Goal: Feedback & Contribution: Contribute content

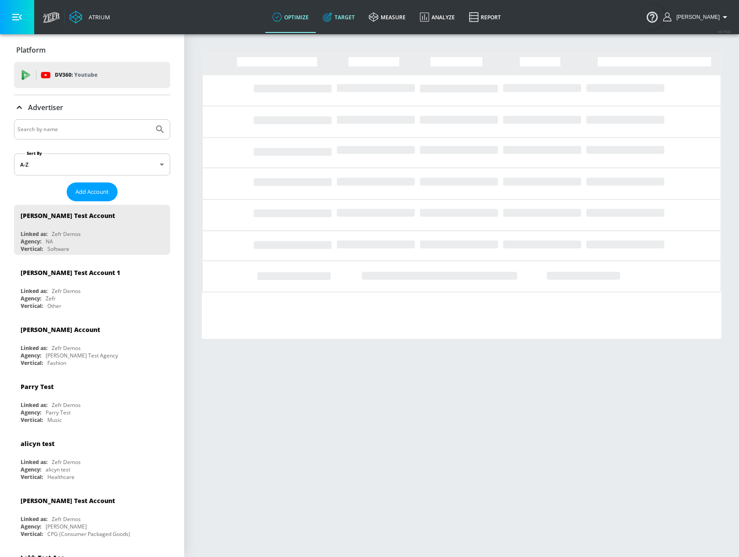
click at [353, 18] on link "Target" at bounding box center [339, 17] width 46 height 32
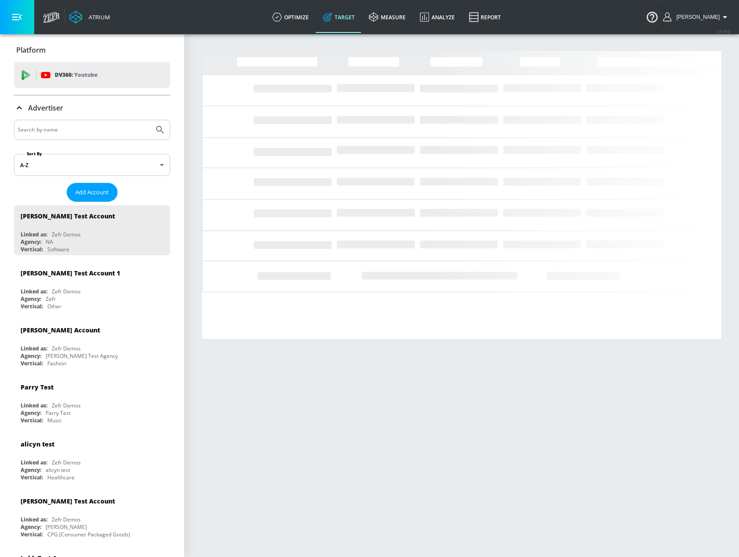
click at [81, 128] on input "Search by name" at bounding box center [84, 129] width 133 height 11
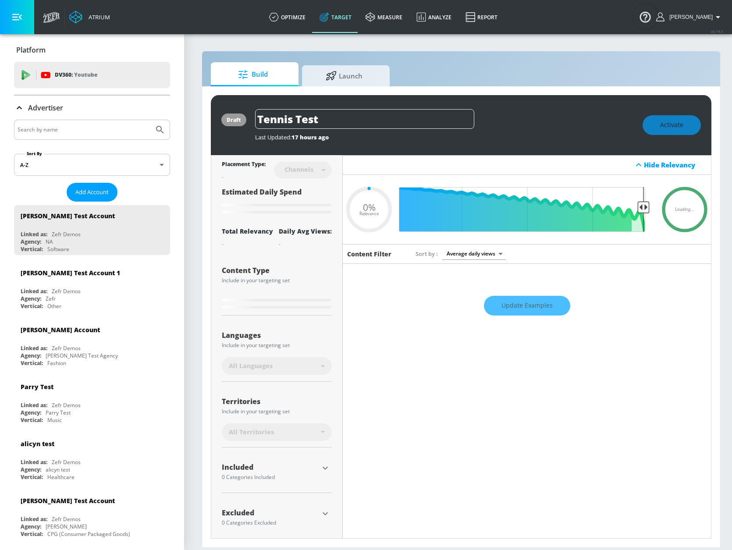
type input "0.05"
type input "[PERSON_NAME]"
click at [150, 120] on button "Submit Search" at bounding box center [159, 129] width 19 height 19
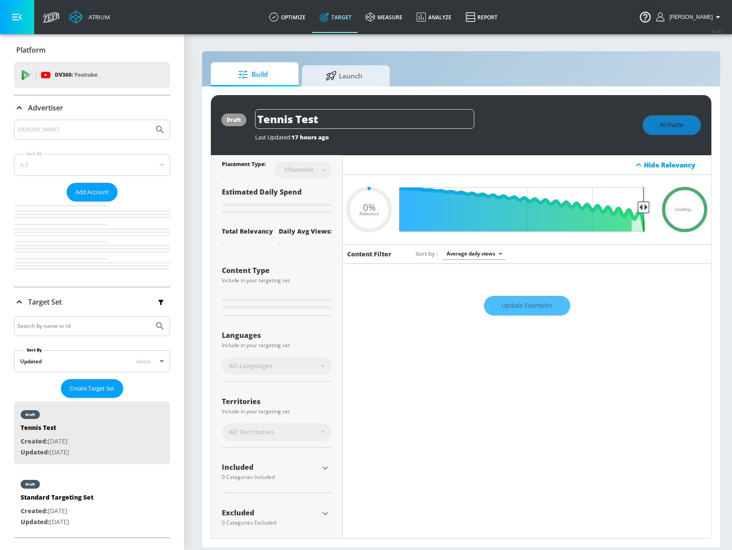
type input "0.22"
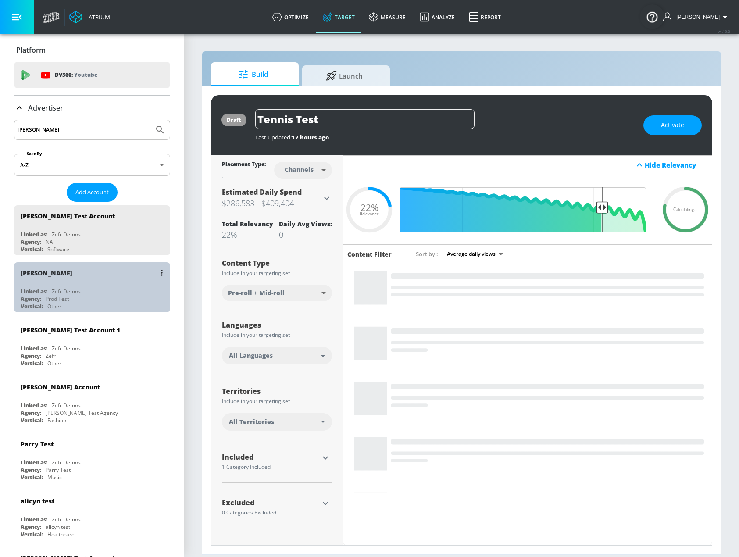
click at [94, 283] on div "[PERSON_NAME] N Linked as: Zefr Demos Agency: Prod Test Vertical: Other" at bounding box center [92, 287] width 156 height 50
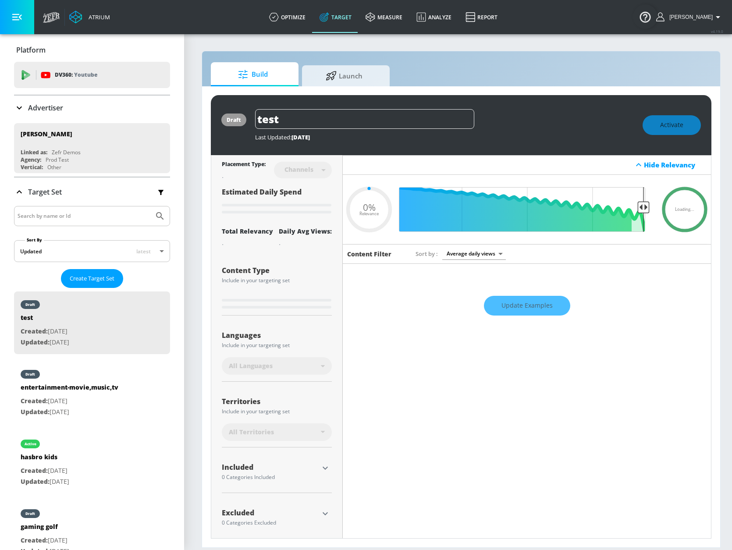
type input "0.71"
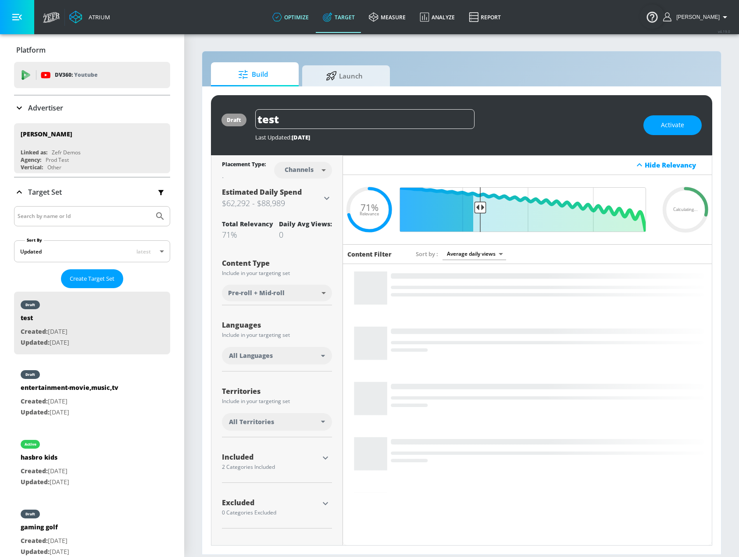
click at [296, 19] on link "optimize" at bounding box center [290, 17] width 50 height 32
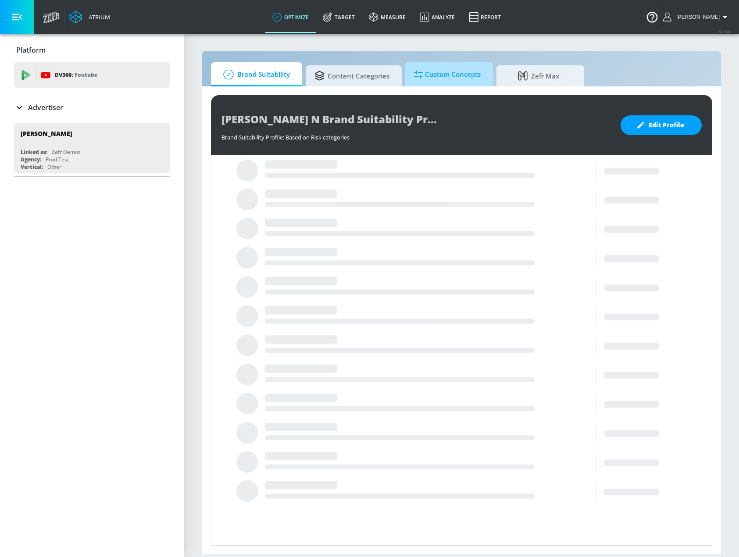
click at [432, 75] on span "Custom Concepts" at bounding box center [447, 74] width 67 height 21
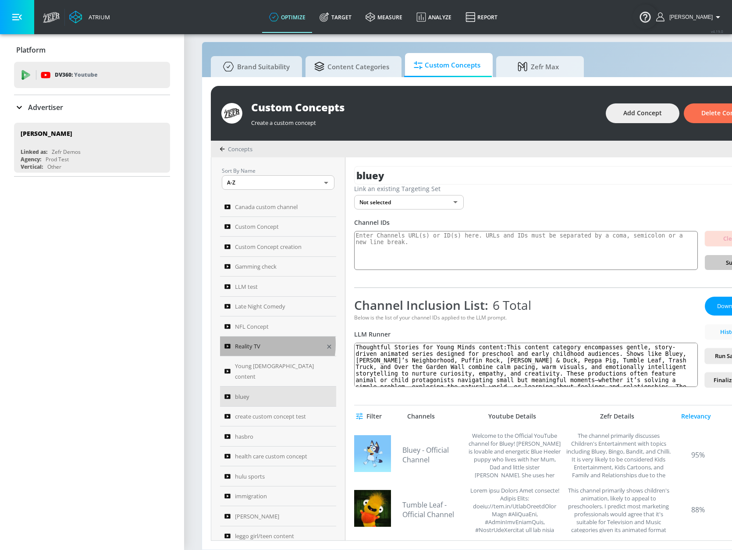
click at [256, 344] on span "Reality TV" at bounding box center [247, 346] width 25 height 11
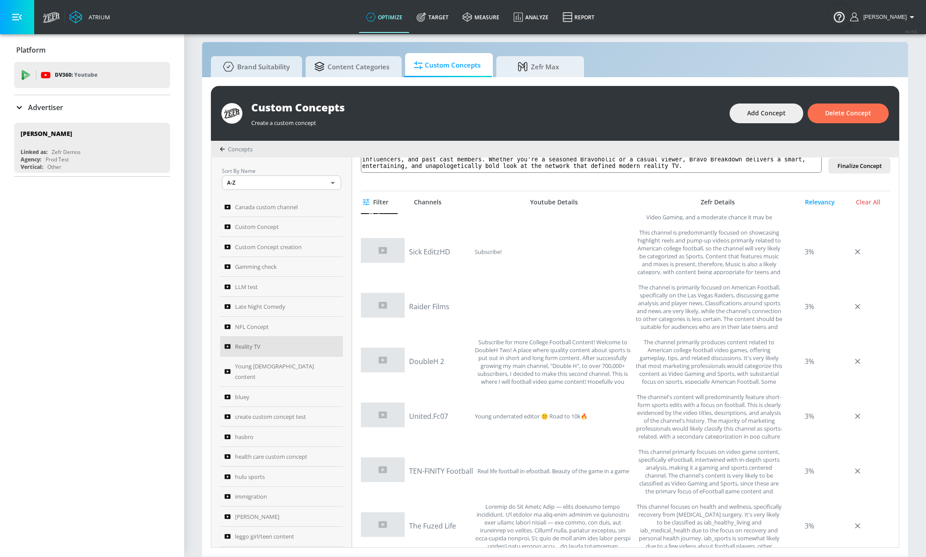
scroll to position [285, 0]
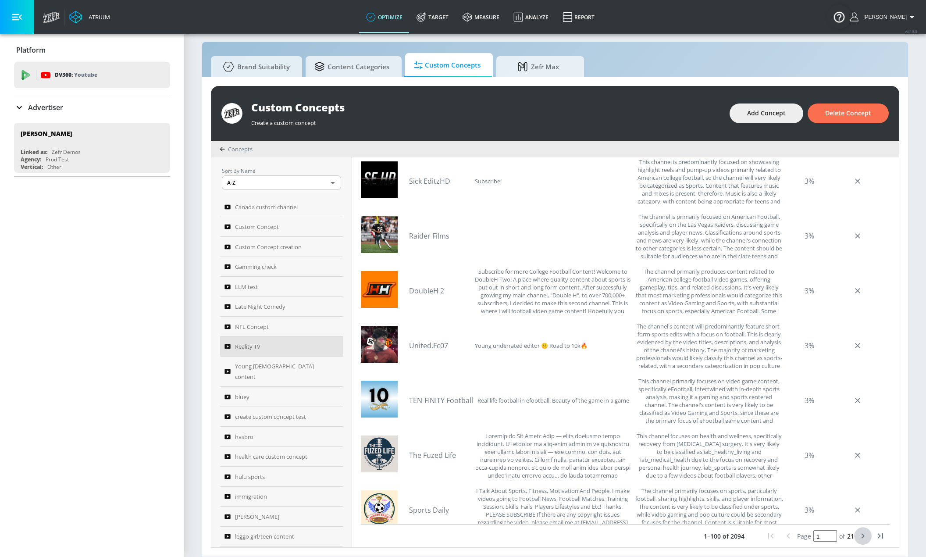
click at [732, 535] on icon "next page" at bounding box center [863, 536] width 11 height 11
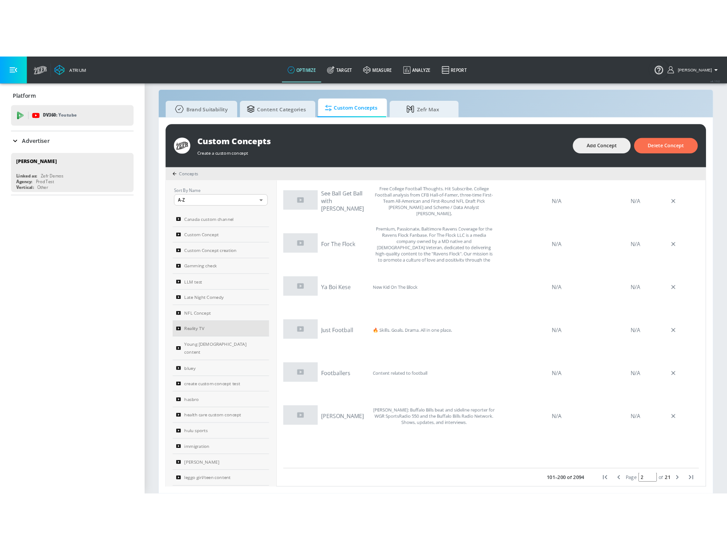
scroll to position [351, 0]
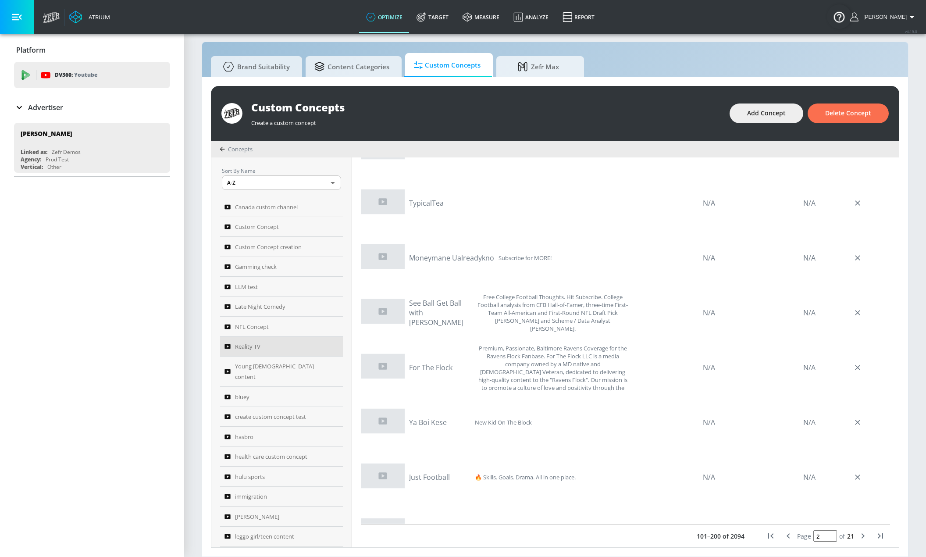
click at [732, 537] on icon "previous page" at bounding box center [788, 536] width 11 height 11
type input "1"
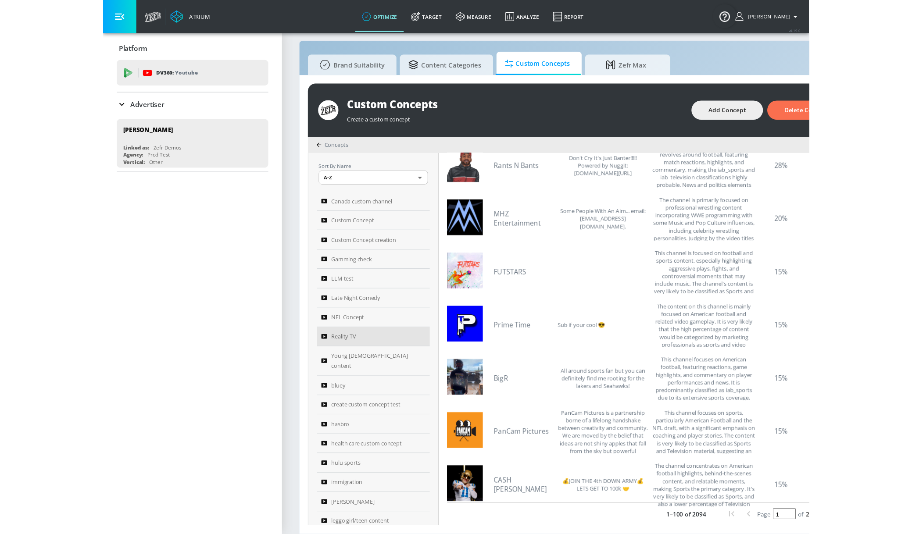
scroll to position [0, 0]
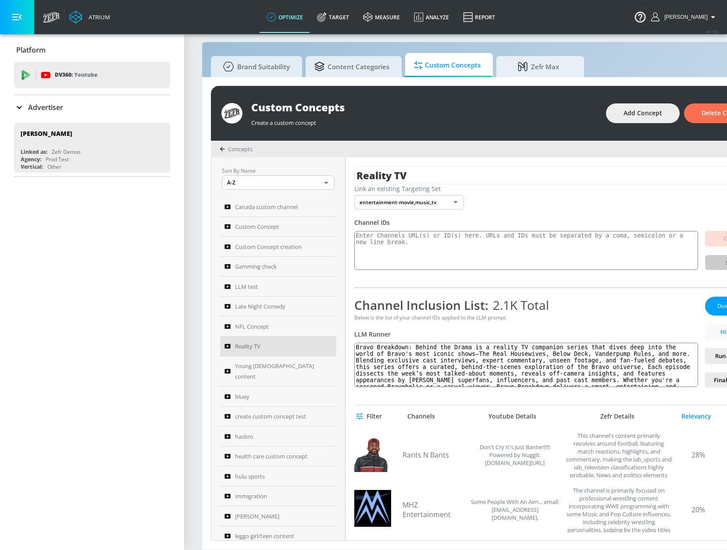
click at [0, 216] on div "Platform DV360: Youtube DV360: Youtube Advertiser [PERSON_NAME] By A-Z asc ​ Ad…" at bounding box center [92, 292] width 184 height 516
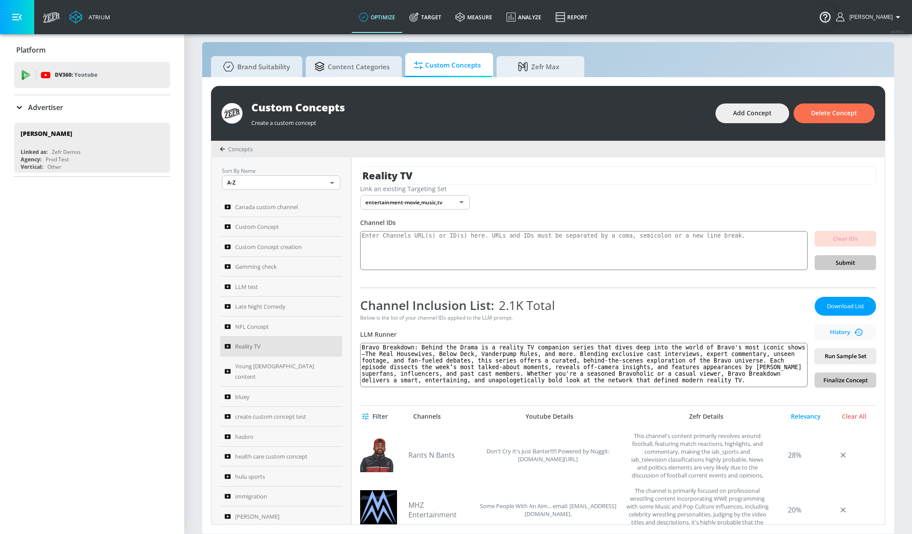
click at [732, 386] on button "Finalize Concept" at bounding box center [844, 380] width 61 height 15
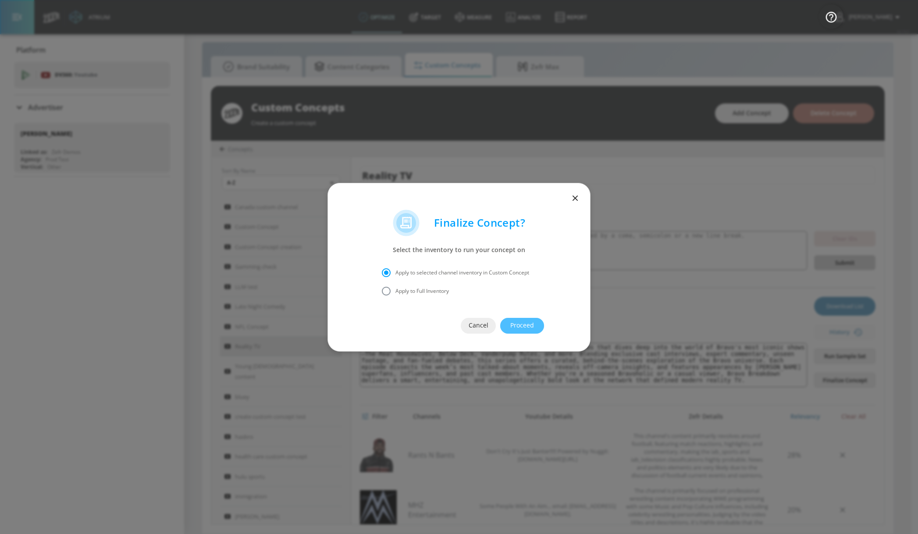
click at [527, 324] on span "Proceed" at bounding box center [522, 325] width 9 height 11
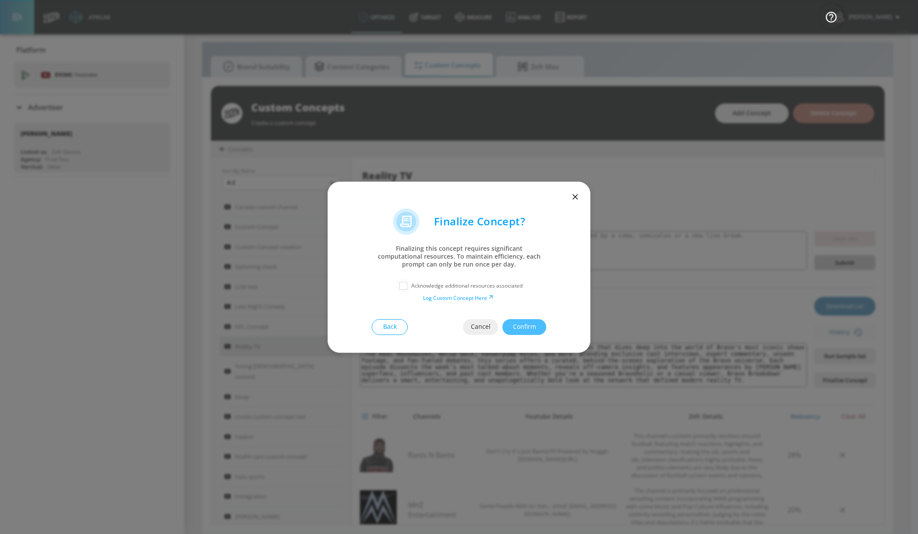
click at [407, 287] on input "checkbox" at bounding box center [404, 286] width 16 height 16
checkbox input "true"
click at [529, 329] on span "Confirm" at bounding box center [524, 326] width 9 height 11
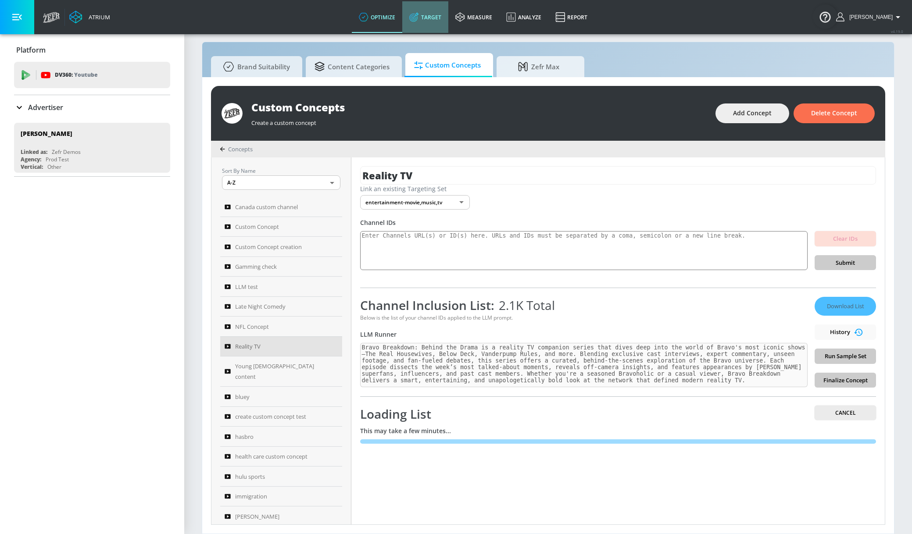
drag, startPoint x: 453, startPoint y: 16, endPoint x: 441, endPoint y: 29, distance: 18.0
click at [448, 16] on link "Target" at bounding box center [425, 17] width 46 height 32
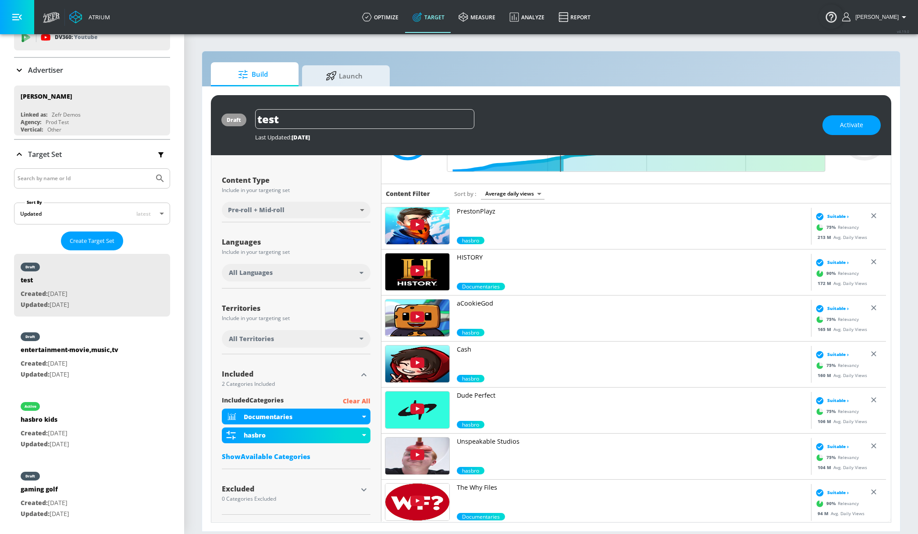
scroll to position [88, 0]
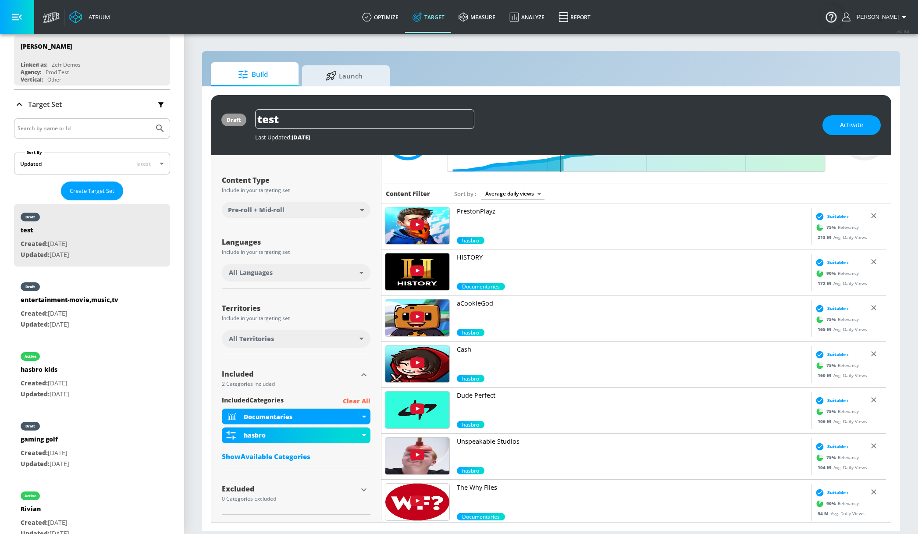
click at [307, 399] on div "included Categories Clear All" at bounding box center [296, 401] width 149 height 11
click at [442, 18] on link "Target" at bounding box center [429, 17] width 46 height 32
click at [404, 20] on link "optimize" at bounding box center [380, 17] width 50 height 32
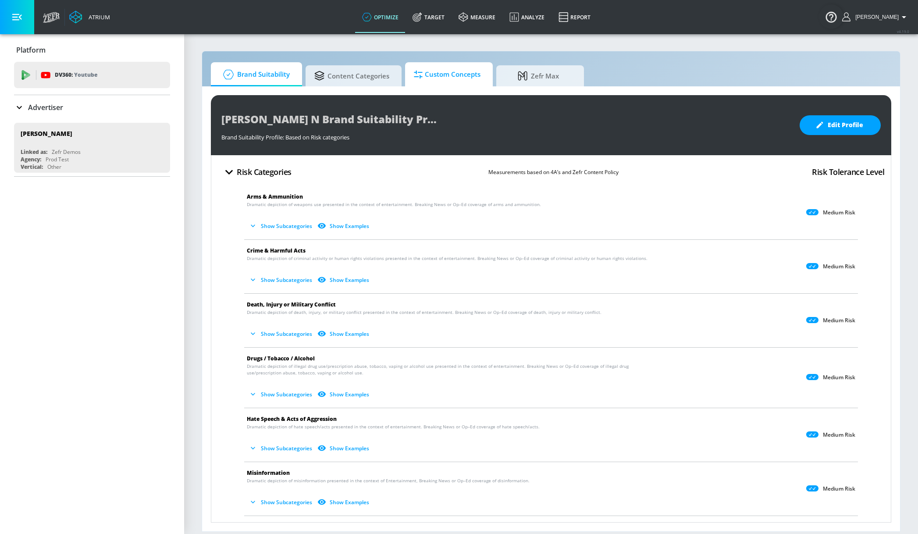
click at [436, 73] on span "Custom Concepts" at bounding box center [447, 74] width 67 height 21
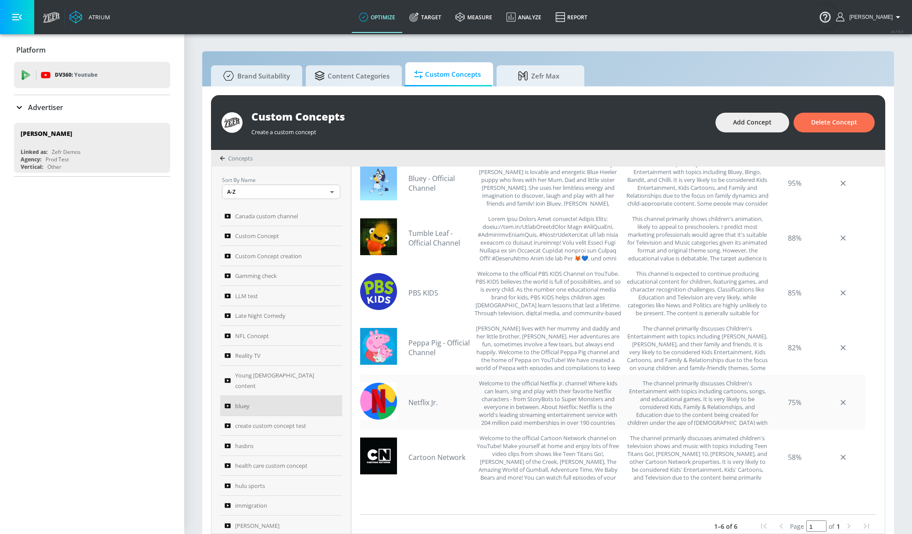
scroll to position [285, 0]
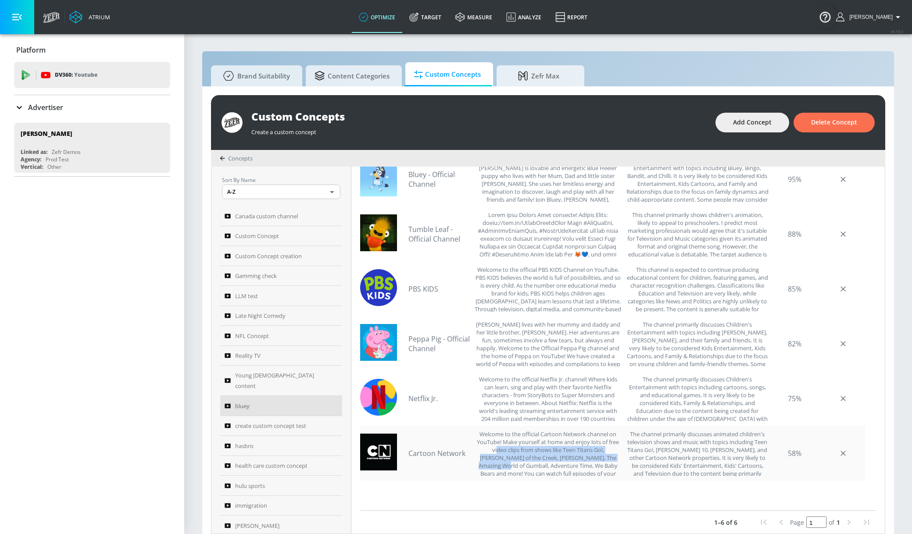
drag, startPoint x: 550, startPoint y: 451, endPoint x: 623, endPoint y: 454, distance: 73.7
click at [622, 454] on div "Welcome to the official Cartoon Network channel on YouTube! Make yourself at ho…" at bounding box center [548, 453] width 148 height 46
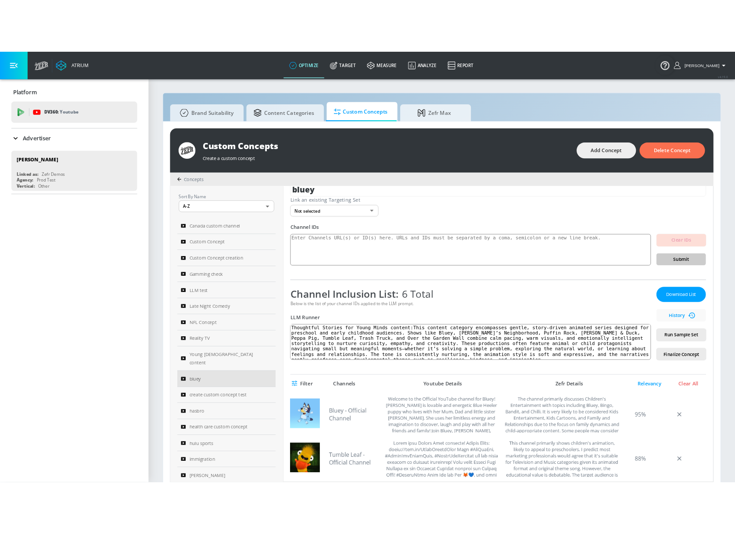
scroll to position [0, 0]
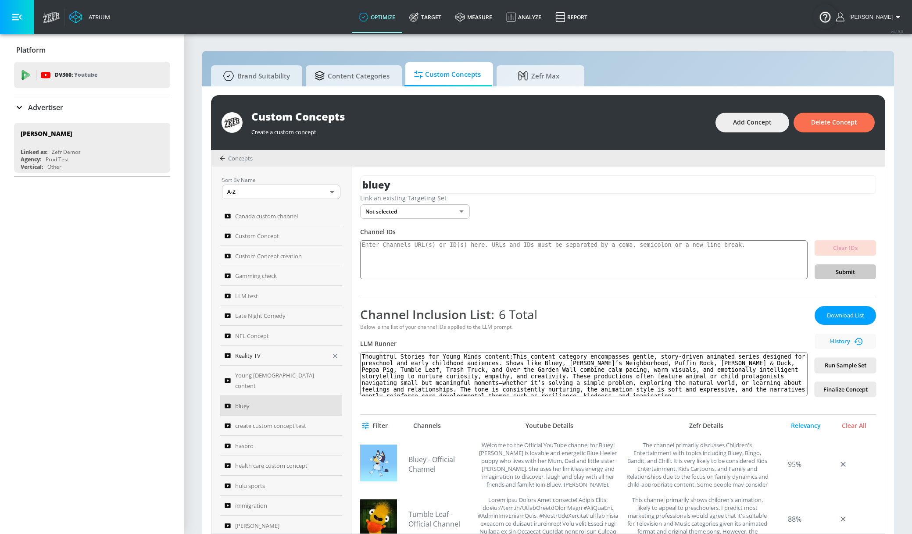
click at [270, 363] on link "Reality TV" at bounding box center [281, 356] width 122 height 20
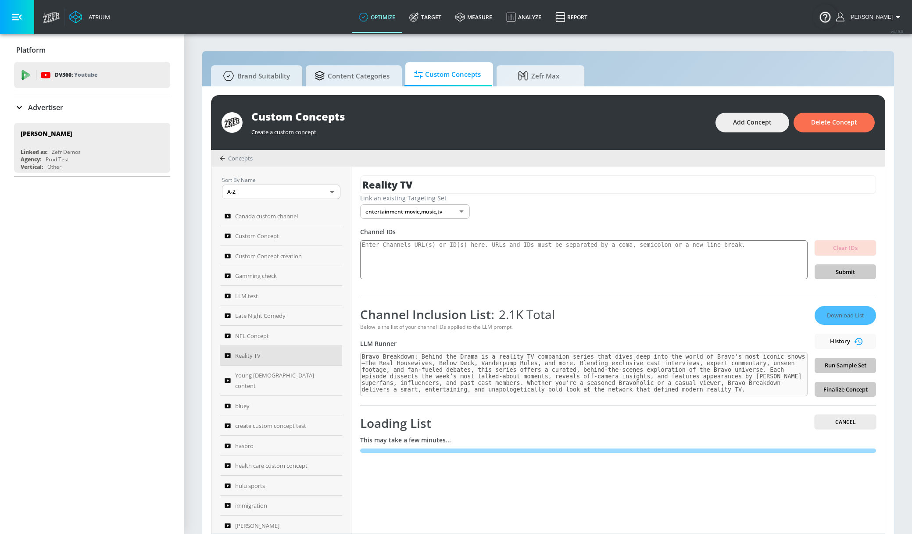
click at [5, 259] on div "Platform DV360: Youtube DV360: Youtube Advertiser justin Sort By A-Z asc ​ Add …" at bounding box center [92, 284] width 184 height 500
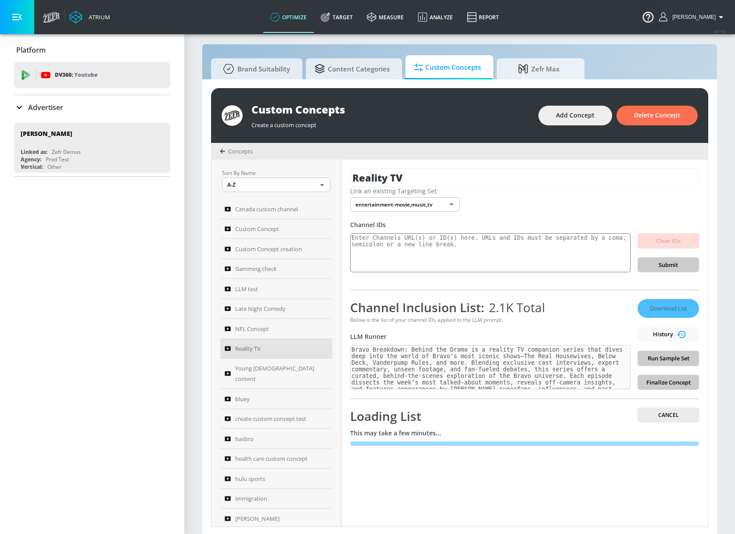
scroll to position [9, 0]
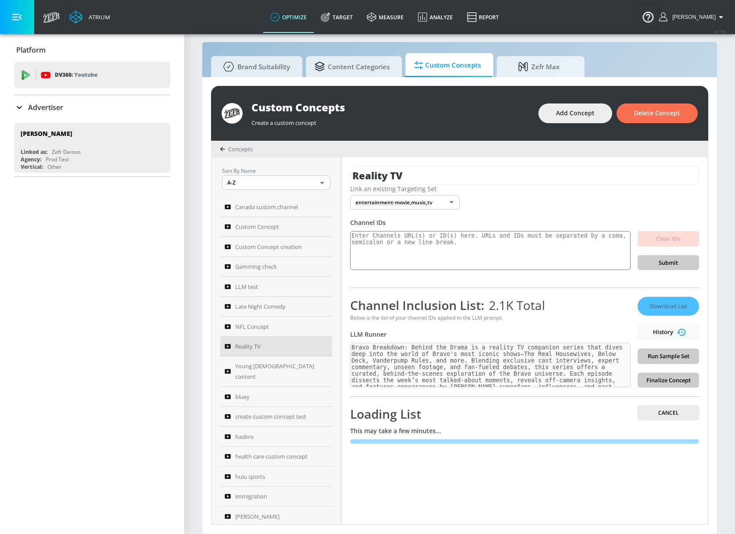
click at [66, 305] on div "Platform DV360: Youtube DV360: Youtube Advertiser justin Sort By A-Z asc ​ Add …" at bounding box center [92, 284] width 184 height 500
click at [359, 21] on link "Target" at bounding box center [337, 17] width 46 height 32
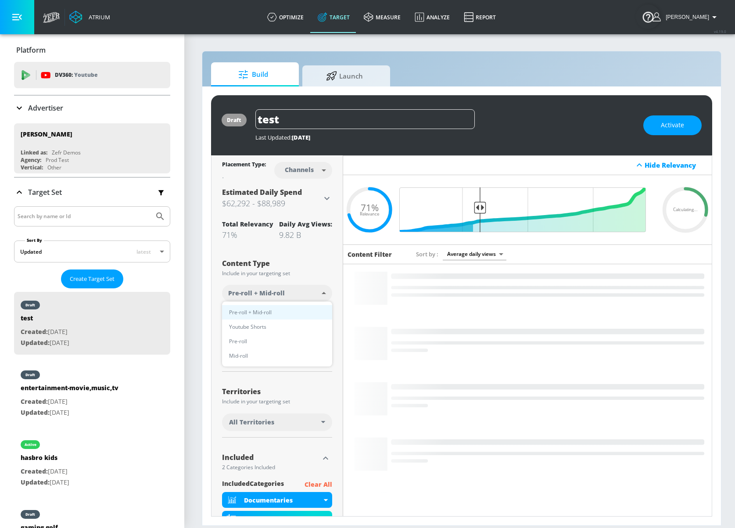
drag, startPoint x: 307, startPoint y: 287, endPoint x: 528, endPoint y: 231, distance: 227.1
click at [496, 269] on body "Atrium optimize Target measure Analyze Report optimize Target measure Analyze R…" at bounding box center [367, 264] width 735 height 528
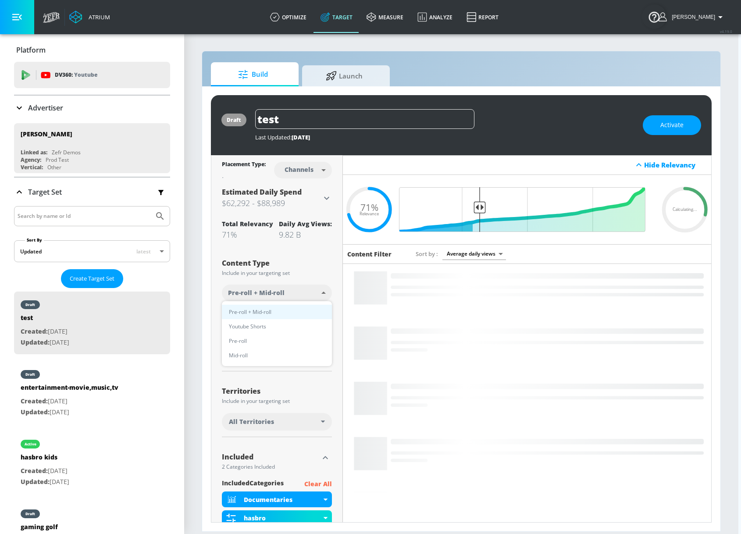
click at [483, 119] on div at bounding box center [370, 267] width 741 height 534
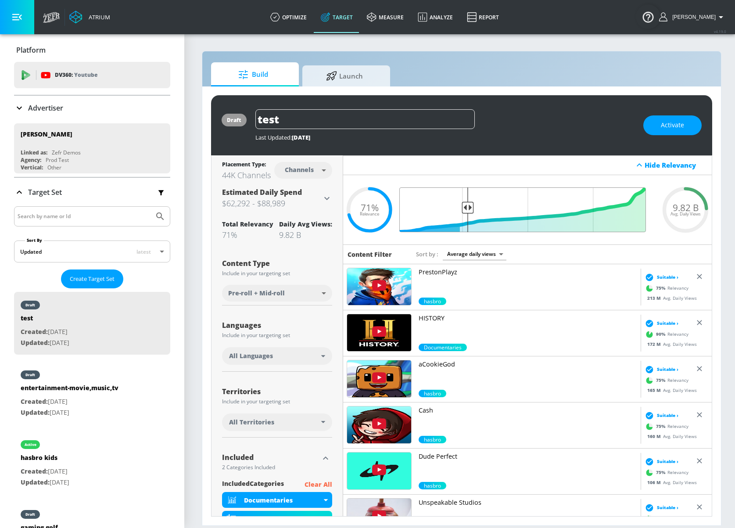
drag, startPoint x: 481, startPoint y: 207, endPoint x: 468, endPoint y: 207, distance: 12.7
type input "0.76"
click at [468, 207] on input "Final Threshold" at bounding box center [527, 209] width 246 height 45
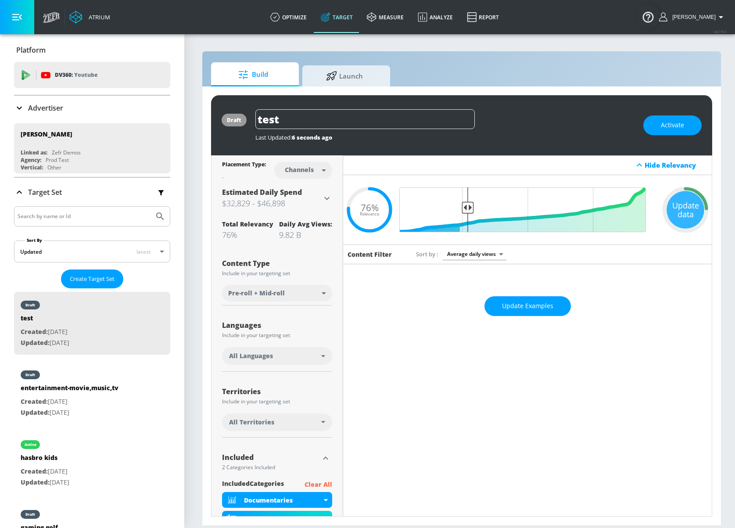
drag, startPoint x: 250, startPoint y: 175, endPoint x: 241, endPoint y: 177, distance: 8.5
click at [241, 177] on div at bounding box center [244, 175] width 44 height 11
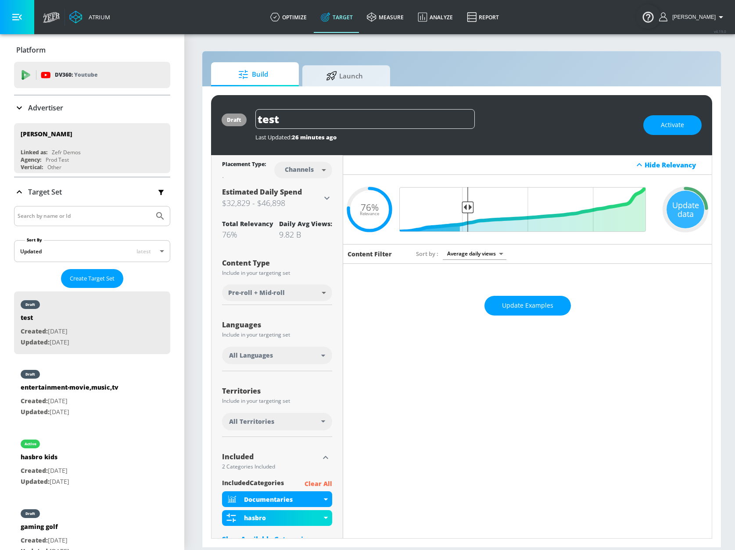
click at [187, 305] on section "Build Launch draft test Last Updated: 26 minutes ago Activate Placement Type: C…" at bounding box center [461, 291] width 554 height 517
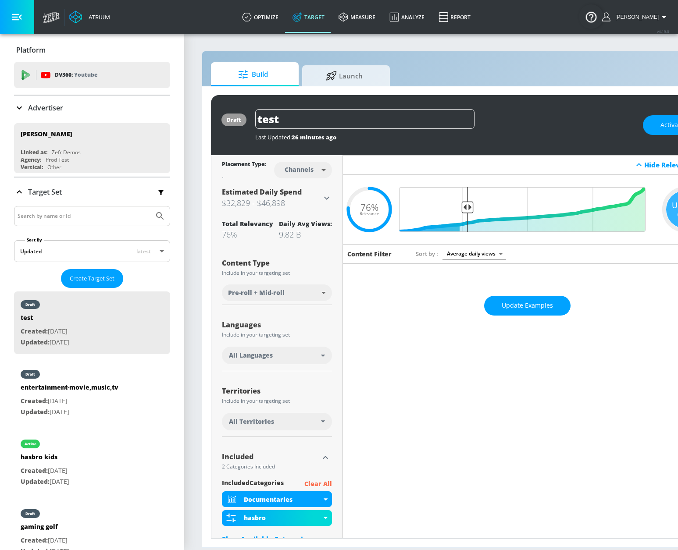
scroll to position [7, 0]
click at [276, 14] on link "optimize" at bounding box center [260, 17] width 50 height 32
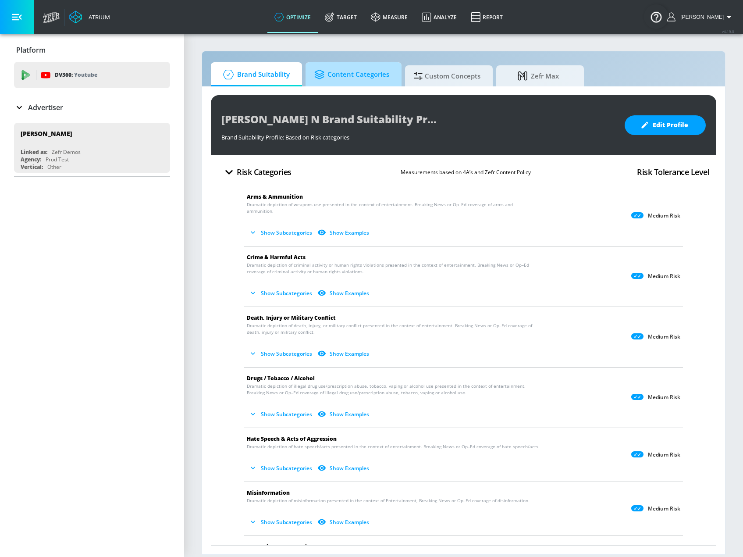
click at [342, 81] on span "Content Categories" at bounding box center [351, 74] width 75 height 21
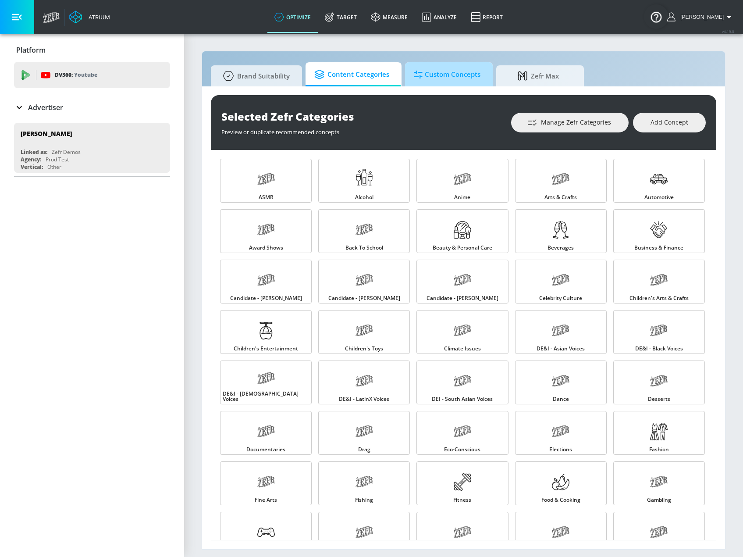
click at [439, 79] on span "Custom Concepts" at bounding box center [447, 74] width 67 height 21
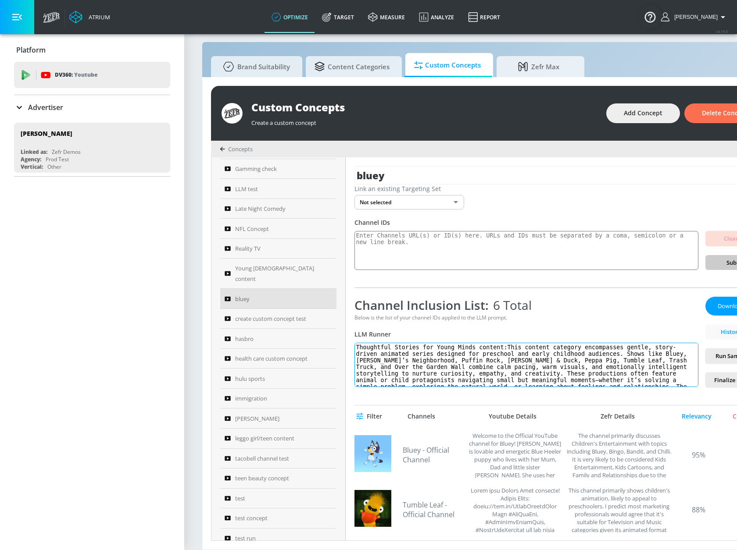
scroll to position [18, 0]
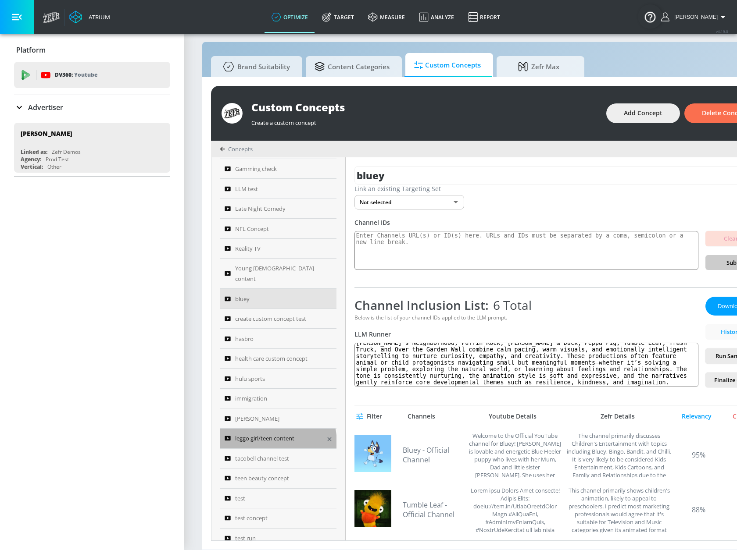
click at [266, 433] on span "leggo girl/teen content" at bounding box center [264, 438] width 59 height 11
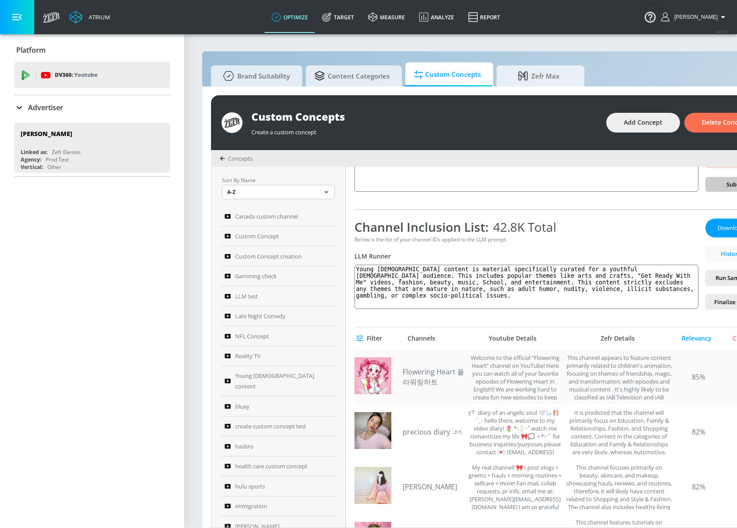
scroll to position [132, 0]
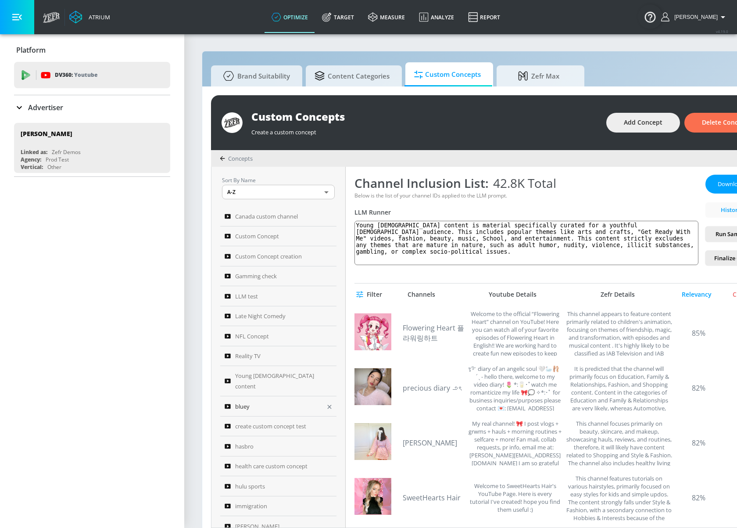
click at [276, 401] on div "bluey" at bounding box center [273, 406] width 96 height 11
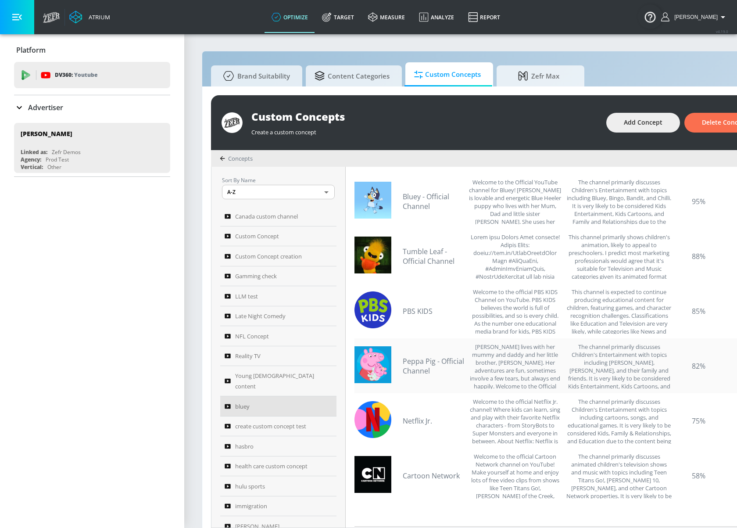
scroll to position [219, 0]
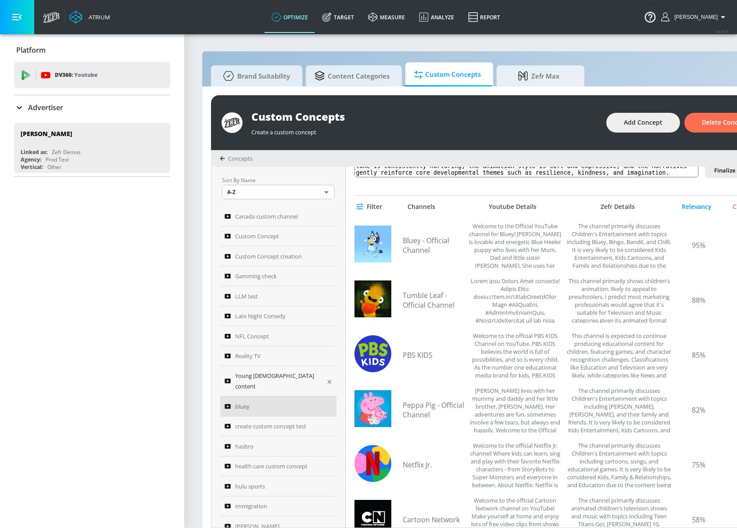
click at [271, 373] on span "Young female content" at bounding box center [277, 380] width 85 height 21
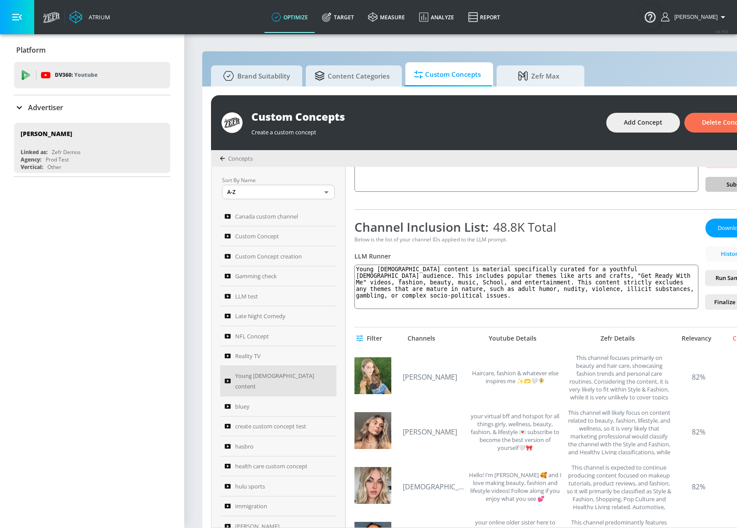
scroll to position [395, 0]
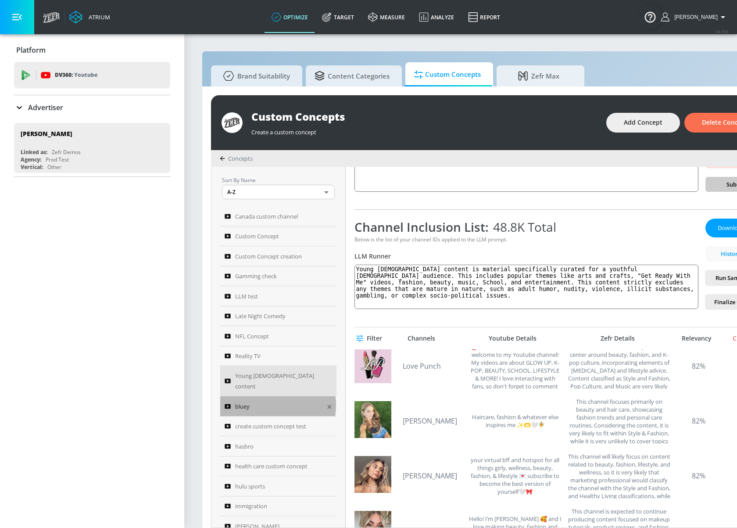
click at [264, 401] on div "bluey" at bounding box center [273, 406] width 96 height 11
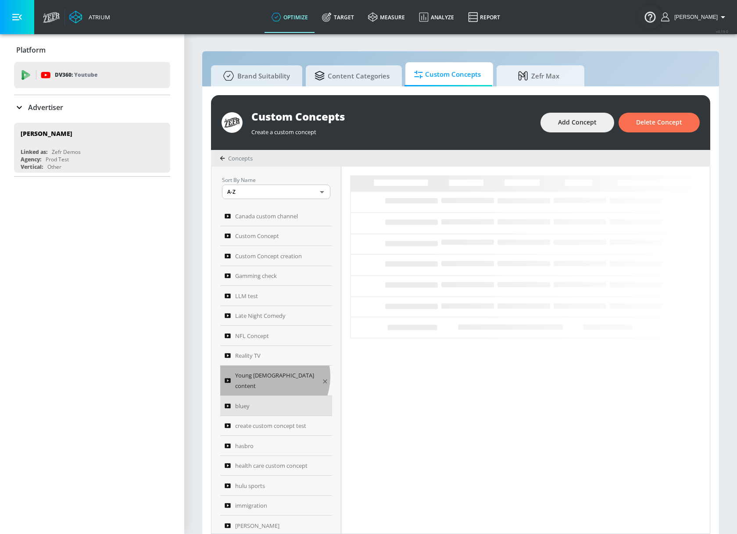
click at [268, 376] on span "Young female content" at bounding box center [275, 380] width 81 height 21
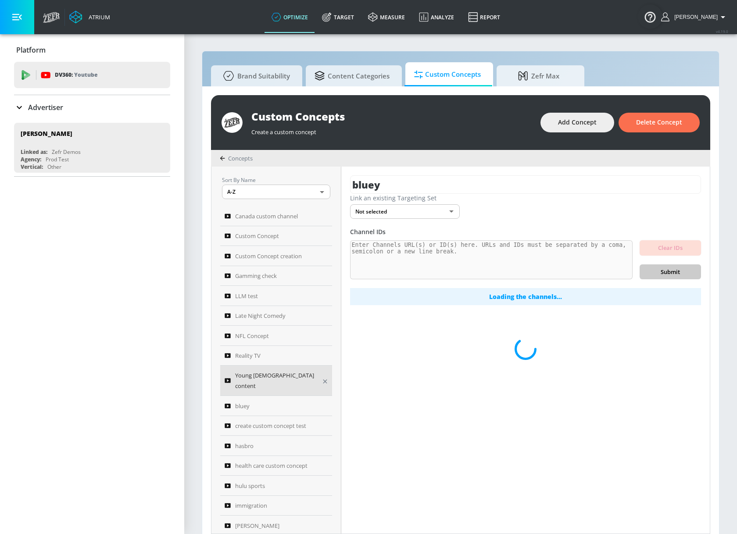
type input "Young female content"
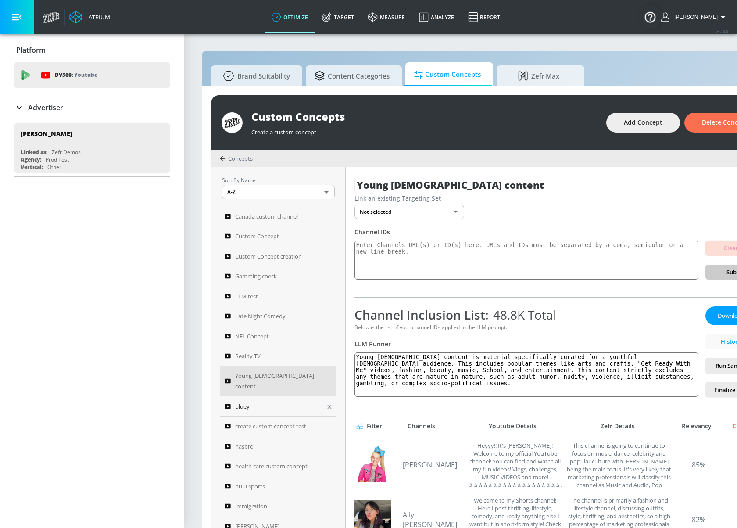
click at [263, 401] on div "bluey" at bounding box center [273, 406] width 96 height 11
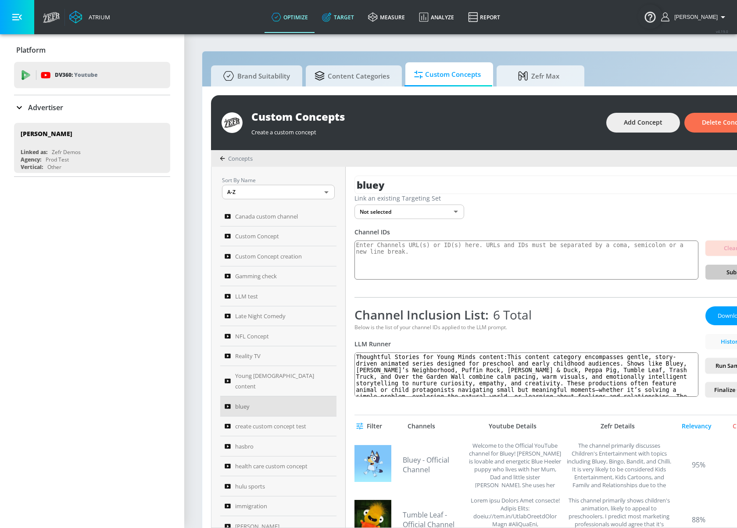
click at [360, 20] on link "Target" at bounding box center [338, 17] width 46 height 32
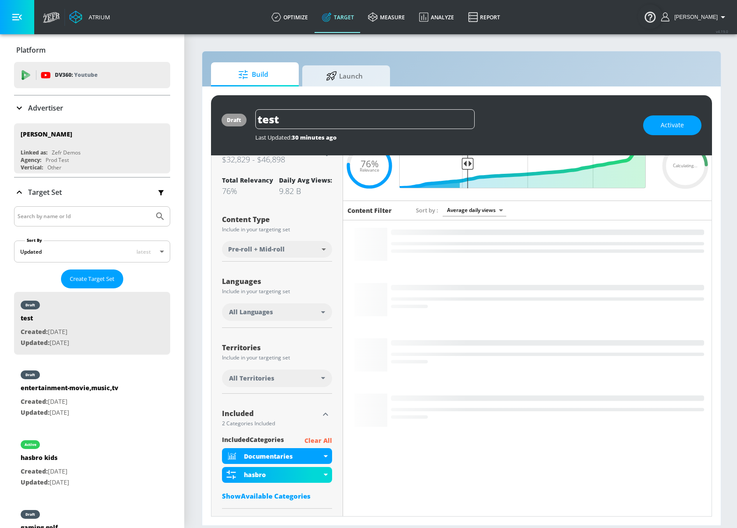
scroll to position [82, 0]
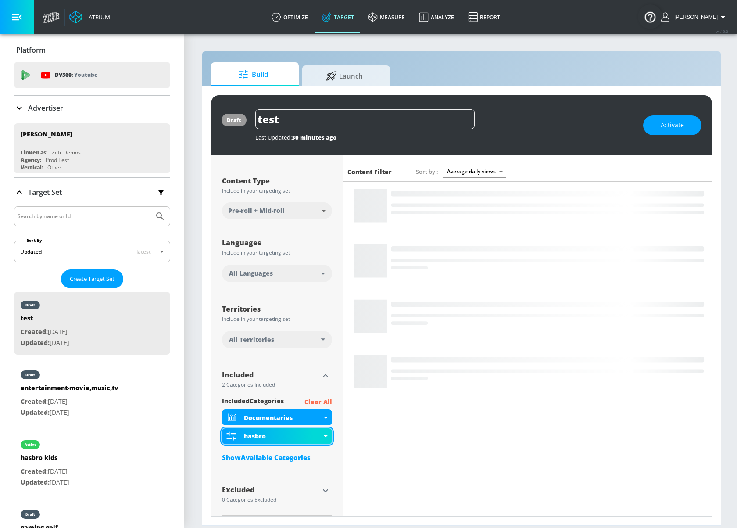
click at [257, 435] on div "hasbro" at bounding box center [283, 436] width 78 height 8
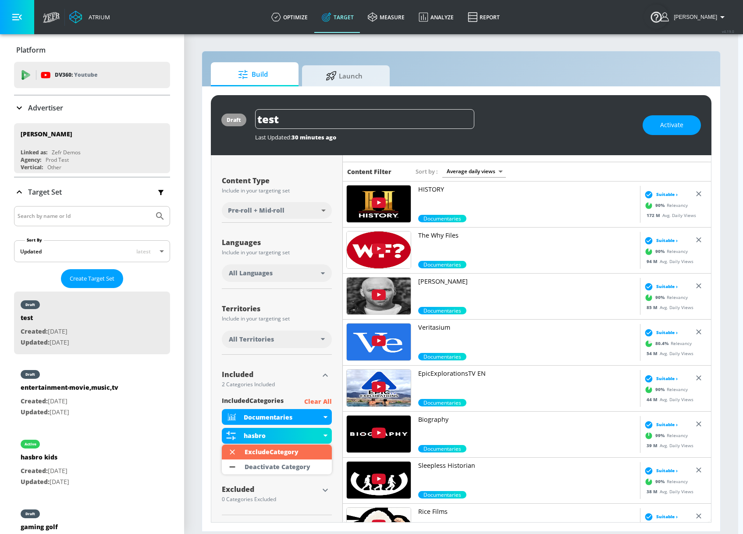
click at [724, 237] on div at bounding box center [371, 267] width 743 height 534
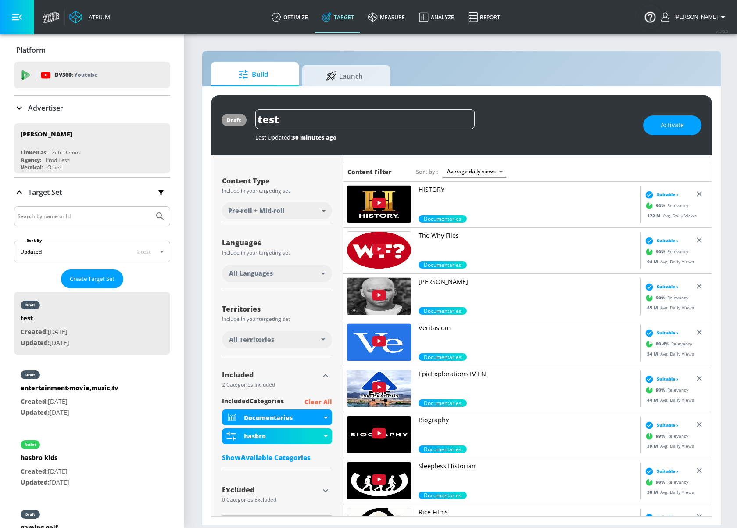
scroll to position [0, 0]
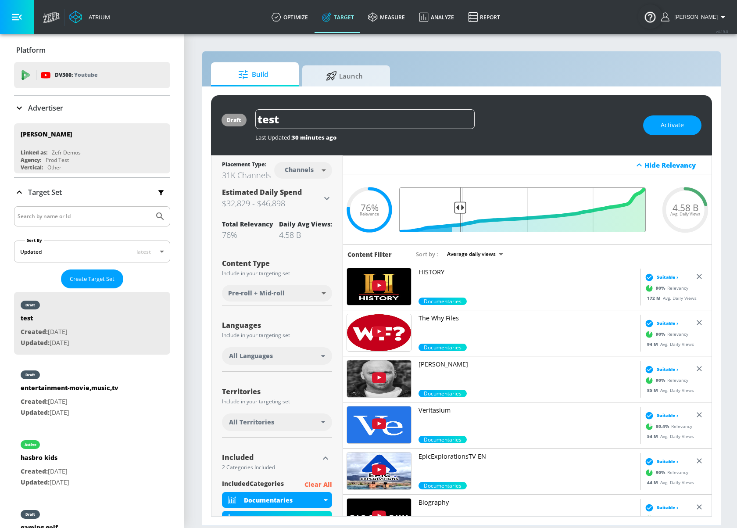
drag, startPoint x: 508, startPoint y: 221, endPoint x: 461, endPoint y: 224, distance: 47.5
click at [461, 224] on input "Final Threshold" at bounding box center [527, 209] width 246 height 45
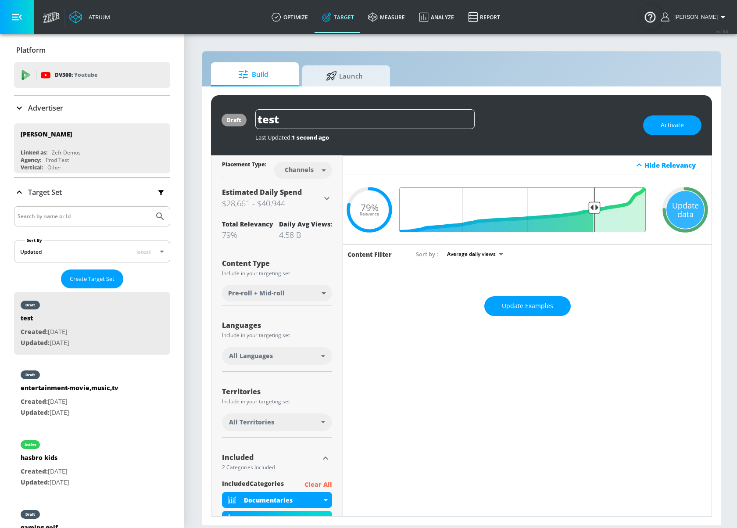
drag, startPoint x: 461, startPoint y: 210, endPoint x: 594, endPoint y: 219, distance: 132.8
type input "0.25"
click at [594, 219] on input "Final Threshold" at bounding box center [527, 209] width 246 height 45
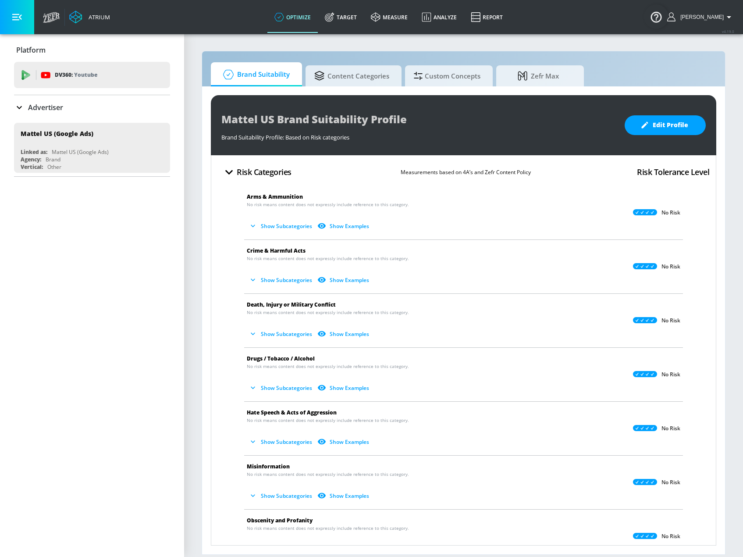
click at [454, 89] on div "Mattel US Brand Suitability Profile Brand Suitability Profile: Based on Risk ca…" at bounding box center [463, 320] width 523 height 468
click at [455, 84] on span "Custom Concepts" at bounding box center [447, 74] width 67 height 21
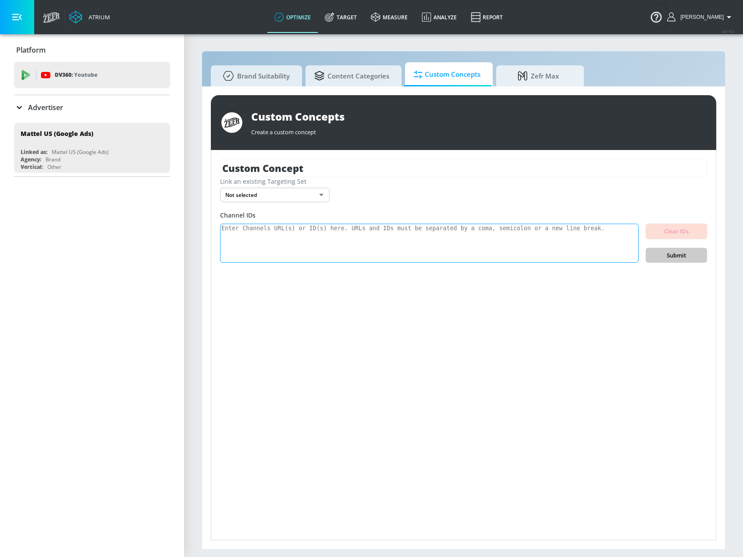
click at [288, 235] on textarea at bounding box center [429, 243] width 419 height 39
paste textarea "https://youtube.com/channel/UCKUyqTCe-s0SVeLQbayv3hA https://youtube.com/channe…"
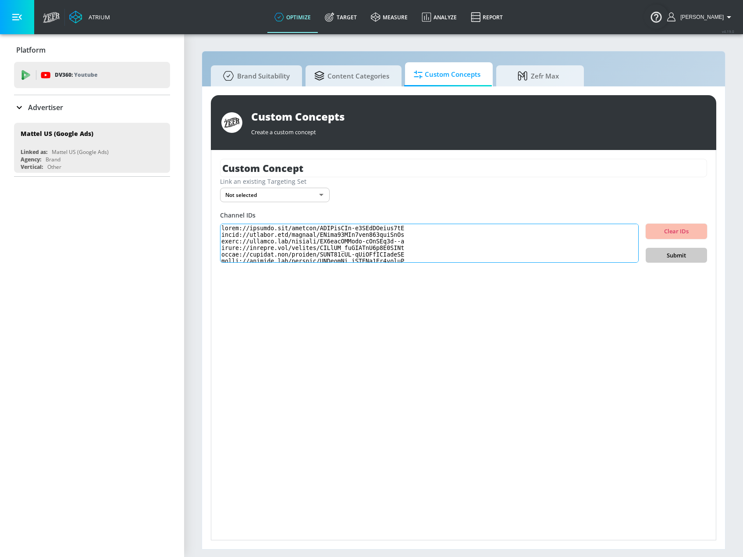
scroll to position [206, 0]
type textarea "https://youtube.com/channel/UCKUyqTCe-s0SVeLQbayv3hA https://youtube.com/channe…"
click at [684, 257] on span "Submit" at bounding box center [676, 255] width 47 height 10
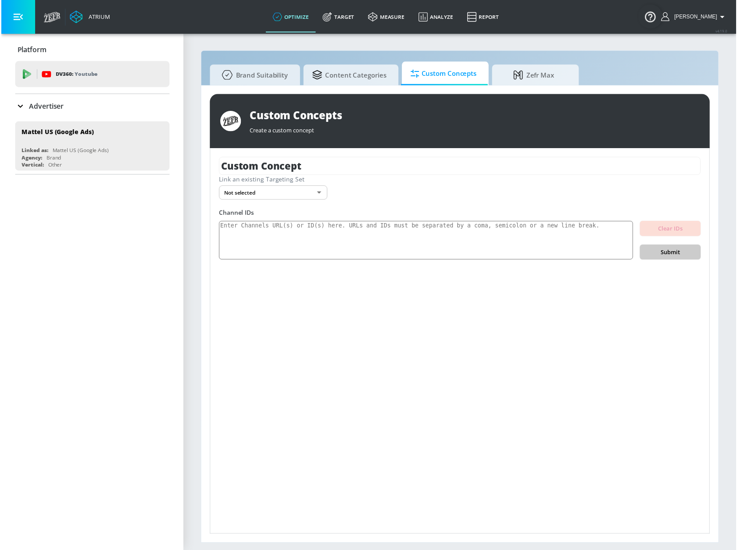
scroll to position [0, 0]
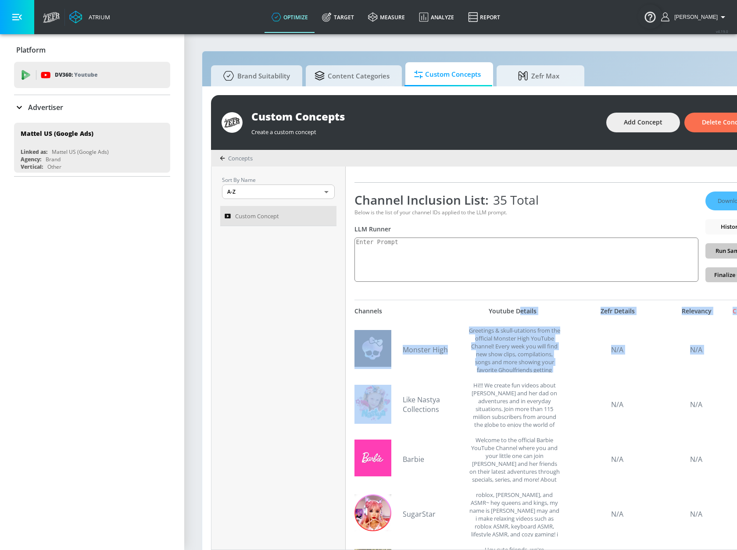
drag, startPoint x: 471, startPoint y: 214, endPoint x: 506, endPoint y: 344, distance: 134.1
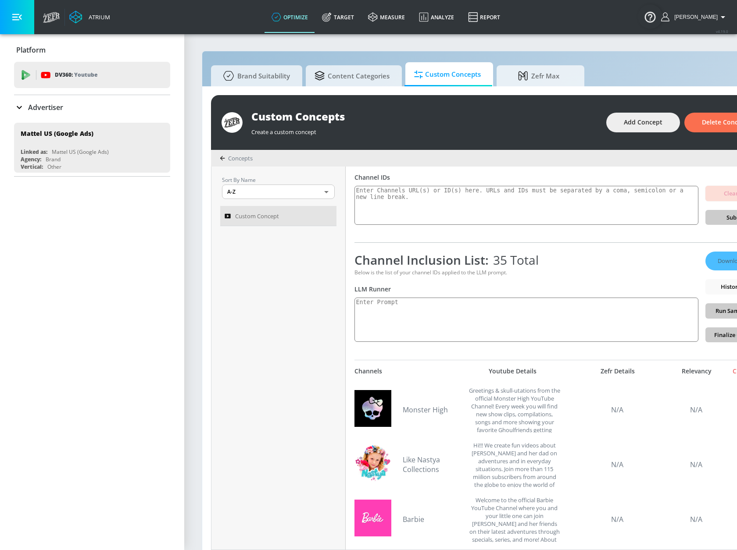
drag, startPoint x: 405, startPoint y: 382, endPoint x: 395, endPoint y: 378, distance: 11.0
click at [405, 382] on div "Channels Youtube Details Zefr Details Relevancy Clear All Monster High Greeting…" at bounding box center [560, 547] width 412 height 375
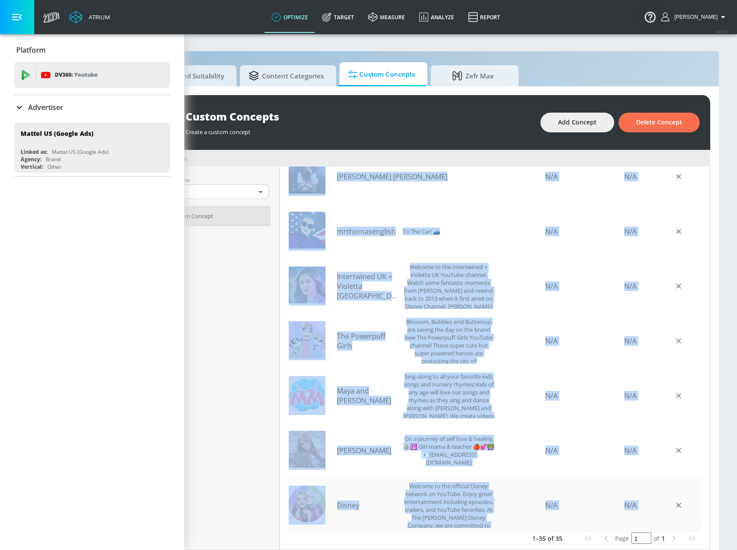
scroll to position [16, 72]
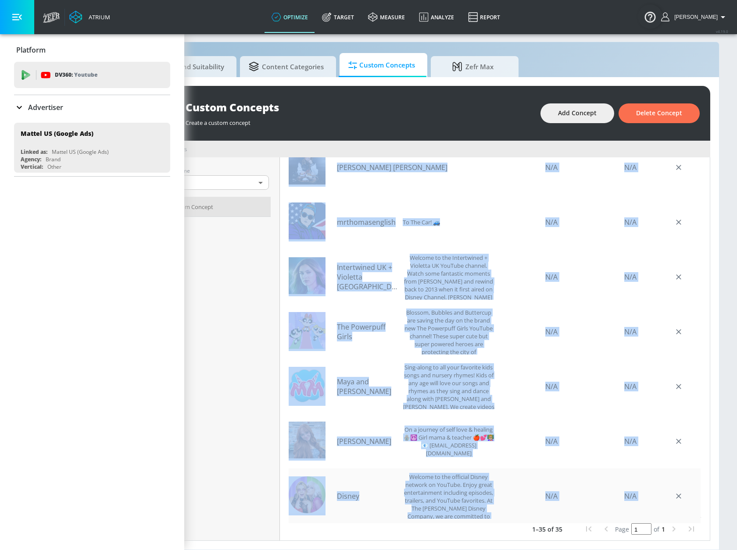
drag, startPoint x: 351, startPoint y: 370, endPoint x: 645, endPoint y: 483, distance: 314.9
click at [645, 483] on div "Custom Concept Link an existing Targeting Set Not selected none ​ Channel IDs C…" at bounding box center [495, 348] width 430 height 383
copy div "Channels Youtube Details Zefr Details Relevancy Clear All Like Nastya GB N/A N/…"
click at [458, 240] on div "mrthomasenglish To The Car! 🚙 N/A N/A" at bounding box center [495, 222] width 412 height 55
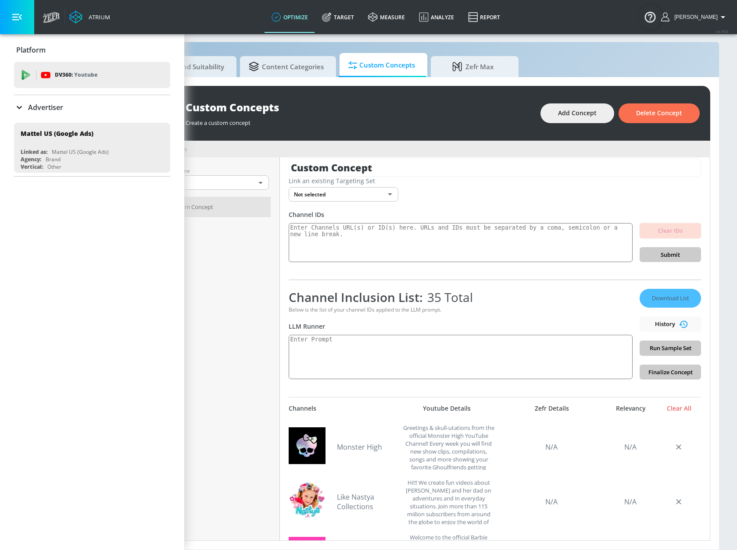
scroll to position [0, 0]
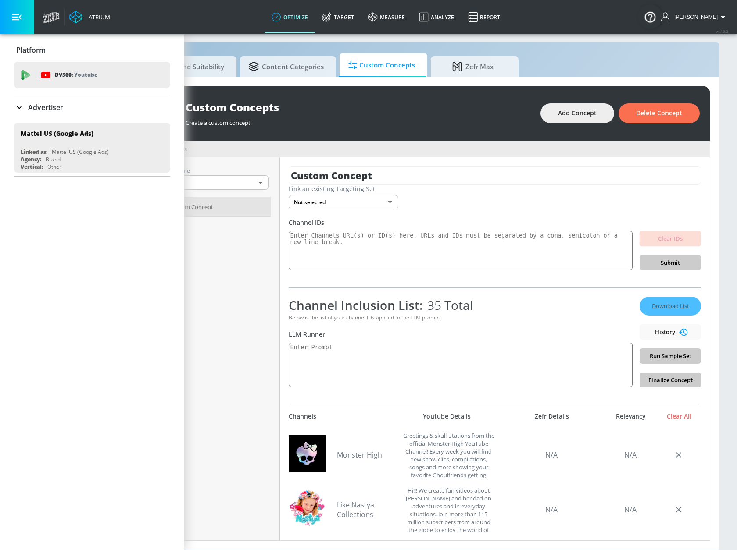
click at [658, 301] on div "Download List History Run Sample Set Finalize Concept" at bounding box center [669, 342] width 61 height 91
click at [654, 300] on div "Download List History Run Sample Set Finalize Concept" at bounding box center [669, 342] width 61 height 91
click at [584, 297] on div "Channel Inclusion List: 35 Total" at bounding box center [461, 305] width 344 height 17
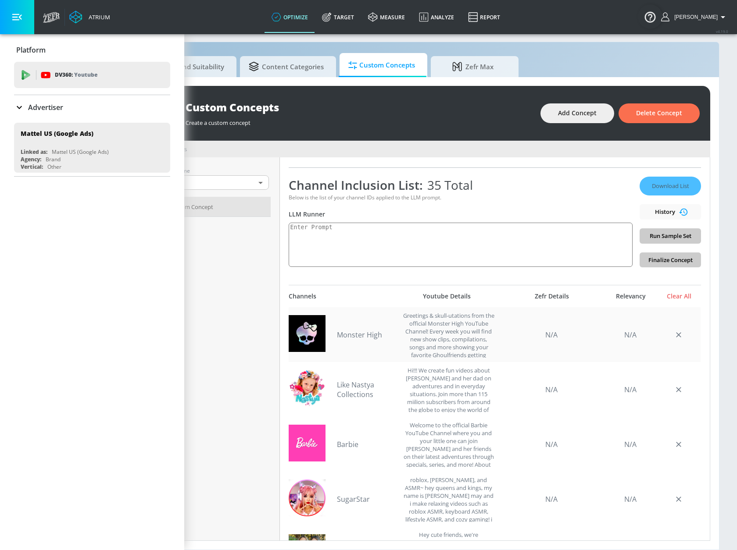
scroll to position [132, 0]
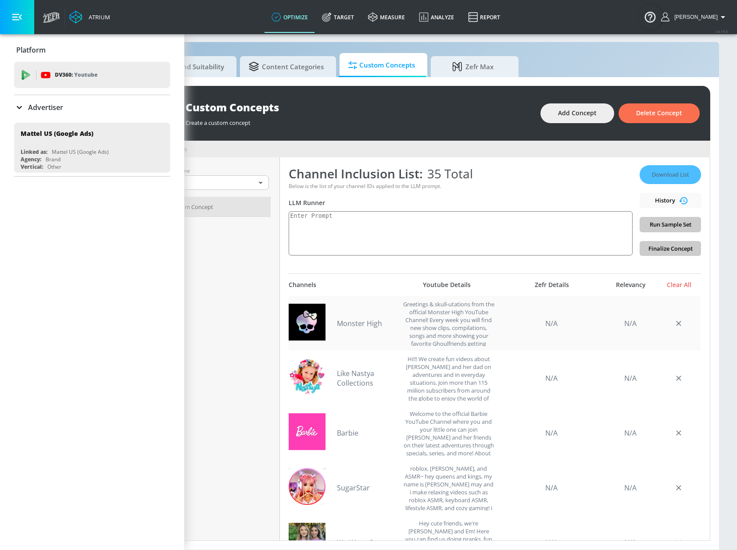
click at [346, 319] on link "Monster High" at bounding box center [367, 324] width 61 height 10
click at [436, 322] on div "Greetings & skull-utations from the official Monster High YouTube Channel! Ever…" at bounding box center [449, 323] width 92 height 46
click at [436, 323] on div "Greetings & skull-utations from the official Monster High YouTube Channel! Ever…" at bounding box center [449, 323] width 92 height 46
copy div "Greetings & skull-utations from the official Monster High YouTube Channel! Ever…"
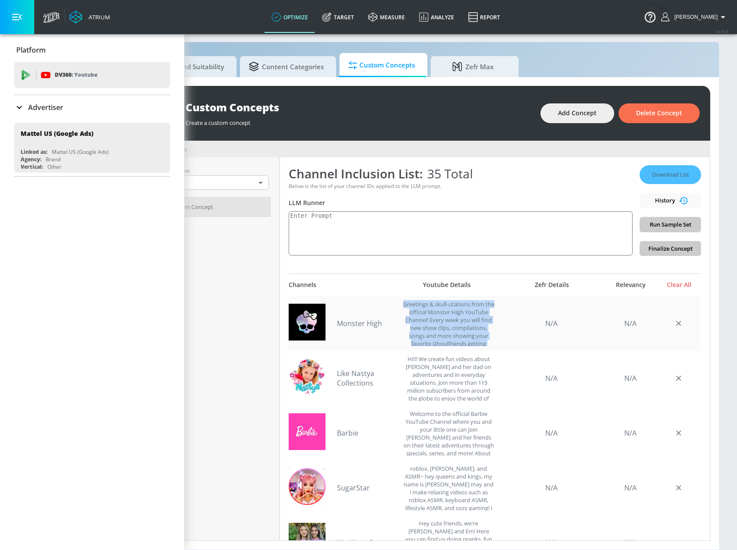
click at [446, 332] on div "Greetings & skull-utations from the official Monster High YouTube Channel! Ever…" at bounding box center [449, 323] width 92 height 46
click at [462, 311] on div "Greetings & skull-utations from the official Monster High YouTube Channel! Ever…" at bounding box center [449, 323] width 92 height 46
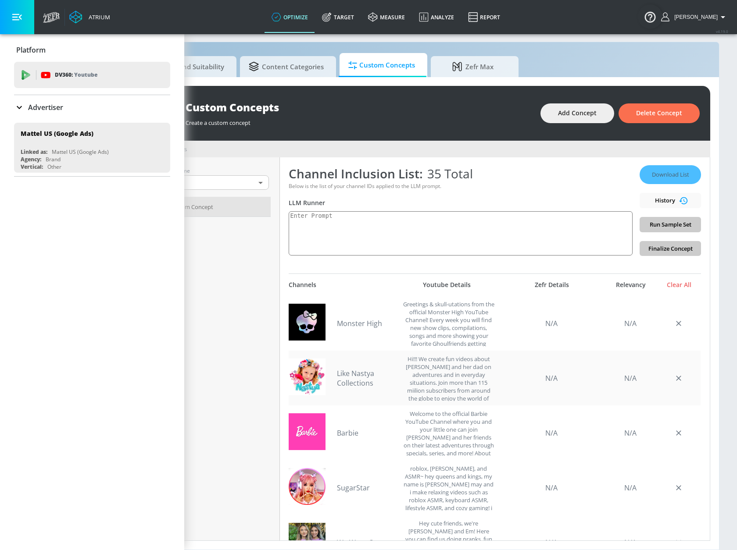
click at [445, 366] on div "Hi!!! We create fun videos about Nastya and her dad on adventures and in everyd…" at bounding box center [449, 378] width 92 height 46
click at [444, 367] on div "Hi!!! We create fun videos about Nastya and her dad on adventures and in everyd…" at bounding box center [449, 378] width 92 height 46
copy div "Hi!!! We create fun videos about Nastya and her dad on adventures and in everyd…"
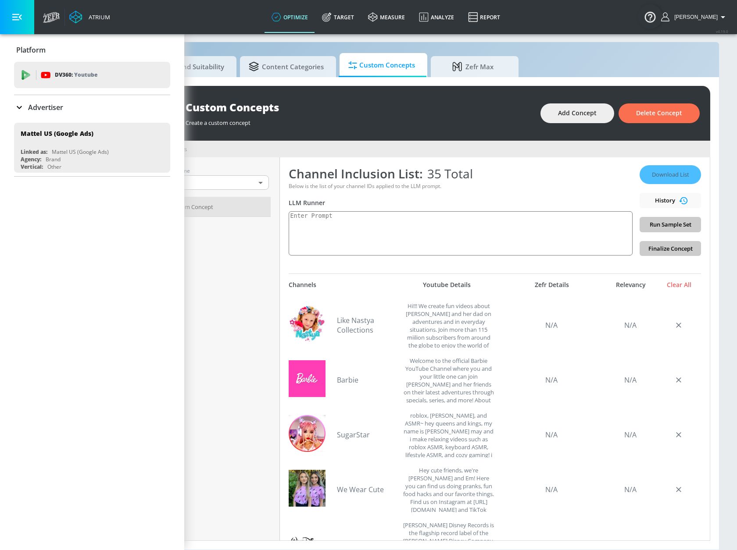
scroll to position [0, 0]
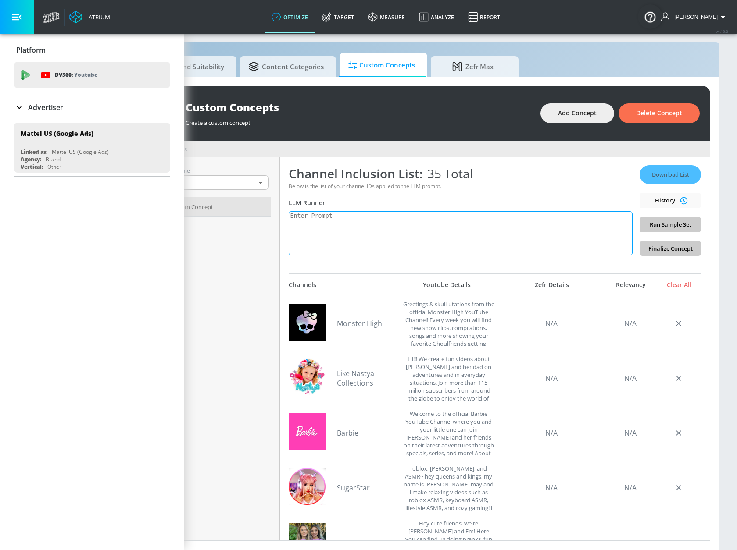
click at [481, 230] on textarea at bounding box center [461, 233] width 344 height 44
type textarea "Y"
click at [660, 220] on span "Run Sample Set" at bounding box center [669, 225] width 47 height 10
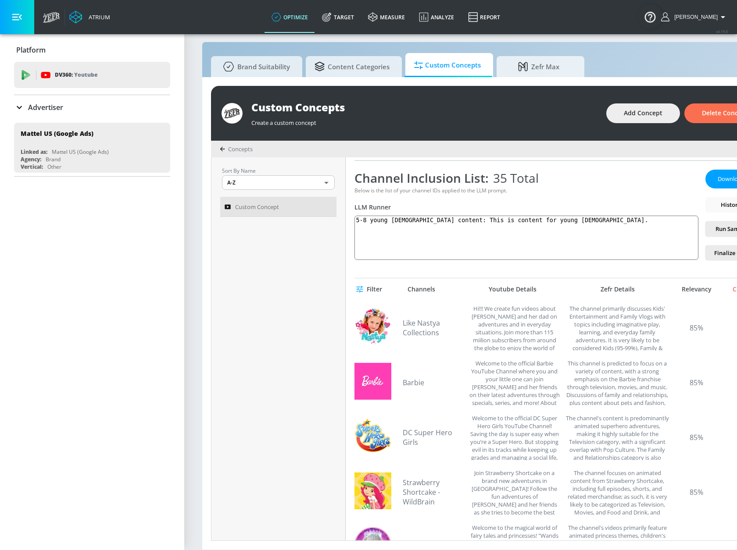
scroll to position [132, 0]
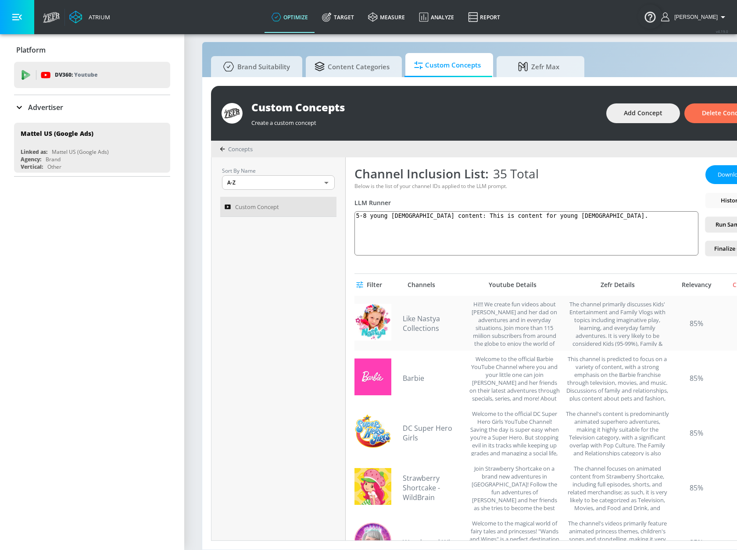
click at [580, 300] on div "The channel primarily discusses Kids' Entertainment and Family Vlogs with topic…" at bounding box center [617, 323] width 105 height 46
click at [568, 300] on div "The channel primarily discusses Kids' Entertainment and Family Vlogs with topic…" at bounding box center [617, 323] width 105 height 46
click at [716, 170] on span "Download List" at bounding box center [736, 175] width 44 height 10
click at [506, 212] on textarea "5-8 young female content: This is content for young female." at bounding box center [526, 233] width 344 height 44
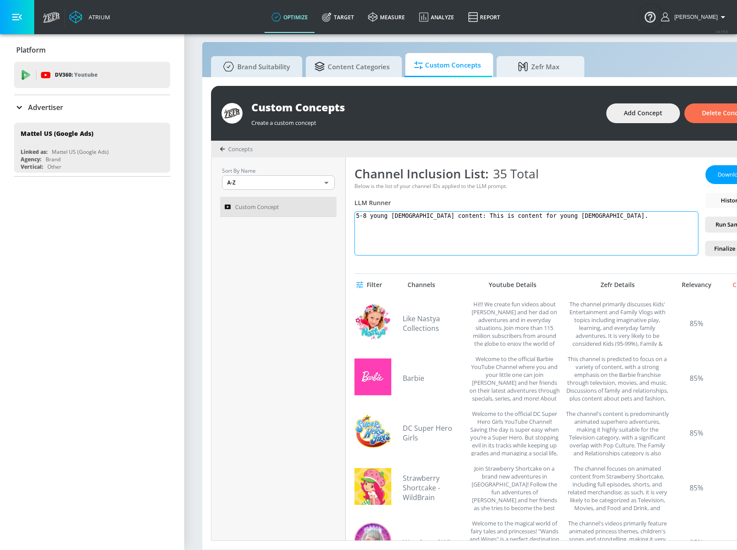
click at [541, 213] on textarea "5-8 young female content: This is content for young female." at bounding box center [526, 233] width 344 height 44
drag, startPoint x: 493, startPoint y: 210, endPoint x: 321, endPoint y: 193, distance: 172.3
click at [321, 193] on div "Sort By Name A-Z ASC ​ Custom Concept Custom Concept Link an existing Targeting…" at bounding box center [493, 348] width 564 height 383
paste textarea "This channel curates a wide range of family-friendly content with a strong focu…"
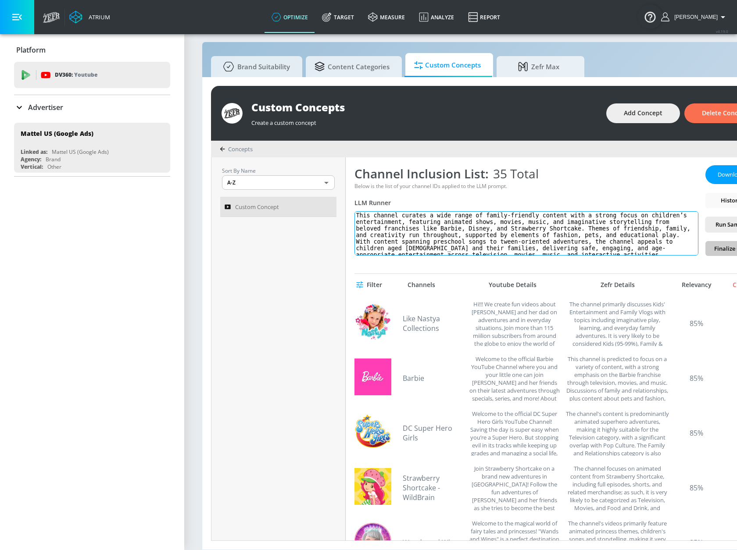
scroll to position [0, 0]
click at [356, 211] on textarea "This channel curates a wide range of family-friendly content with a strong focu…" at bounding box center [526, 233] width 344 height 44
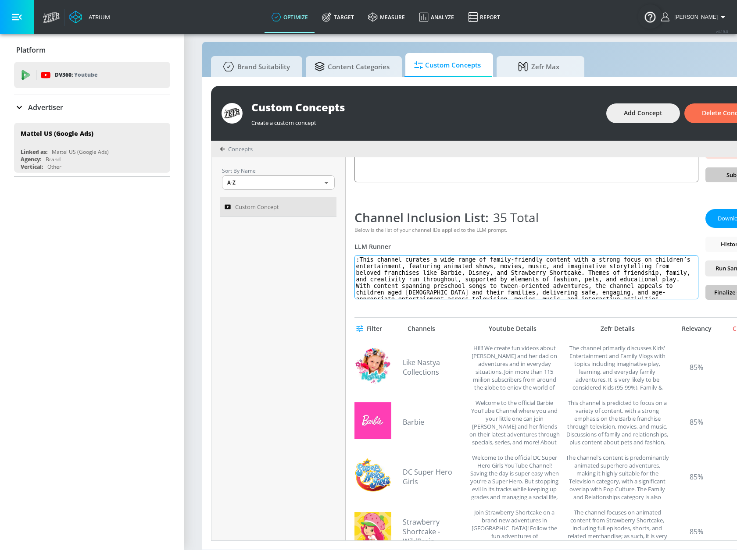
paste textarea "Child-Friendly Entertainment Hub for Families and Young Viewers"
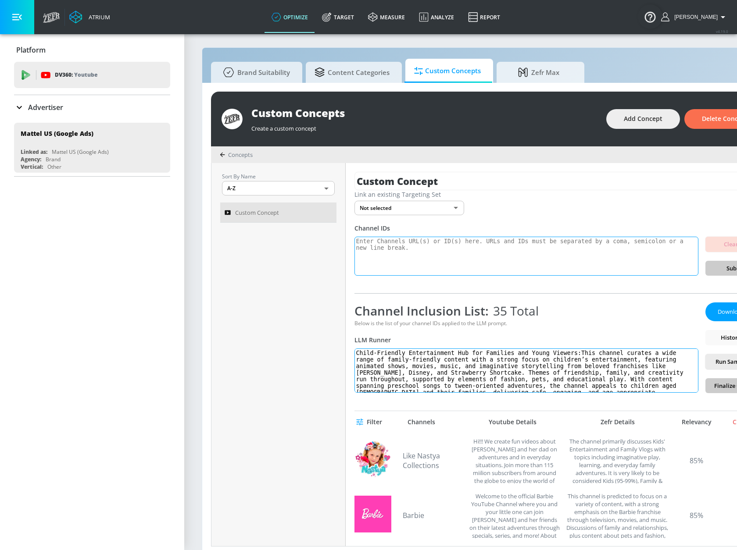
scroll to position [0, 0]
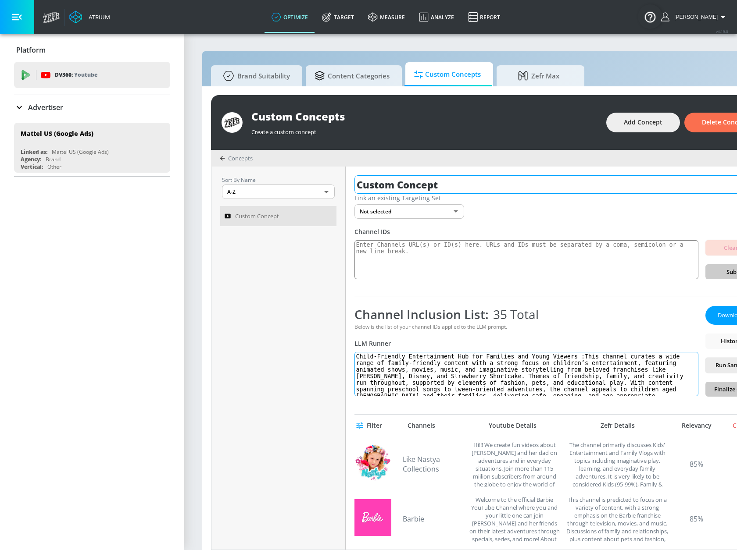
type textarea "Child-Friendly Entertainment Hub for Families and Young Viewers :This channel c…"
click at [453, 189] on input "Custom Concept" at bounding box center [560, 184] width 412 height 18
drag, startPoint x: 428, startPoint y: 185, endPoint x: 279, endPoint y: 175, distance: 149.0
click at [274, 177] on div "Sort By Name A-Z ASC ​ Custom Concept Custom Concept Link an existing Targeting…" at bounding box center [493, 358] width 564 height 383
paste input "hild-Friendly Entertainment Hub for Families and Young Viewers"
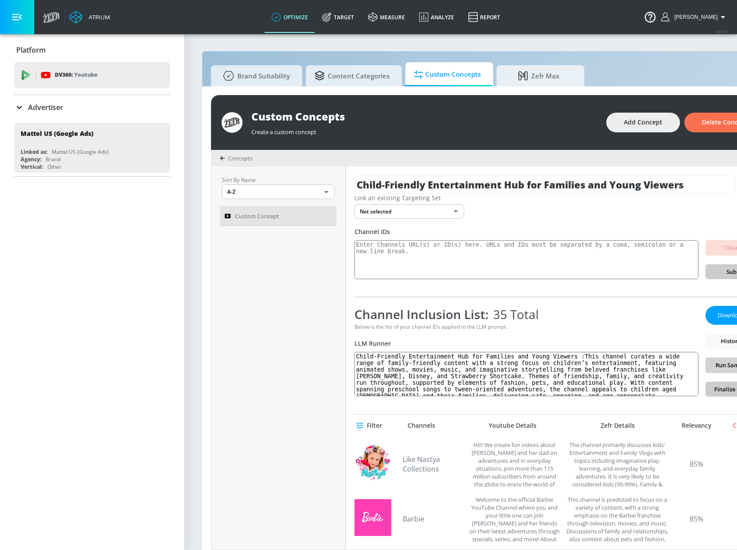
type input "Child-Friendly Entertainment Hub for Families and Young Viewers"
click at [715, 364] on span "Run Sample Set" at bounding box center [735, 366] width 47 height 10
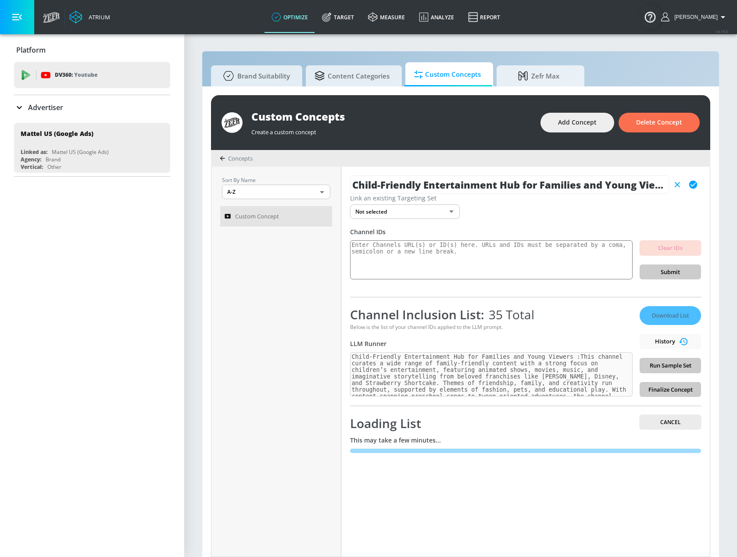
drag, startPoint x: 734, startPoint y: 228, endPoint x: 716, endPoint y: 229, distance: 17.6
click at [716, 229] on section "Brand Suitability Content Categories Custom Concepts Zefr Max Custom Concepts C…" at bounding box center [460, 299] width 553 height 533
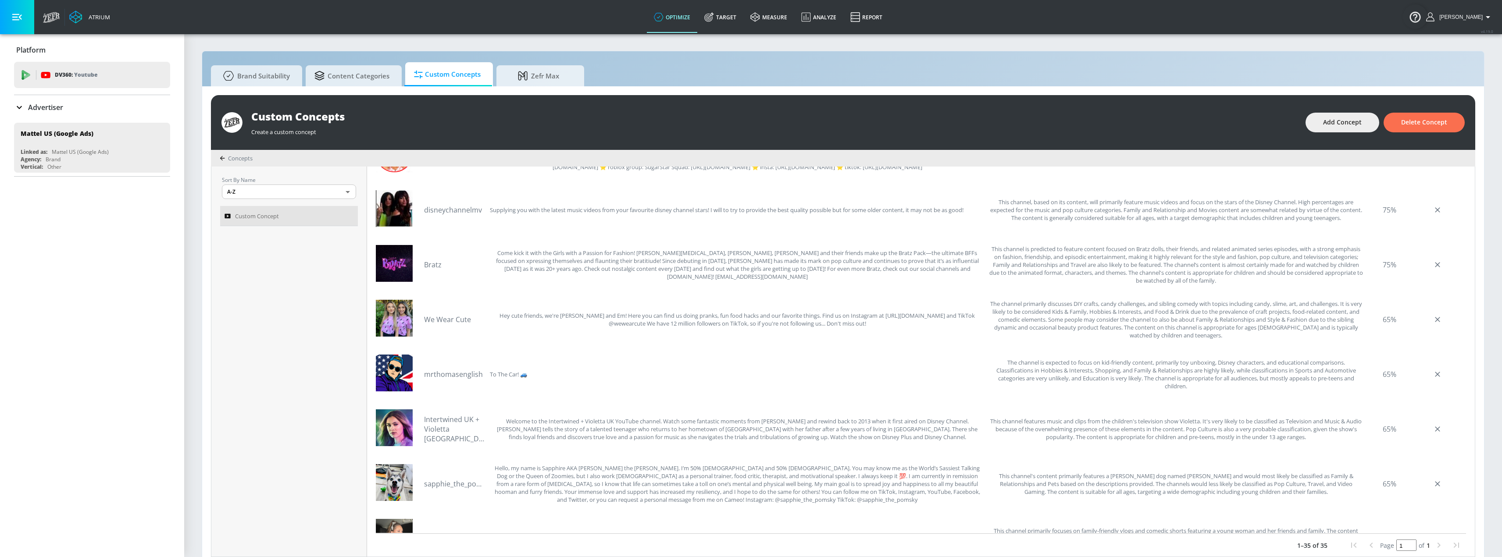
scroll to position [1186, 0]
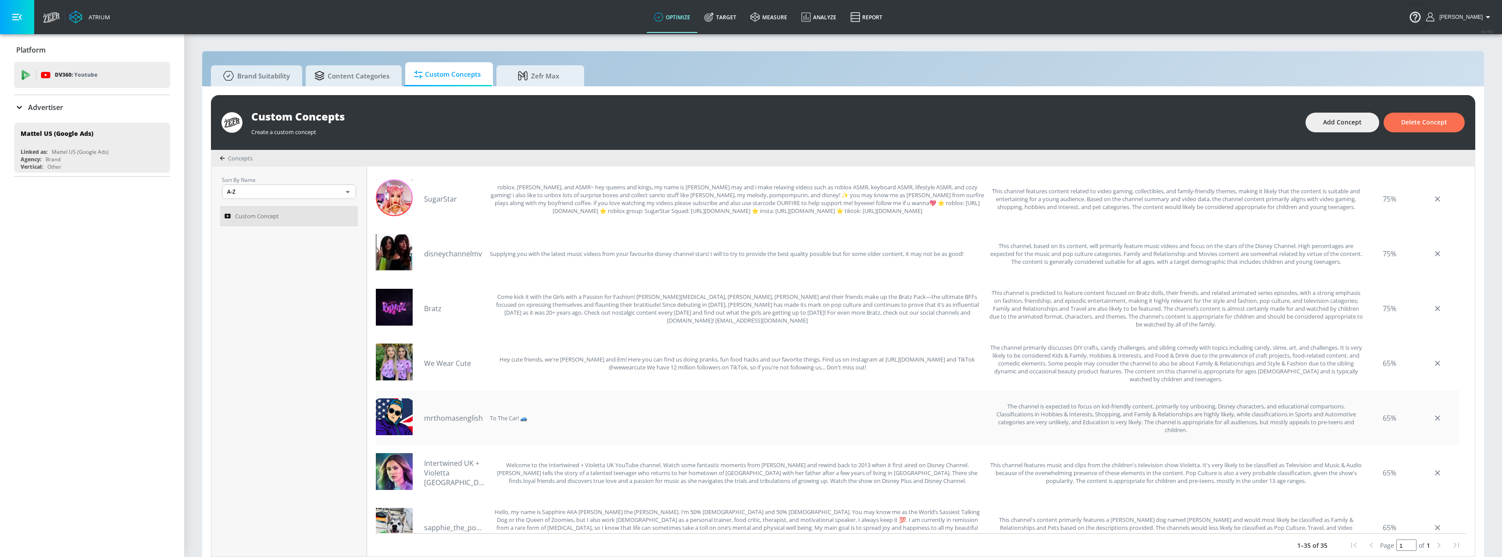
click at [457, 418] on link "mrthomasenglish" at bounding box center [454, 419] width 61 height 10
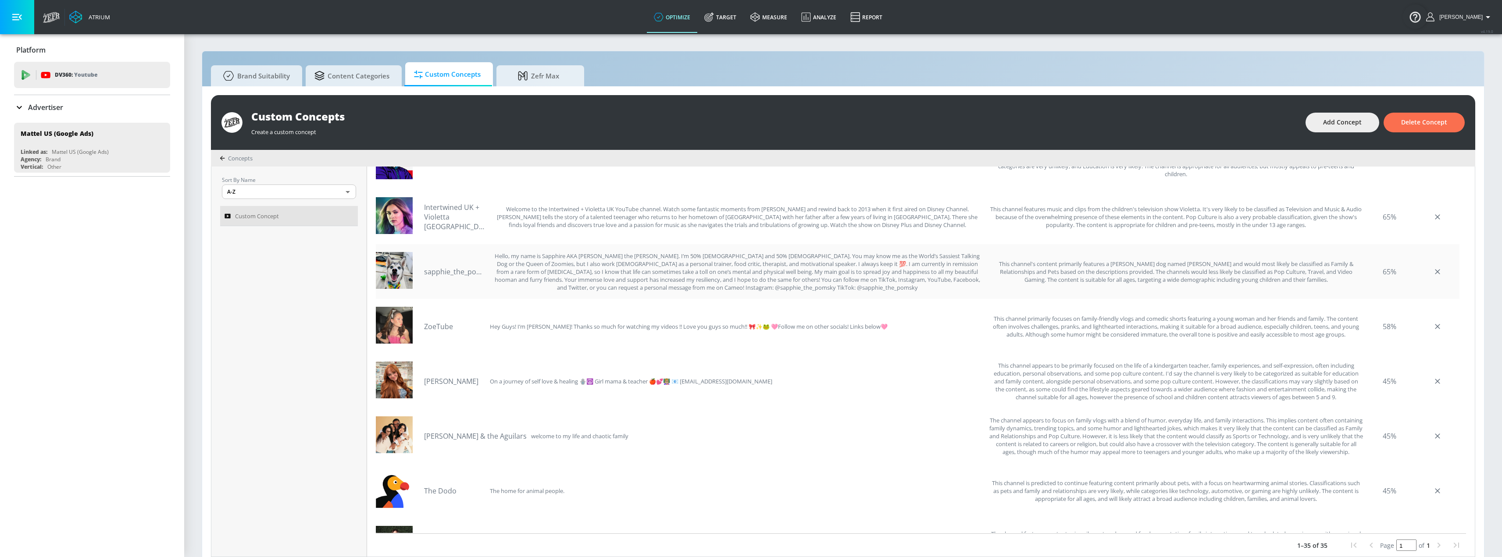
scroll to position [1493, 0]
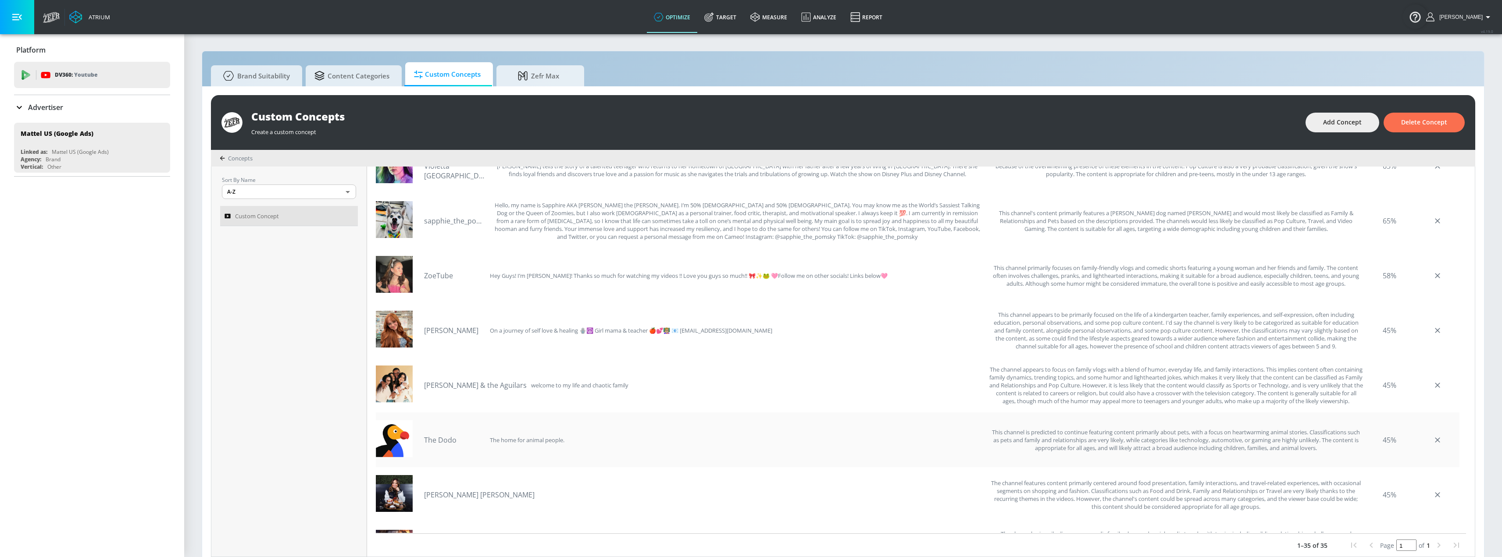
click at [443, 445] on div "The Dodo The home for animal people." at bounding box center [704, 440] width 561 height 46
click at [444, 442] on link "The Dodo" at bounding box center [454, 441] width 61 height 10
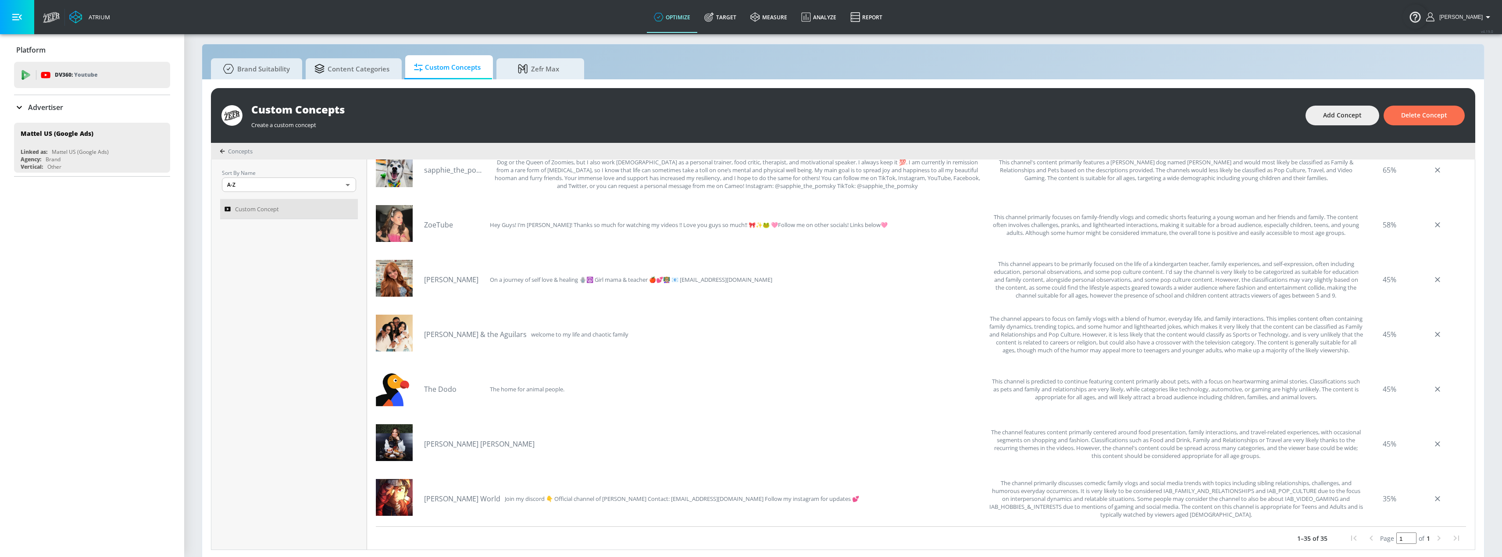
scroll to position [9, 0]
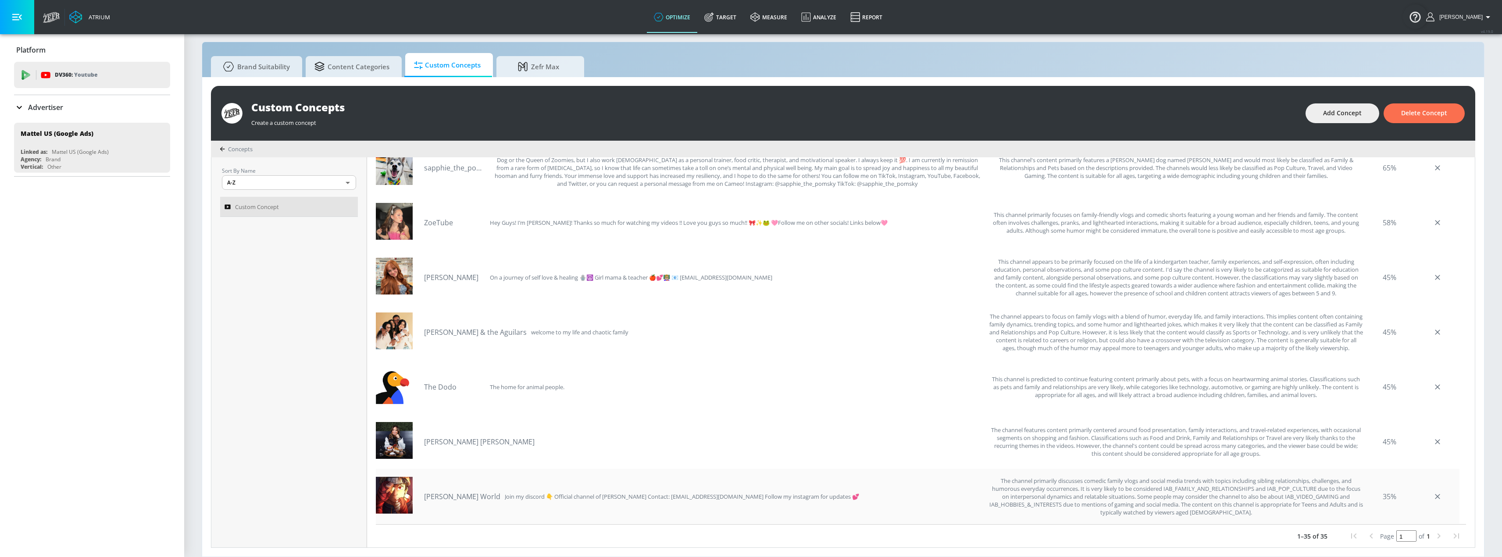
click at [437, 500] on link "Wu’s World" at bounding box center [462, 497] width 76 height 10
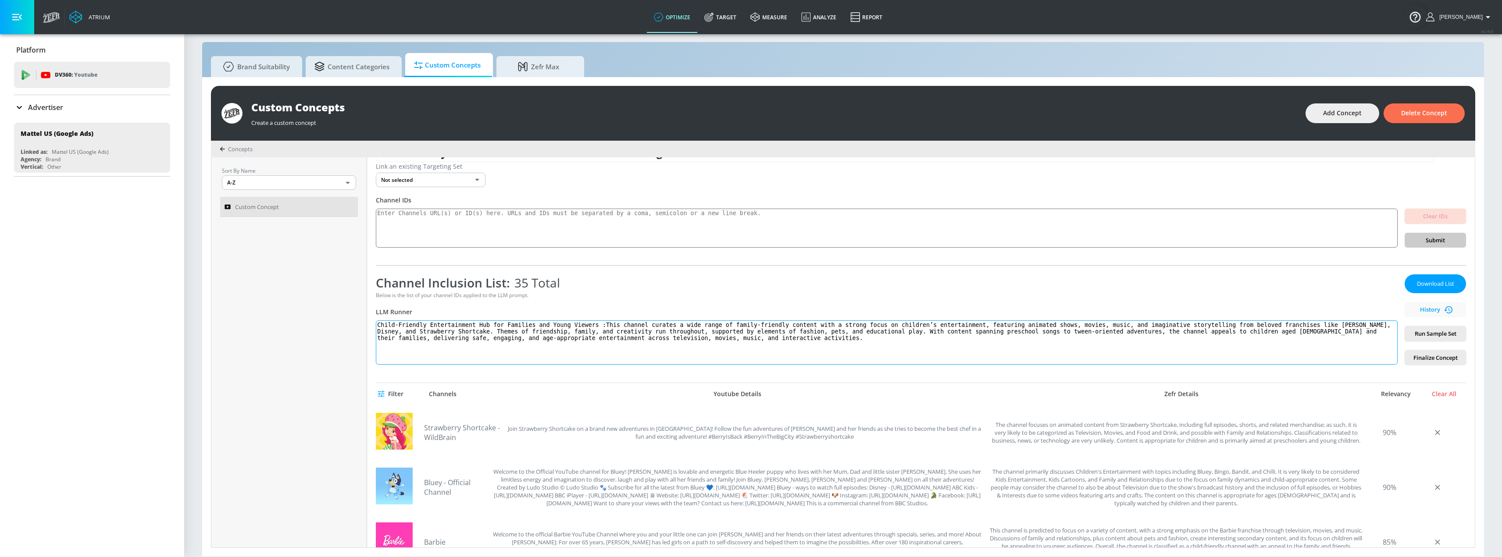
scroll to position [22, 0]
drag, startPoint x: 600, startPoint y: 329, endPoint x: 756, endPoint y: 334, distance: 155.8
click at [743, 334] on textarea "Child-Friendly Entertainment Hub for Families and Young Viewers :This channel c…" at bounding box center [887, 343] width 1022 height 44
drag, startPoint x: 776, startPoint y: 333, endPoint x: 1136, endPoint y: 335, distance: 360.5
click at [743, 335] on textarea "Child-Friendly Entertainment Hub for Families and Young Viewers :This channel c…" at bounding box center [887, 343] width 1022 height 44
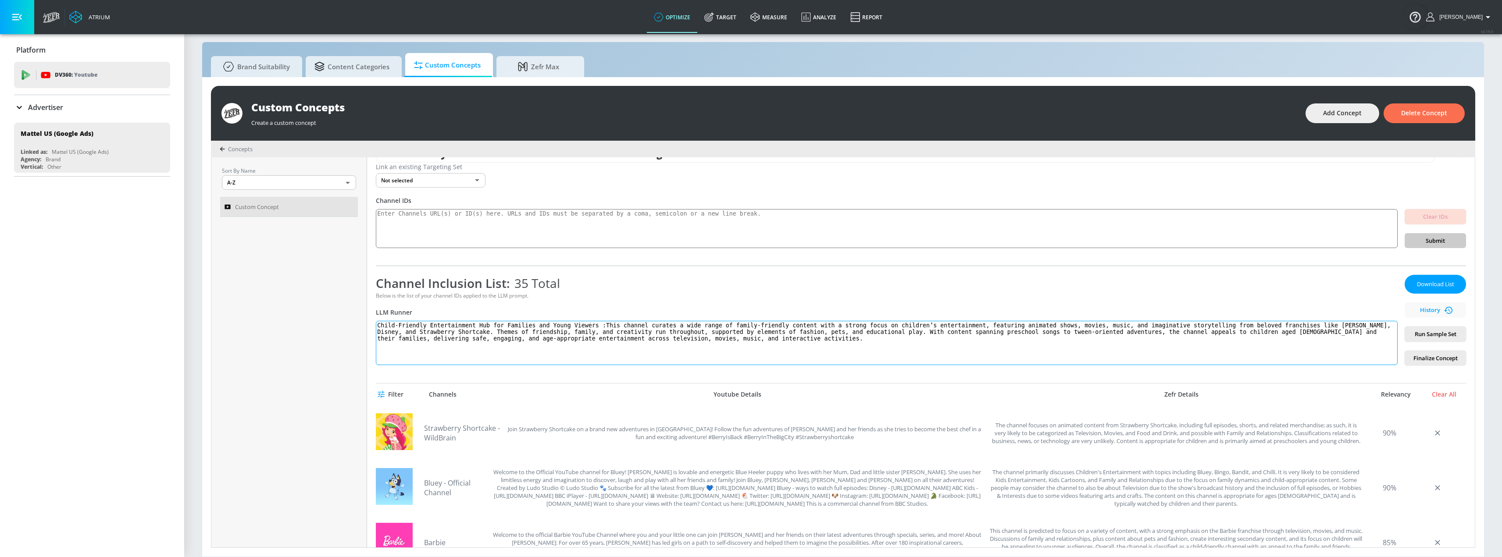
click at [743, 334] on textarea "Child-Friendly Entertainment Hub for Families and Young Viewers :This channel c…" at bounding box center [887, 343] width 1022 height 44
type textarea "Child-Friendly Entertainment Hub for Families and Young Viewers :This channel c…"
click at [743, 334] on span "Run Sample Set" at bounding box center [1435, 334] width 47 height 10
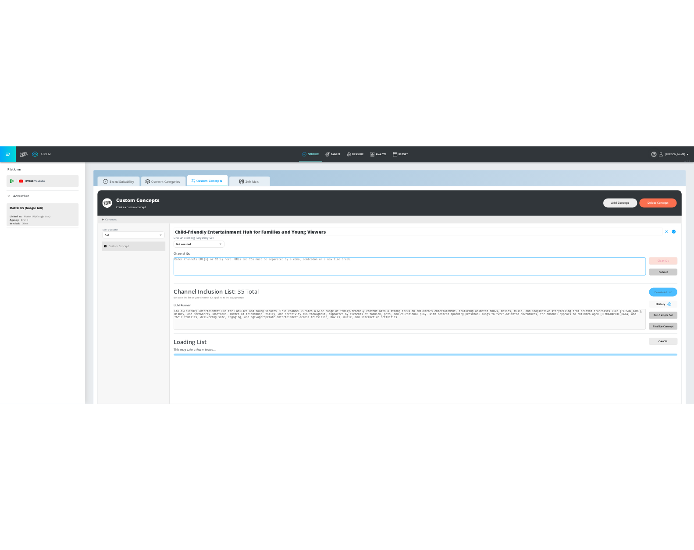
scroll to position [9, 0]
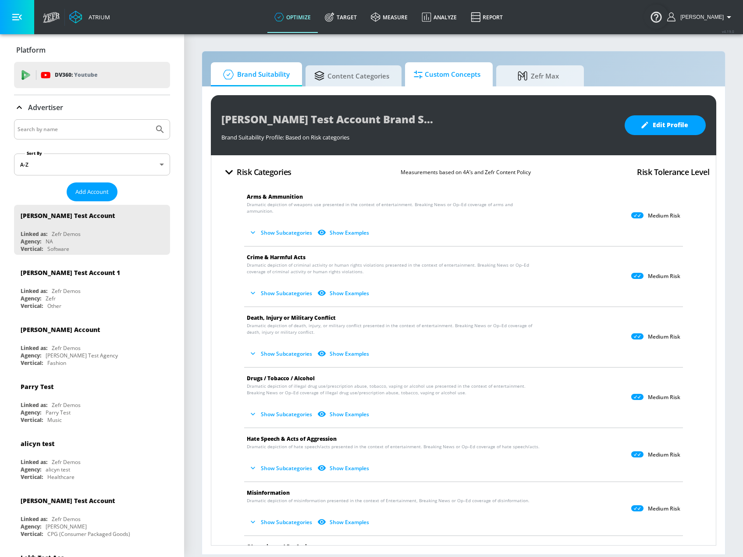
click at [419, 75] on icon at bounding box center [418, 75] width 9 height 10
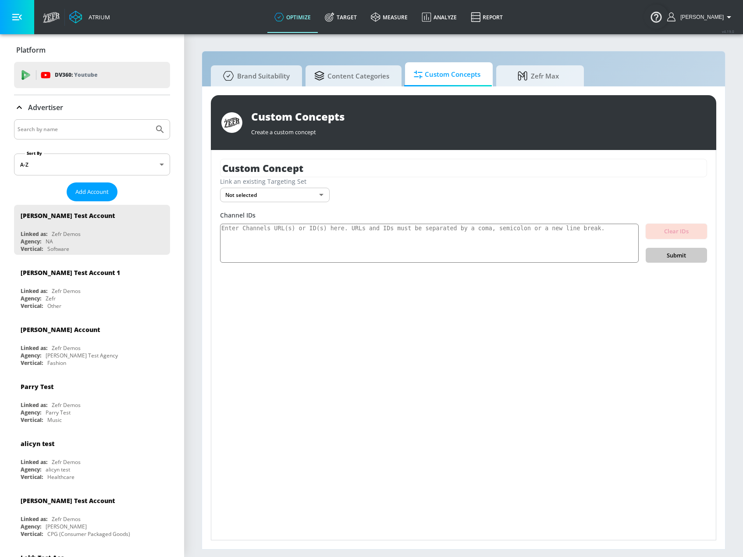
click at [58, 126] on input "Search by name" at bounding box center [84, 129] width 133 height 11
click at [55, 127] on input "Search by name" at bounding box center [84, 129] width 133 height 11
type input "[PERSON_NAME]"
click at [150, 120] on button "Submit Search" at bounding box center [159, 129] width 19 height 19
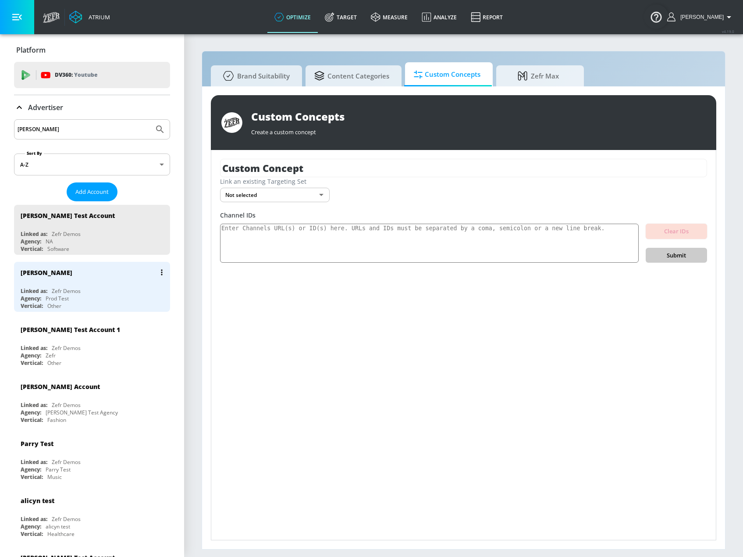
click at [86, 286] on div "[PERSON_NAME] N Linked as: Zefr Demos Agency: Prod Test Vertical: Other" at bounding box center [92, 287] width 156 height 50
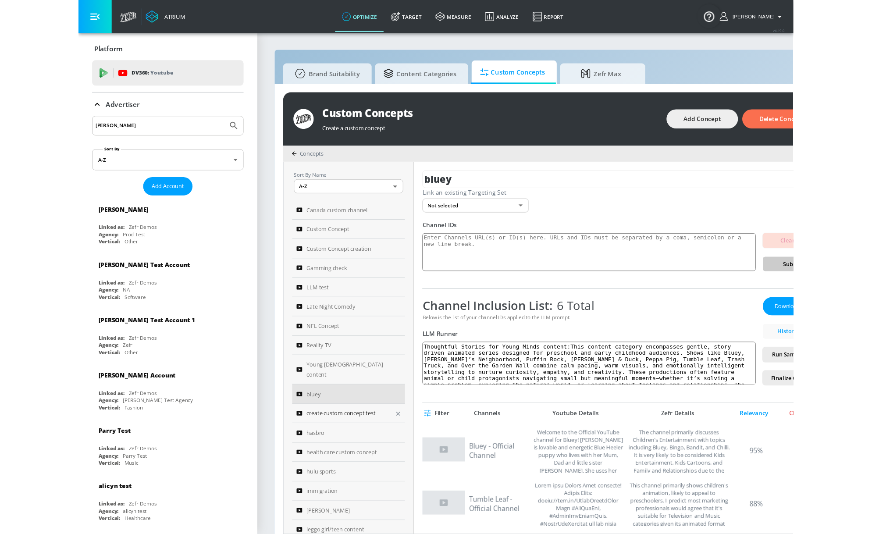
scroll to position [44, 0]
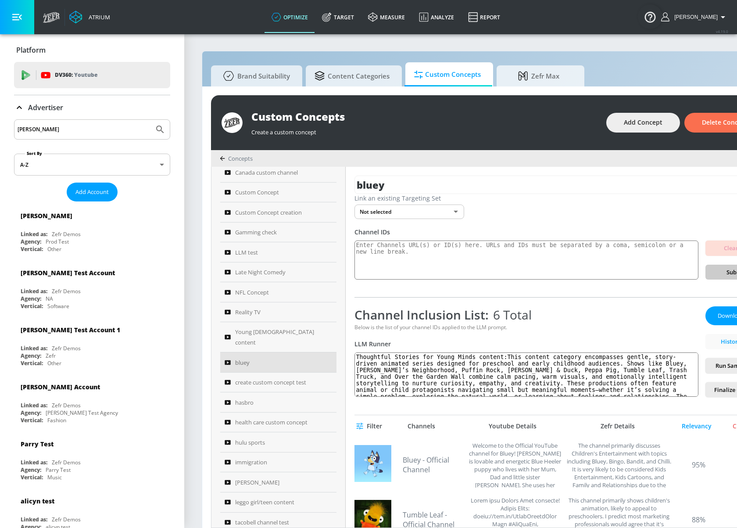
drag, startPoint x: 2, startPoint y: 116, endPoint x: -6, endPoint y: 119, distance: 8.7
click at [0, 119] on html "Atrium optimize Target measure Analyze Report optimize Target measure Analyze R…" at bounding box center [368, 268] width 737 height 537
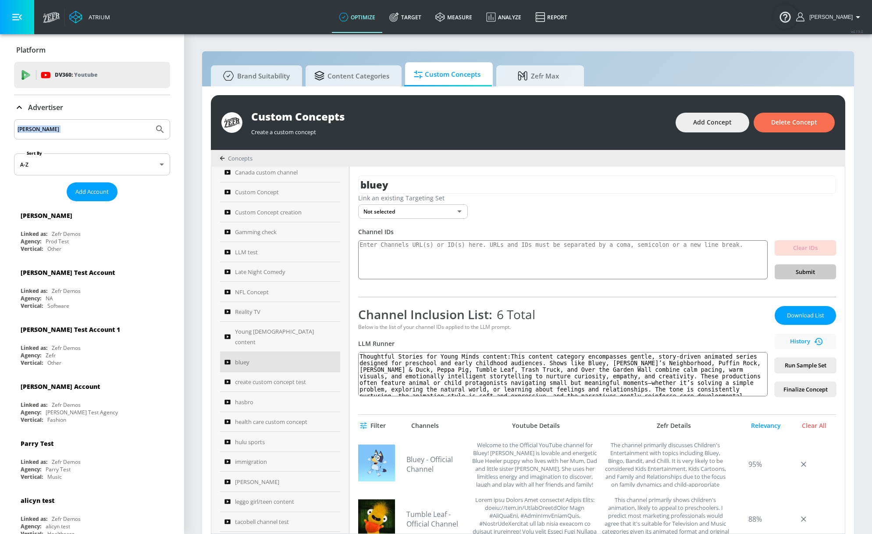
click at [375, 14] on link "optimize" at bounding box center [357, 17] width 50 height 32
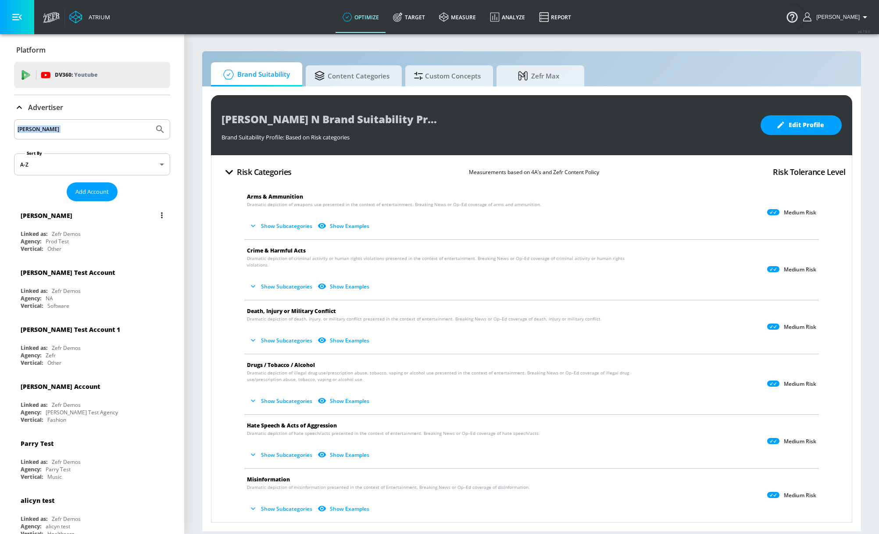
click at [68, 236] on div "Zefr Demos" at bounding box center [66, 233] width 29 height 7
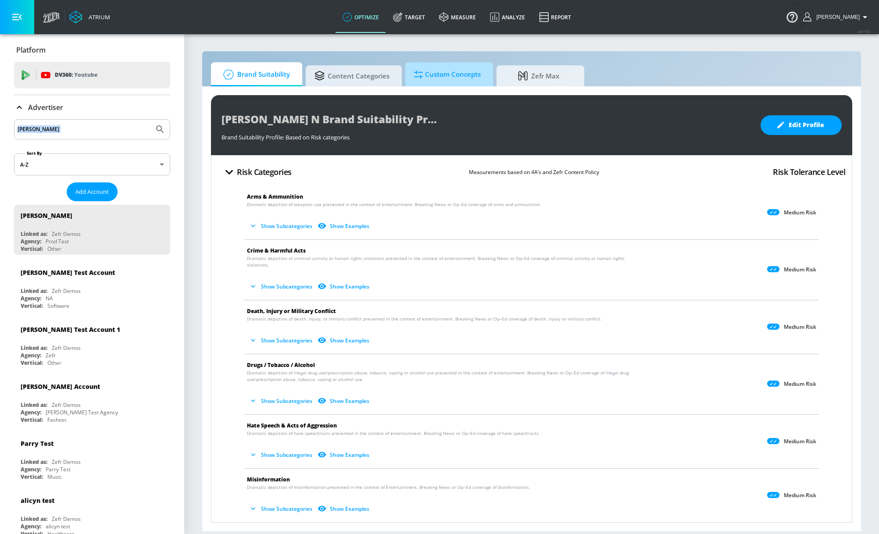
click at [464, 74] on span "Custom Concepts" at bounding box center [447, 74] width 67 height 21
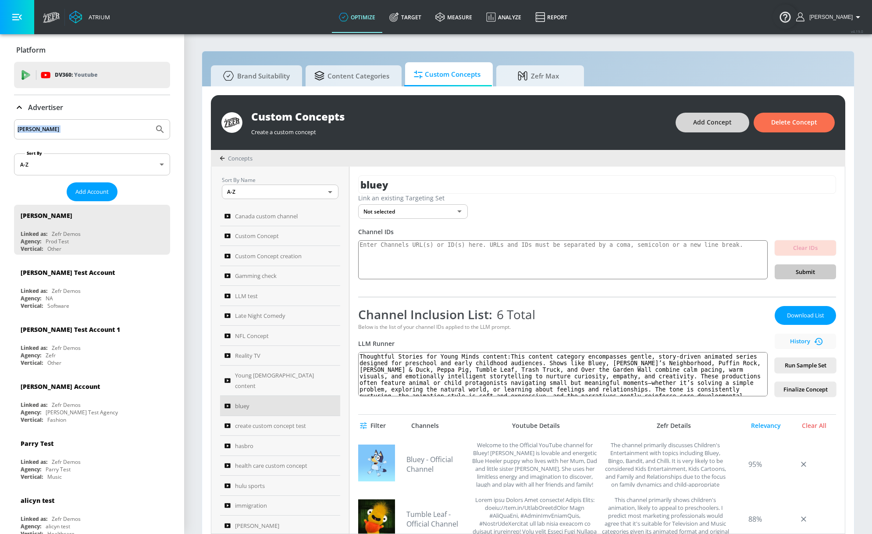
click at [693, 124] on button "Add Concept" at bounding box center [713, 123] width 74 height 20
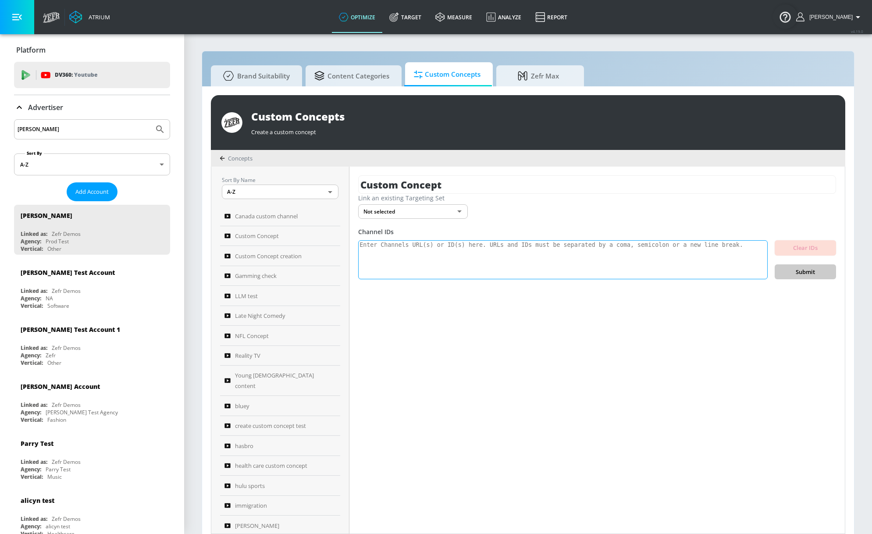
click at [394, 259] on textarea at bounding box center [563, 259] width 410 height 39
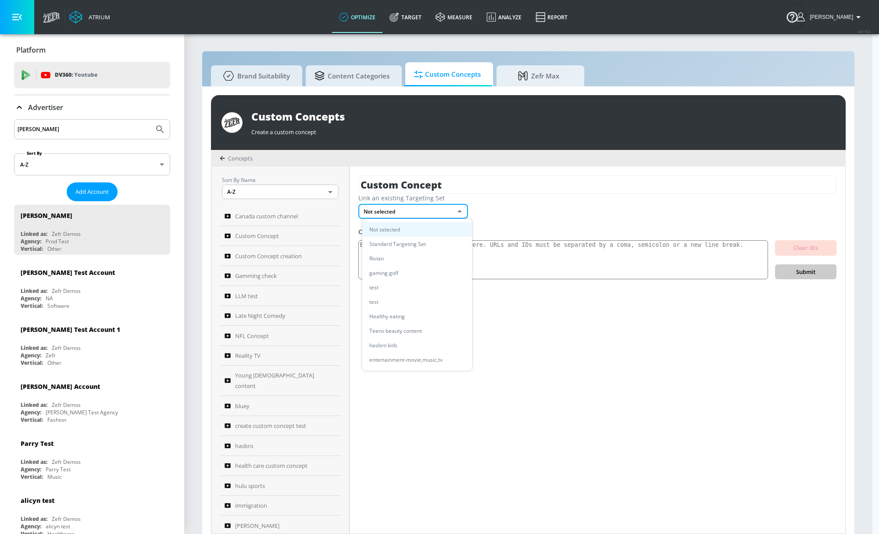
click at [433, 214] on body "Atrium optimize Target measure Analyze Report optimize Target measure Analyze R…" at bounding box center [439, 271] width 879 height 543
drag, startPoint x: 620, startPoint y: 410, endPoint x: 595, endPoint y: 410, distance: 25.4
click at [616, 410] on div at bounding box center [439, 267] width 879 height 534
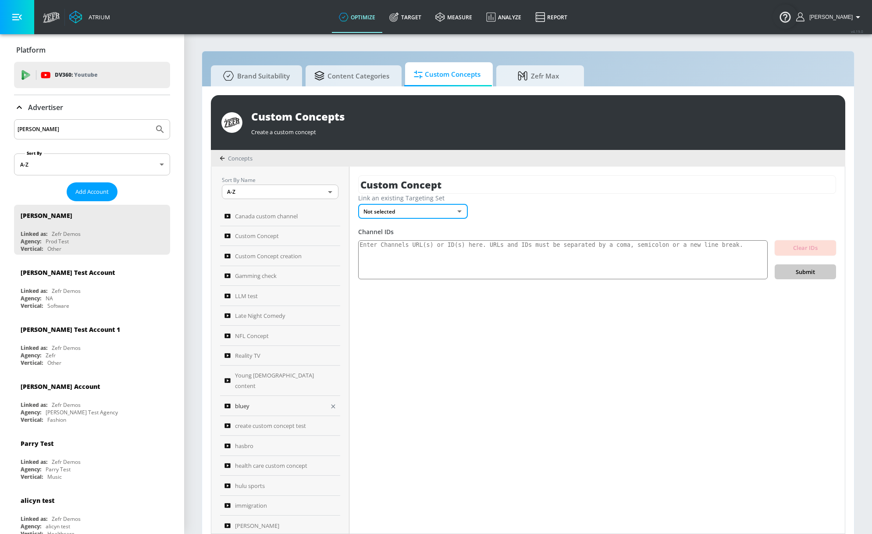
click at [293, 401] on div "bluey" at bounding box center [275, 406] width 100 height 11
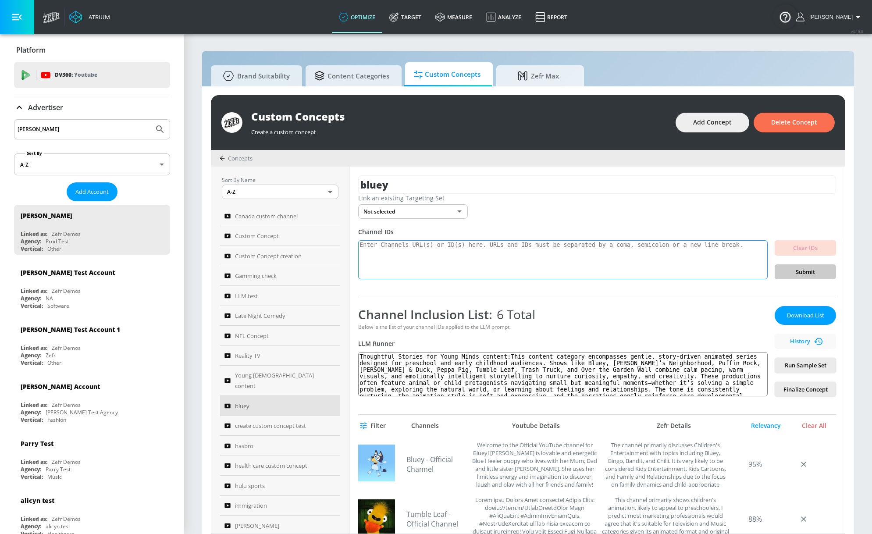
drag, startPoint x: 413, startPoint y: 258, endPoint x: 372, endPoint y: 251, distance: 41.7
click at [372, 252] on textarea at bounding box center [563, 259] width 410 height 39
drag, startPoint x: 371, startPoint y: 248, endPoint x: 566, endPoint y: 262, distance: 195.6
click at [566, 262] on textarea at bounding box center [563, 259] width 410 height 39
click at [446, 251] on textarea at bounding box center [563, 259] width 410 height 39
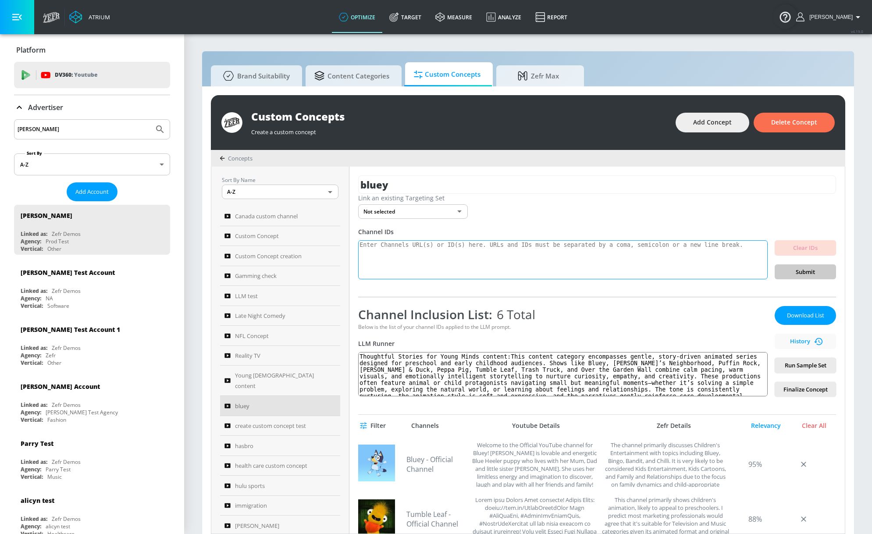
click at [443, 256] on textarea at bounding box center [563, 259] width 410 height 39
click at [400, 252] on textarea at bounding box center [563, 259] width 410 height 39
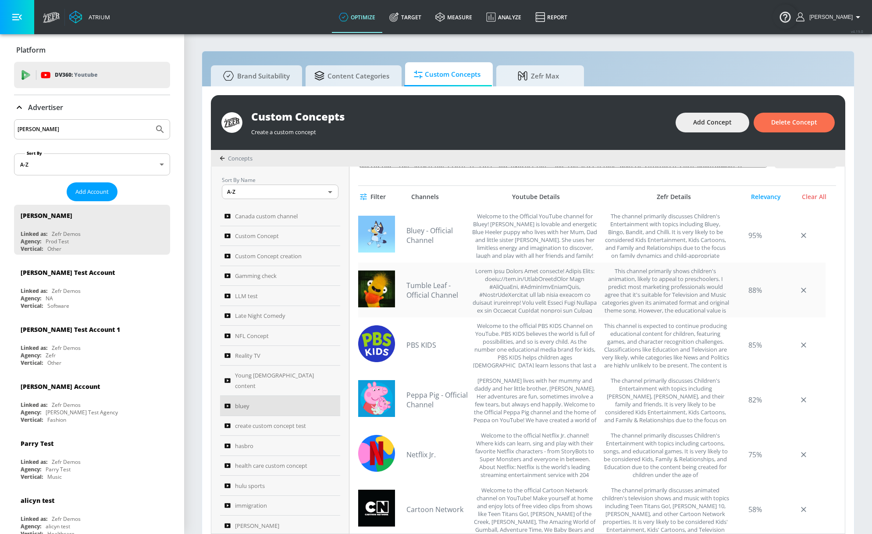
scroll to position [241, 0]
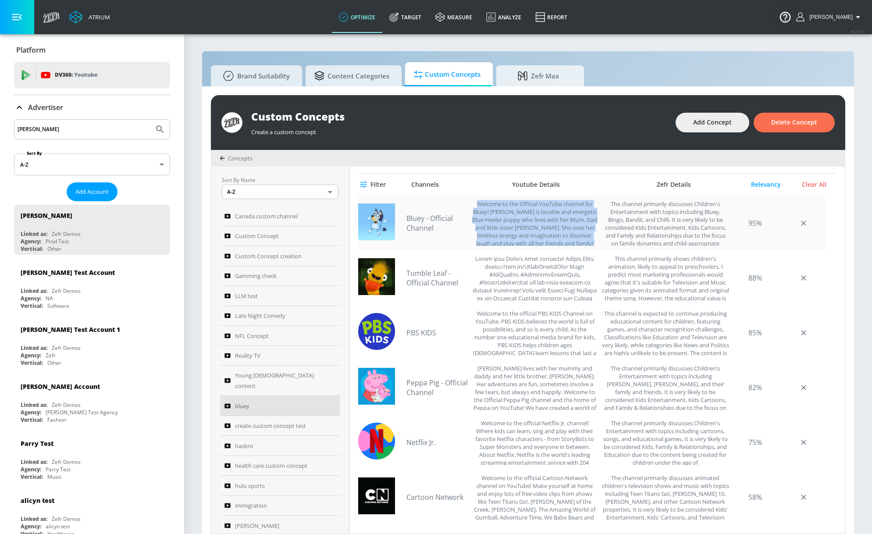
drag, startPoint x: 479, startPoint y: 206, endPoint x: 545, endPoint y: 230, distance: 69.5
click at [569, 248] on div "Bluey - Official Channel The channel primarily discusses Children's Entertainme…" at bounding box center [592, 223] width 468 height 55
click at [518, 228] on div "Welcome to the Official YouTube channel for Bluey! [PERSON_NAME] is lovable and…" at bounding box center [534, 223] width 125 height 46
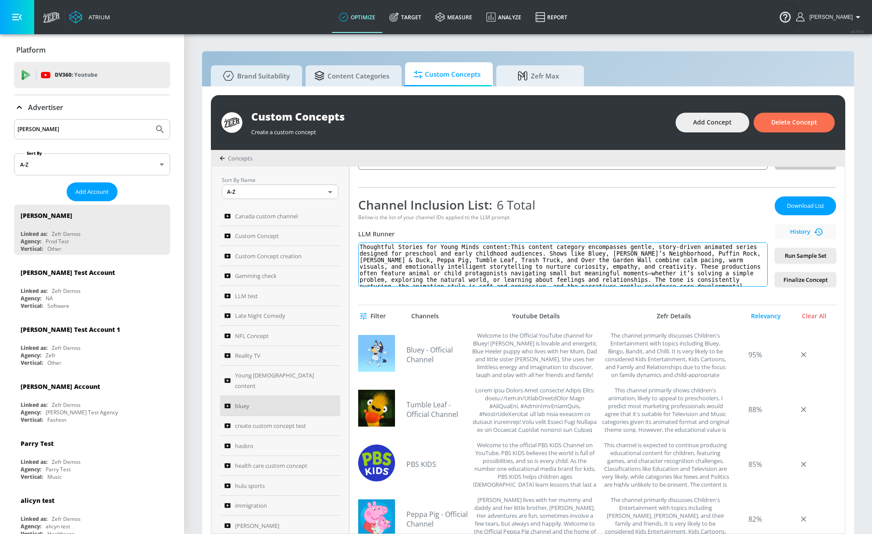
scroll to position [4, 0]
drag, startPoint x: 371, startPoint y: 248, endPoint x: 608, endPoint y: 288, distance: 240.5
click at [608, 288] on div "bluey Link an existing Targeting Set Not selected none ​ Channel IDs Clear IDs …" at bounding box center [598, 350] width 496 height 367
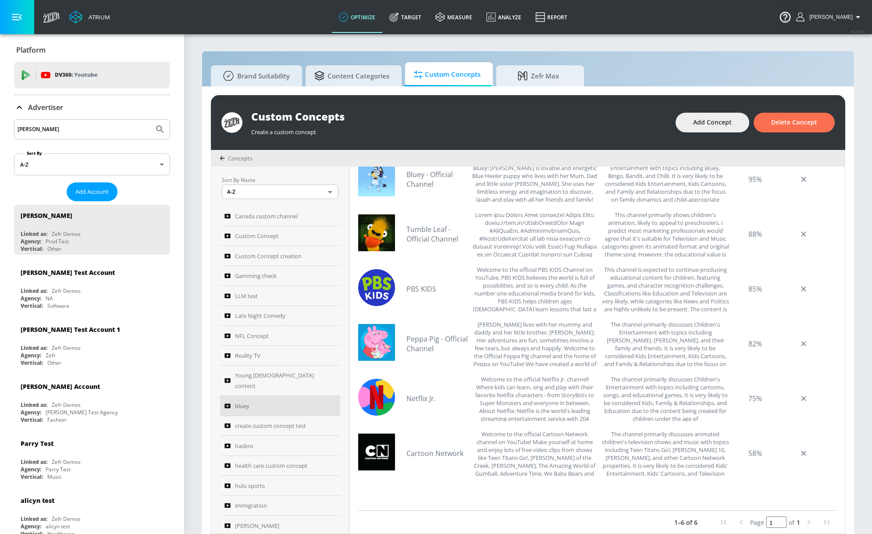
scroll to position [110, 0]
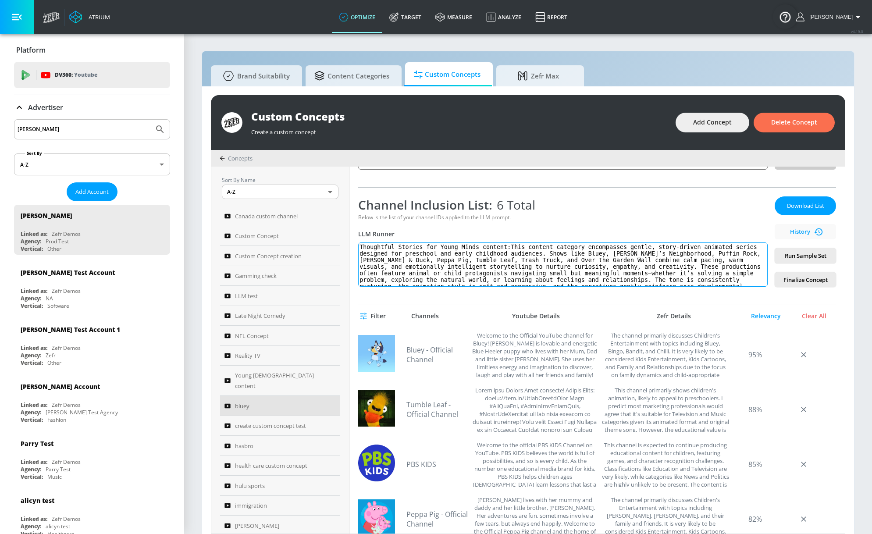
click at [513, 264] on textarea "Thoughtful Stories for Young Minds content:This content category encompasses ge…" at bounding box center [563, 265] width 410 height 44
click at [510, 274] on textarea "Thoughtful Stories for Young Minds content:This content category encompasses ge…" at bounding box center [563, 265] width 410 height 44
click at [511, 275] on textarea "Thoughtful Stories for Young Minds content:This content category encompasses ge…" at bounding box center [563, 265] width 410 height 44
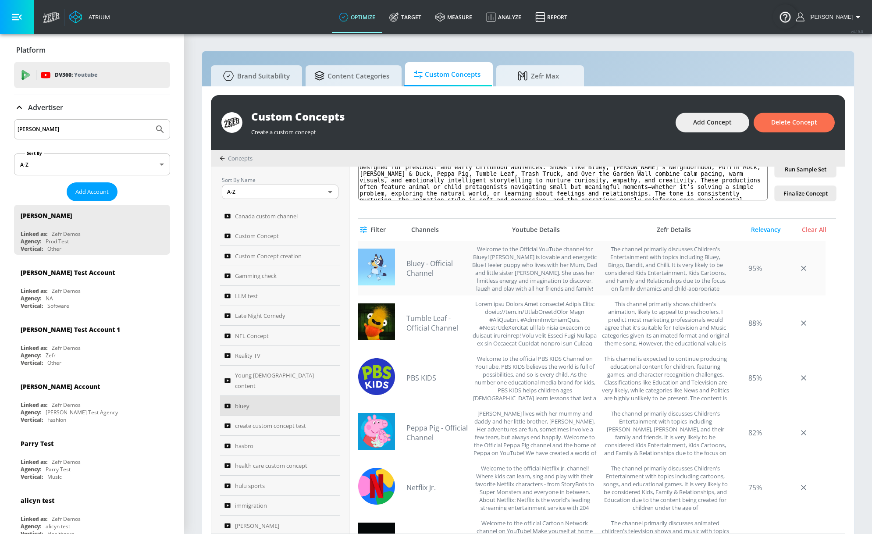
scroll to position [154, 0]
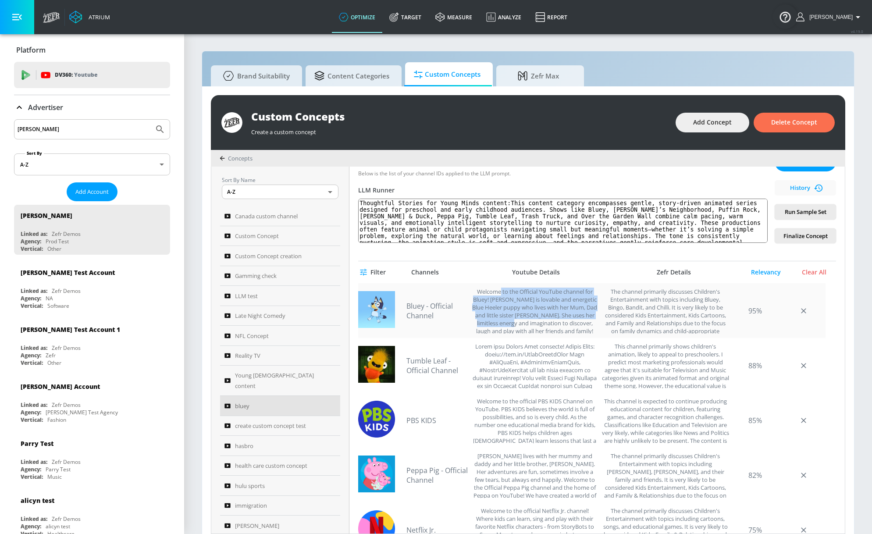
drag, startPoint x: 504, startPoint y: 290, endPoint x: 536, endPoint y: 320, distance: 44.4
click at [536, 320] on div "Welcome to the Official YouTube channel for Bluey! [PERSON_NAME] is lovable and…" at bounding box center [534, 311] width 125 height 46
click at [538, 318] on div "Welcome to the Official YouTube channel for Bluey! [PERSON_NAME] is lovable and…" at bounding box center [534, 311] width 125 height 46
click at [538, 319] on div "Welcome to the Official YouTube channel for Bluey! [PERSON_NAME] is lovable and…" at bounding box center [534, 311] width 125 height 46
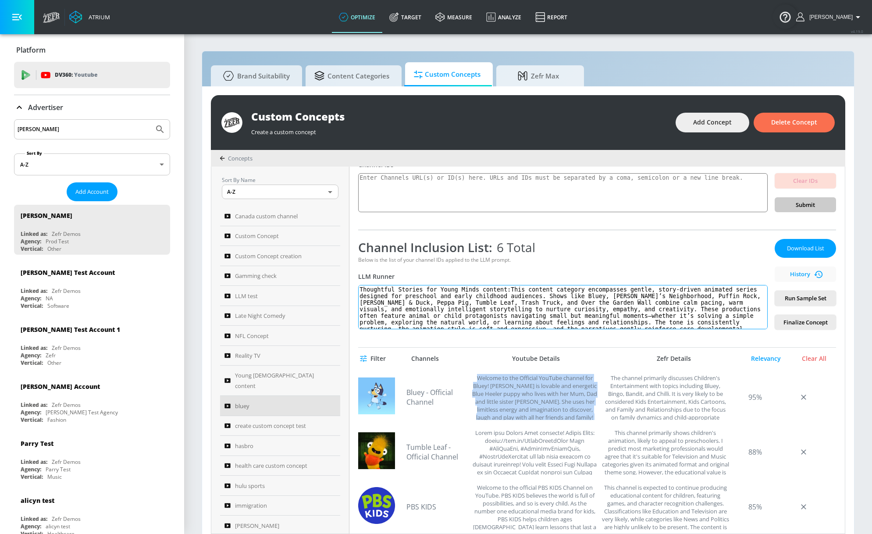
scroll to position [66, 0]
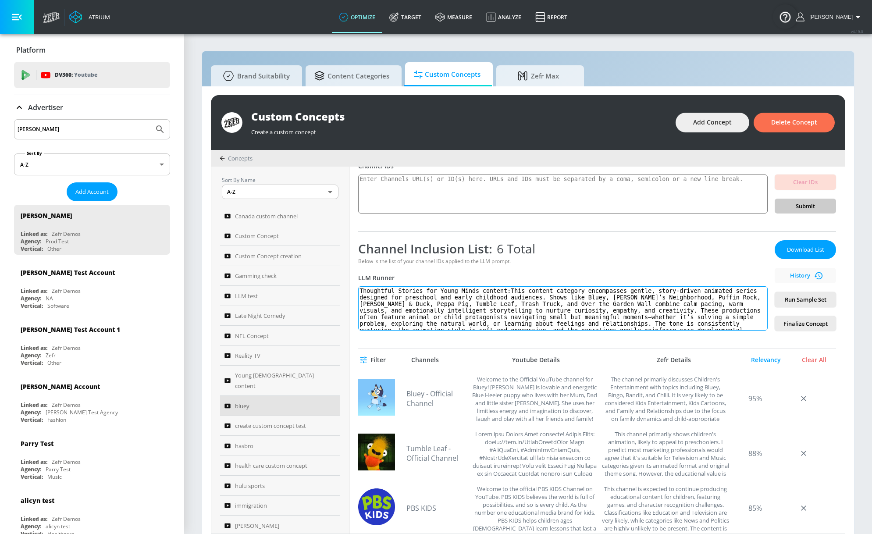
click at [499, 291] on textarea "Thoughtful Stories for Young Minds content:This content category encompasses ge…" at bounding box center [563, 308] width 410 height 44
drag, startPoint x: 385, startPoint y: 301, endPoint x: 407, endPoint y: 299, distance: 22.5
click at [407, 299] on textarea "Thoughtful Stories for Young Minds content:This content category encompasses ge…" at bounding box center [563, 308] width 410 height 44
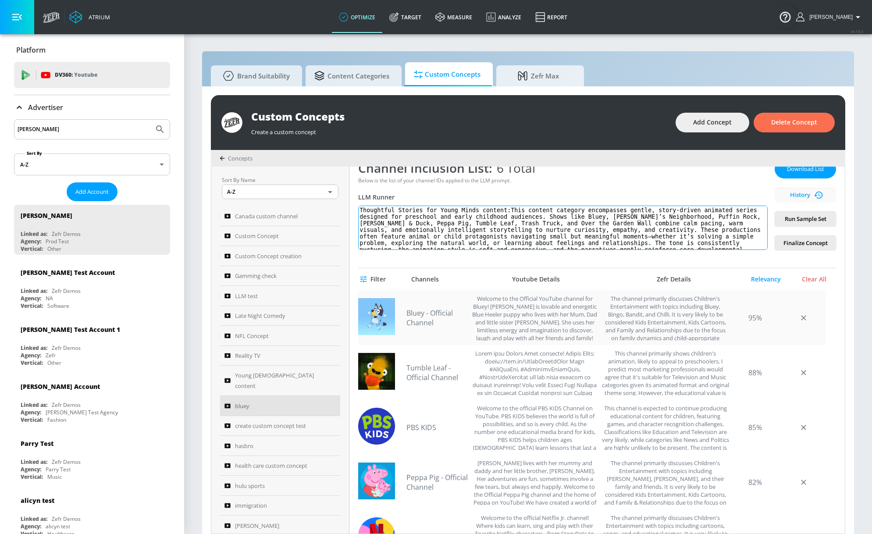
scroll to position [197, 0]
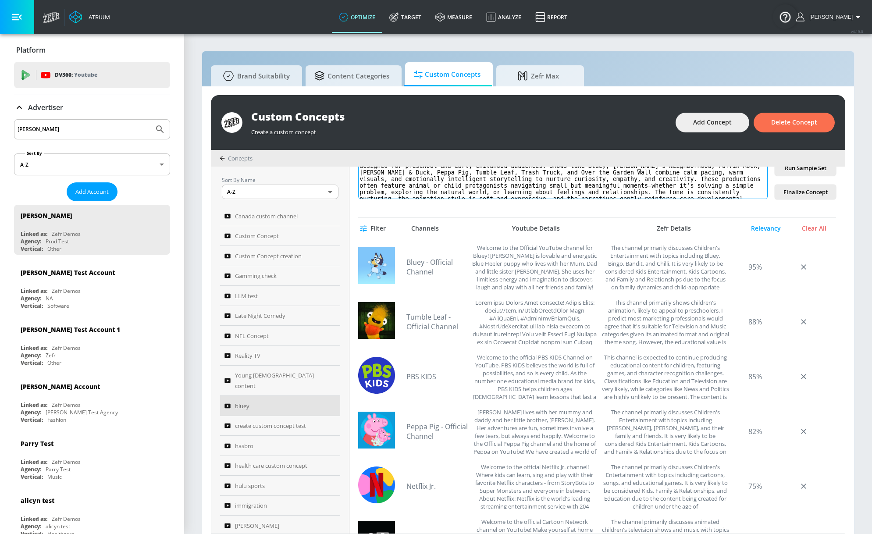
click at [472, 183] on textarea "Thoughtful Stories for Young Minds content:This content category encompasses ge…" at bounding box center [563, 177] width 410 height 44
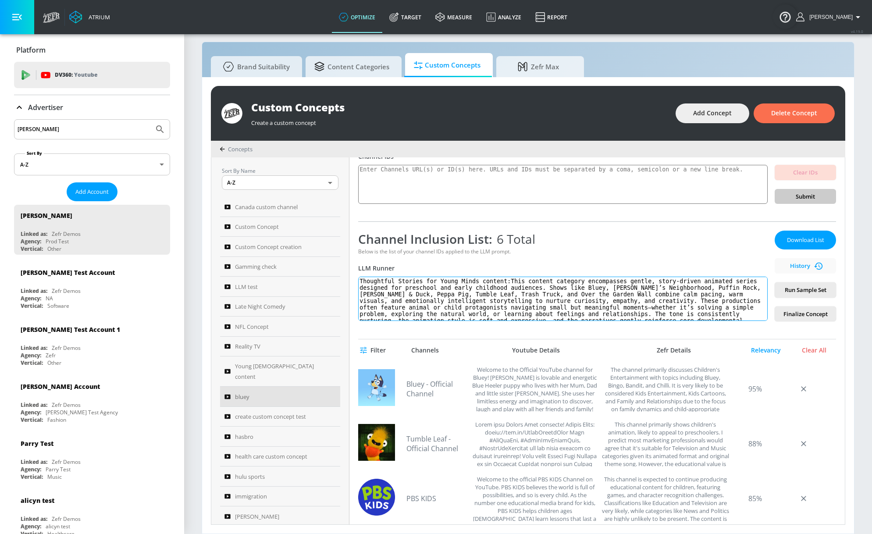
scroll to position [66, 0]
drag, startPoint x: 368, startPoint y: 281, endPoint x: 499, endPoint y: 282, distance: 130.7
click at [499, 282] on textarea "Thoughtful Stories for Young Minds content:This content category encompasses ge…" at bounding box center [563, 299] width 410 height 44
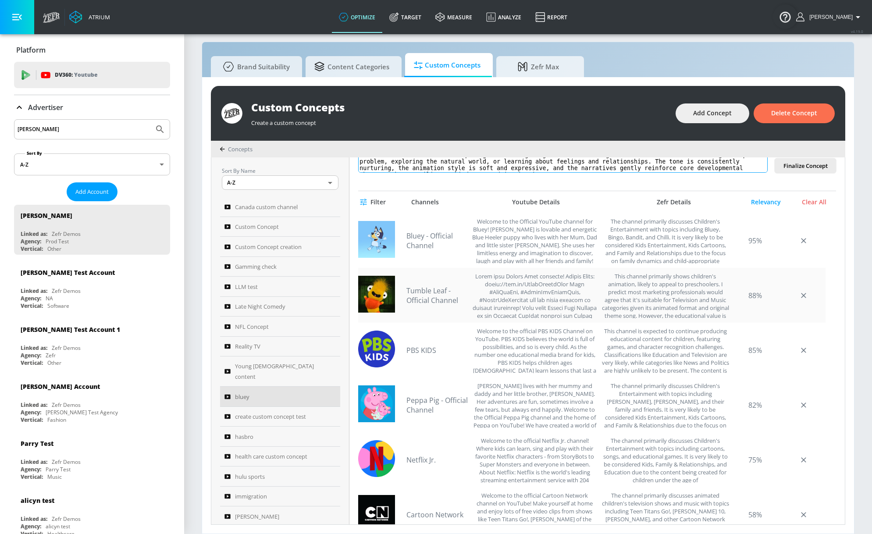
scroll to position [241, 0]
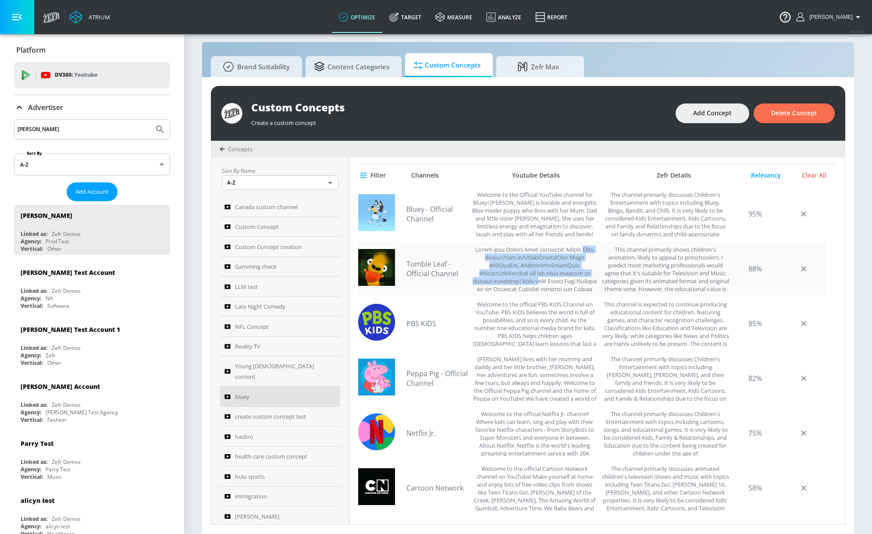
drag, startPoint x: 480, startPoint y: 257, endPoint x: 549, endPoint y: 279, distance: 72.3
click at [551, 279] on div at bounding box center [534, 269] width 125 height 46
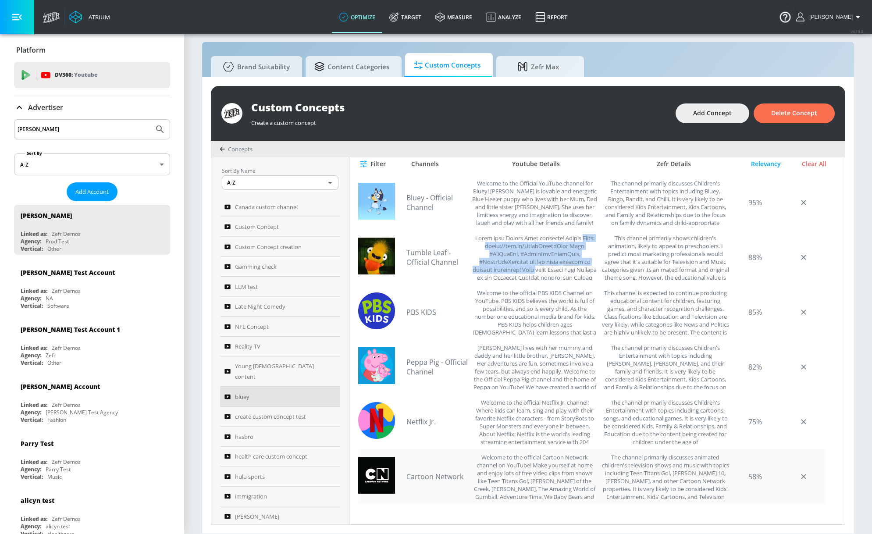
scroll to position [285, 0]
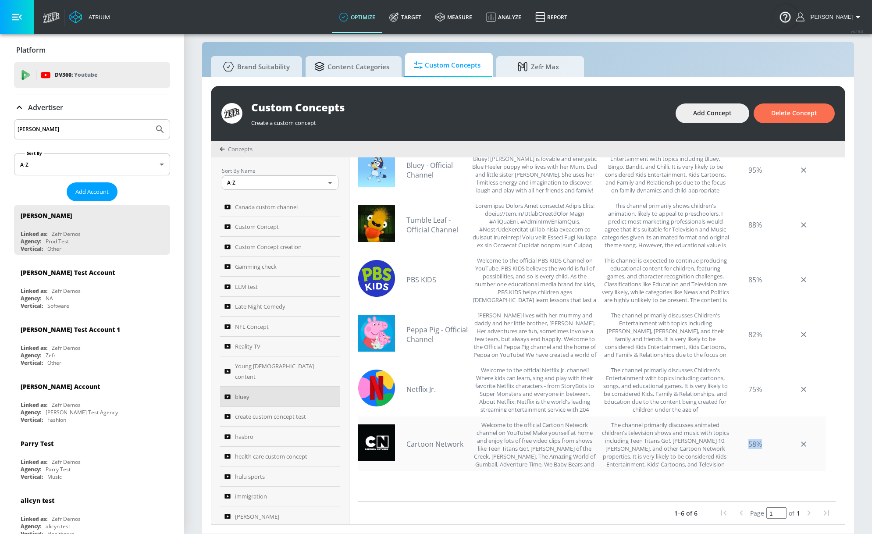
drag, startPoint x: 754, startPoint y: 448, endPoint x: 774, endPoint y: 447, distance: 20.2
click at [743, 447] on div "58%" at bounding box center [756, 444] width 44 height 46
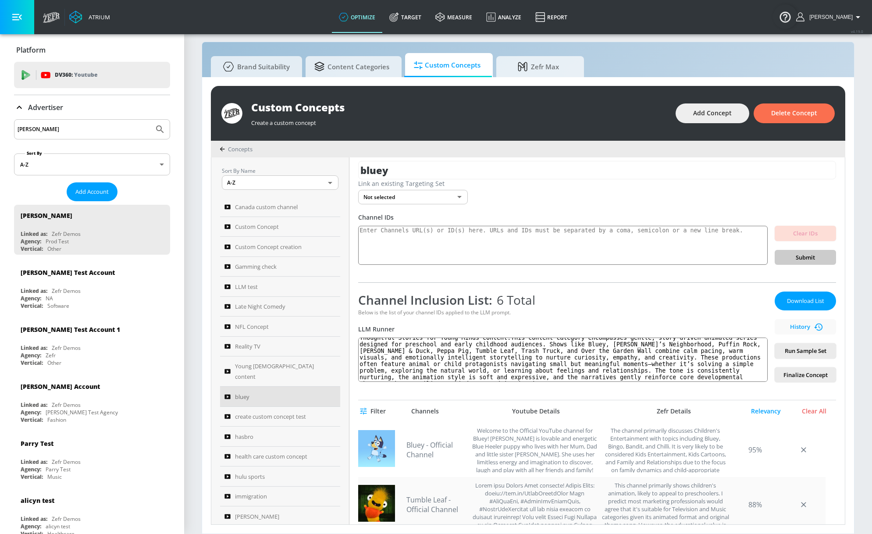
scroll to position [0, 0]
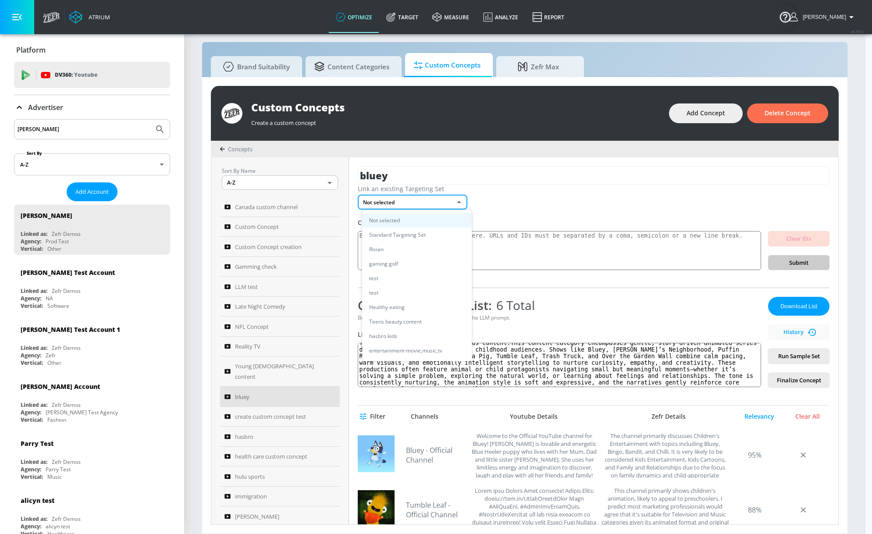
click at [450, 206] on body "Atrium optimize Target measure Analyze Report optimize Target measure Analyze R…" at bounding box center [436, 262] width 872 height 543
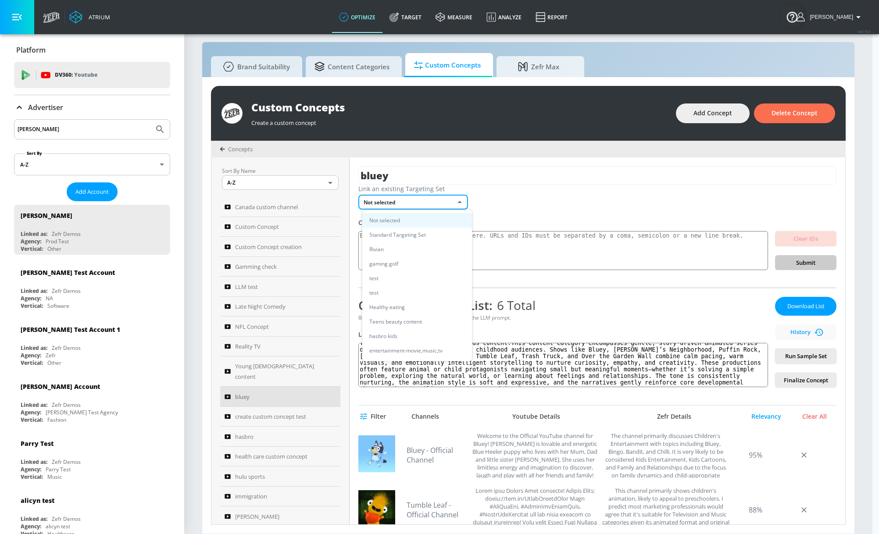
click at [557, 202] on div at bounding box center [439, 267] width 879 height 534
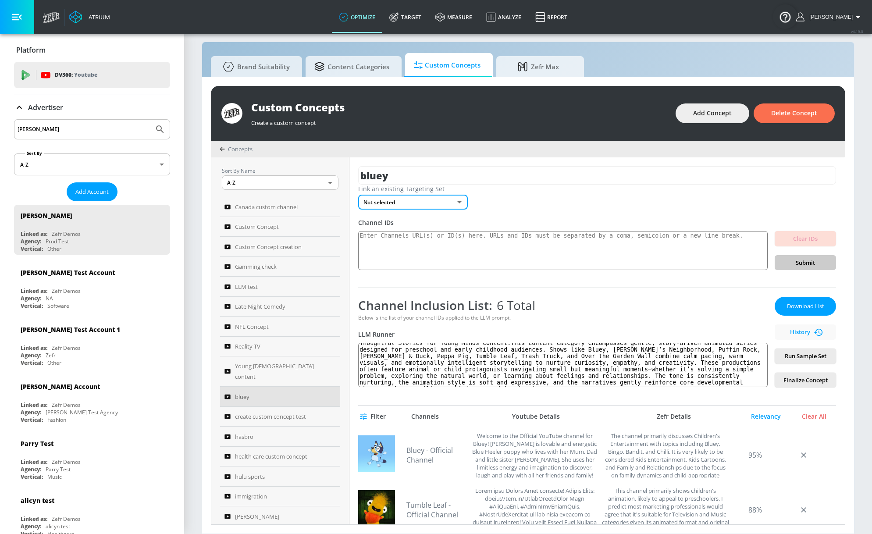
drag, startPoint x: 415, startPoint y: 23, endPoint x: 393, endPoint y: 45, distance: 31.0
click at [415, 23] on link "Target" at bounding box center [405, 17] width 46 height 32
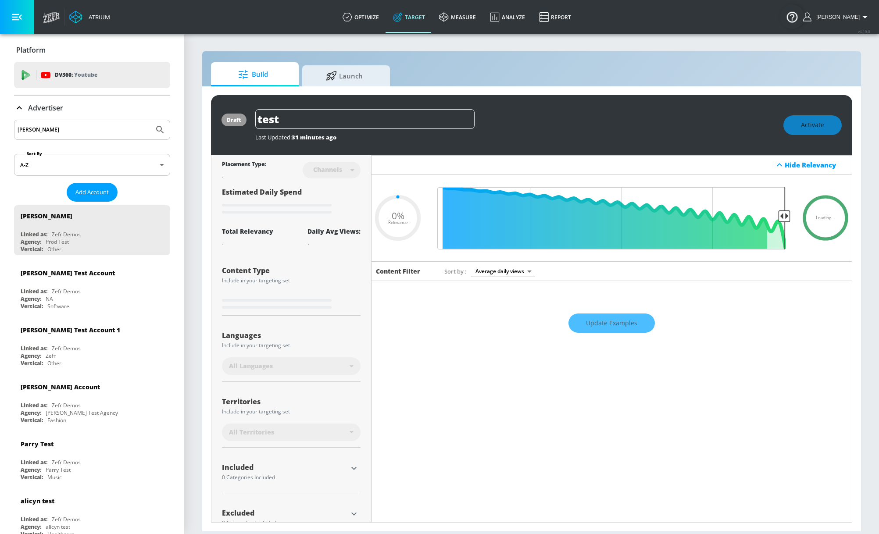
type input "0.25"
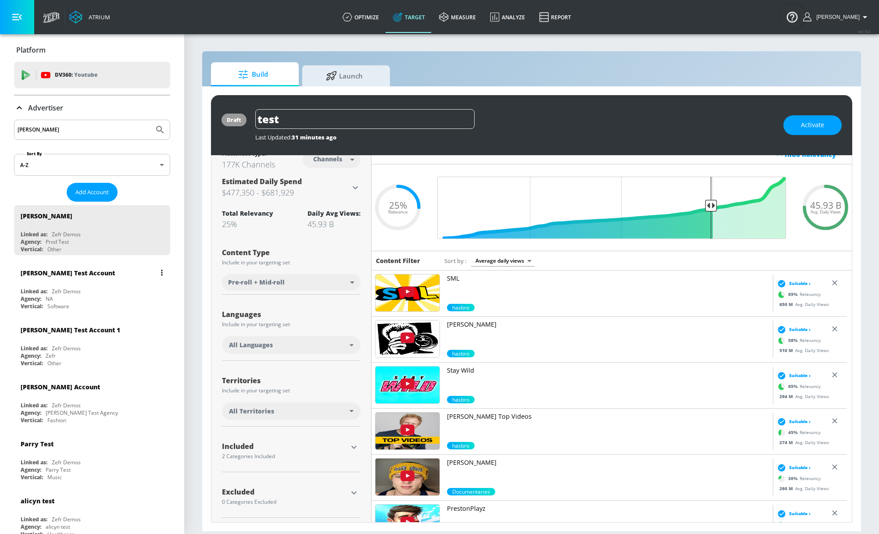
scroll to position [13, 0]
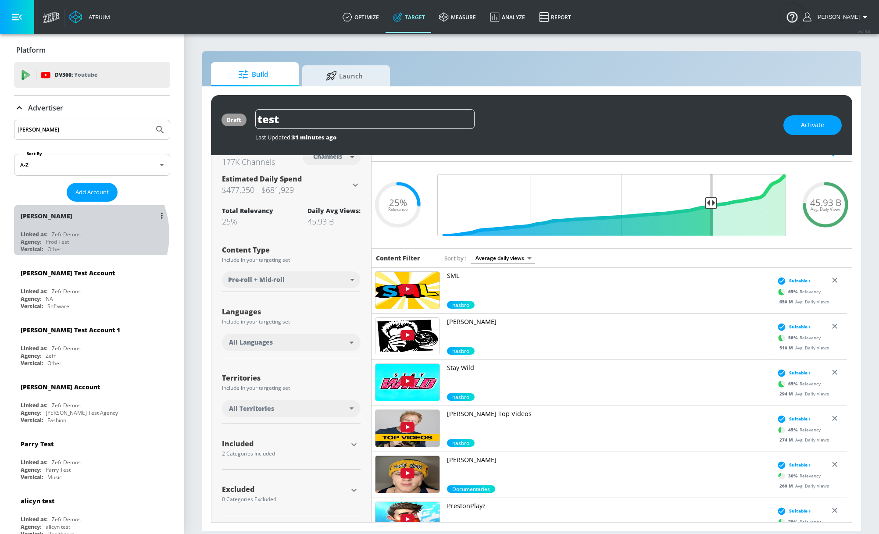
click at [81, 235] on div "Zefr Demos" at bounding box center [66, 234] width 29 height 7
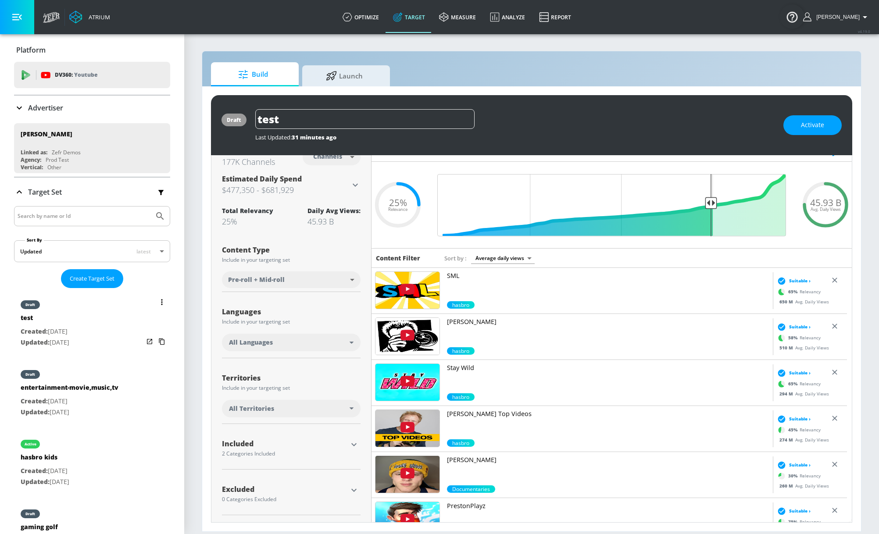
click at [99, 330] on div "draft test Created: Aug. 01, 2025 Updated: Aug. 13, 2025" at bounding box center [92, 323] width 156 height 63
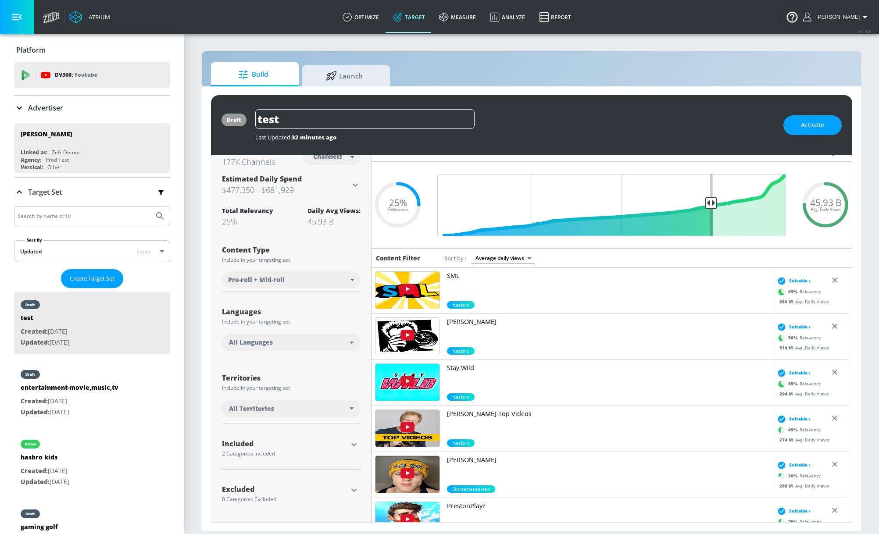
click at [349, 447] on icon "button" at bounding box center [354, 444] width 11 height 11
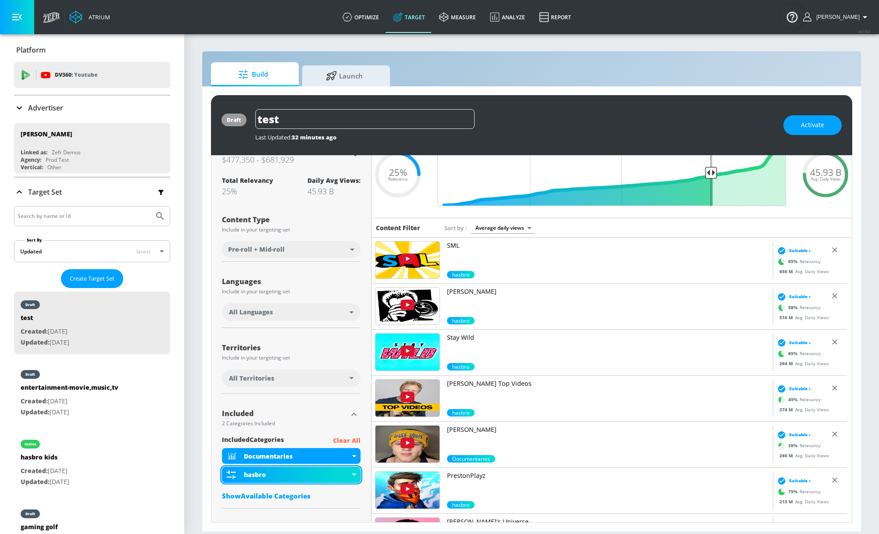
scroll to position [82, 0]
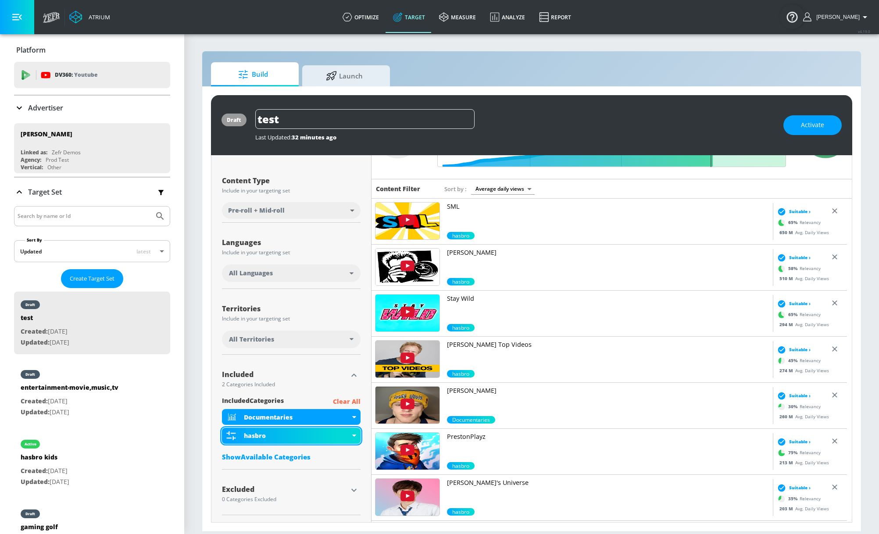
click at [295, 441] on div "hasbro" at bounding box center [291, 436] width 139 height 16
click at [279, 437] on div at bounding box center [439, 267] width 879 height 534
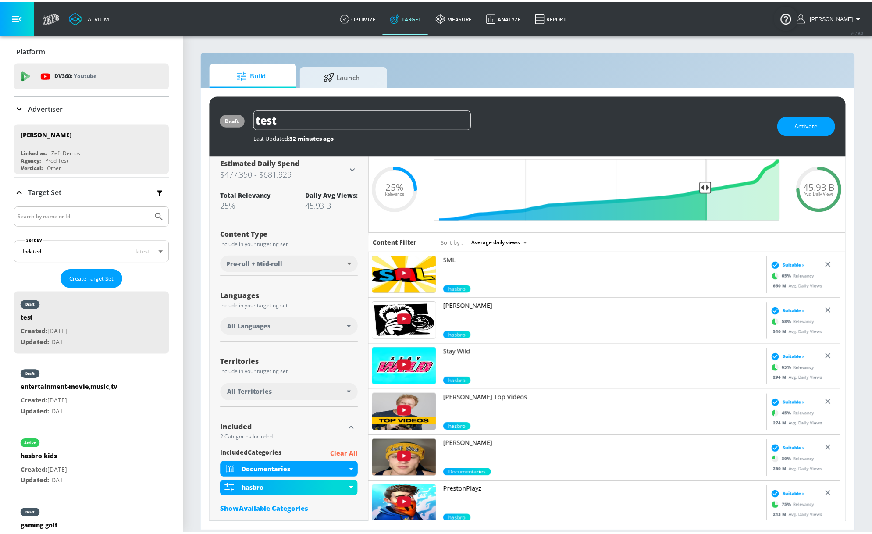
scroll to position [0, 0]
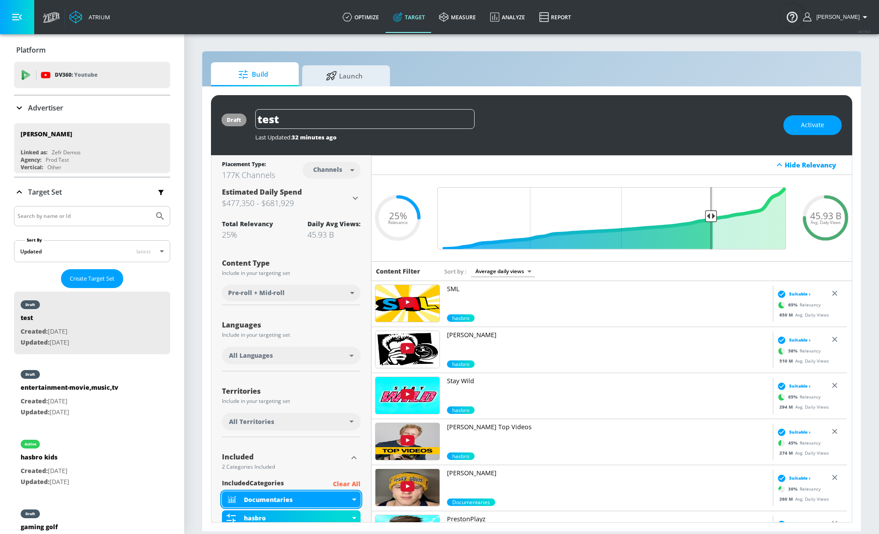
click at [326, 498] on div "Documentaries" at bounding box center [297, 500] width 106 height 8
click at [273, 507] on div "Exclude Category" at bounding box center [272, 506] width 54 height 6
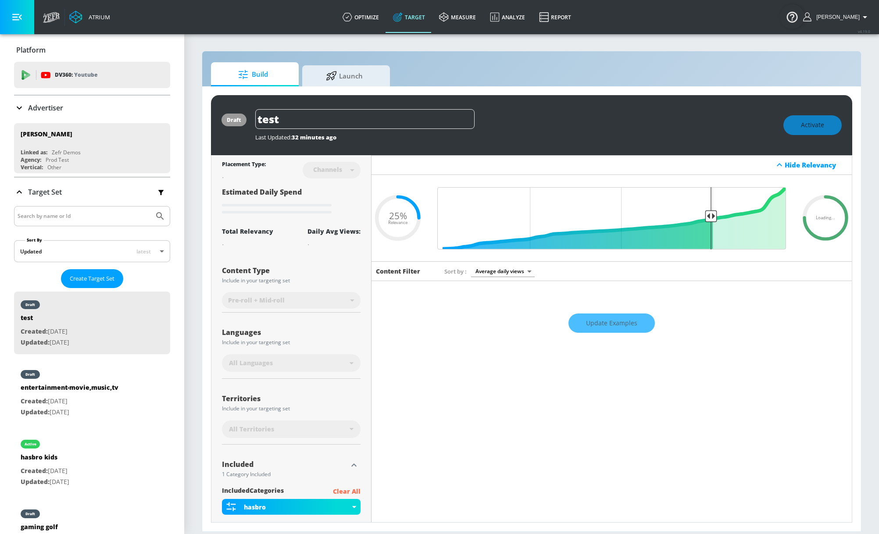
drag, startPoint x: 629, startPoint y: 328, endPoint x: 621, endPoint y: 323, distance: 9.5
click at [628, 328] on div "Update Examples" at bounding box center [611, 323] width 480 height 31
click at [621, 323] on div "Update Examples" at bounding box center [611, 323] width 480 height 31
click at [607, 321] on div "Update Examples" at bounding box center [611, 323] width 480 height 31
click at [600, 326] on div "Update Examples" at bounding box center [611, 323] width 480 height 31
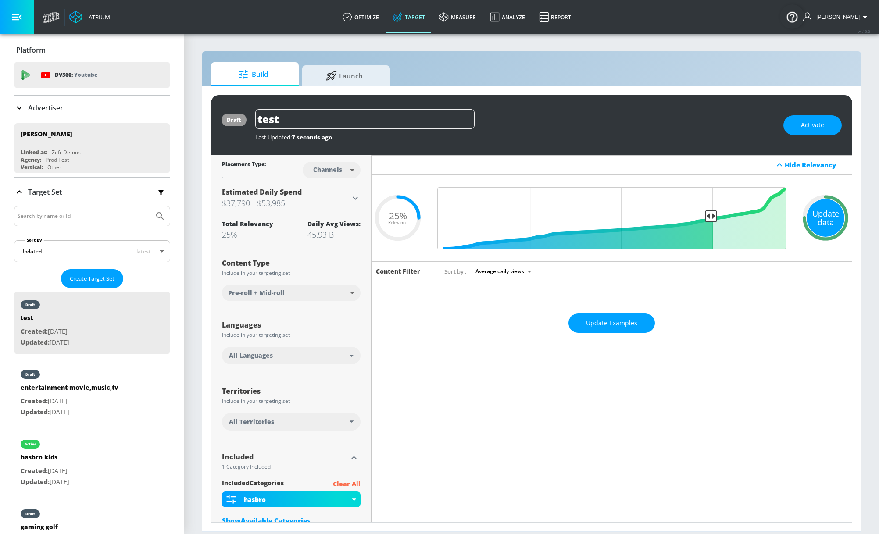
click at [743, 224] on div "Update data" at bounding box center [826, 218] width 38 height 38
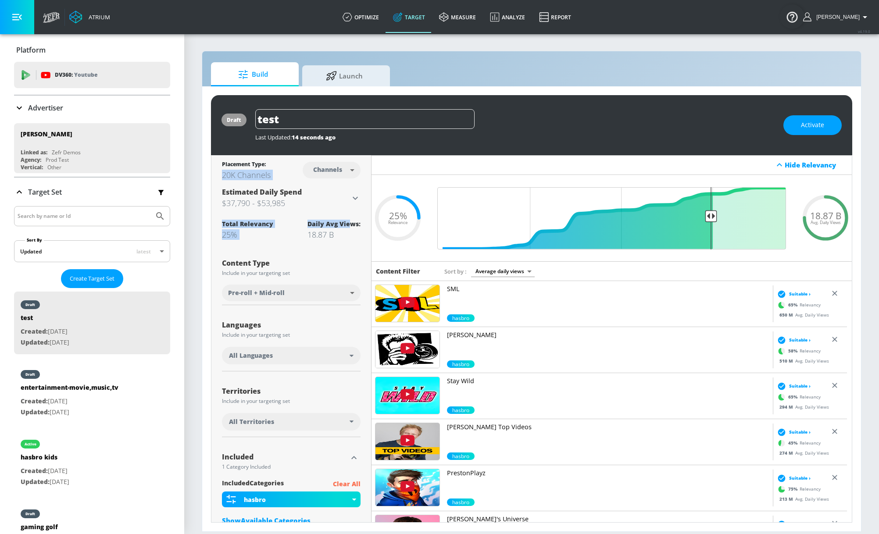
drag, startPoint x: 221, startPoint y: 176, endPoint x: 349, endPoint y: 218, distance: 134.8
click at [349, 218] on div "Placement Type: 20K Channels Channels channels ​ Estimated Daily Spend $37,790 …" at bounding box center [291, 370] width 160 height 431
click at [376, 247] on div "18.87 B Avg. Daily Views .recharts-area-area, .recharts-area-curve { fill-opaci…" at bounding box center [611, 218] width 480 height 87
drag, startPoint x: 336, startPoint y: 237, endPoint x: 279, endPoint y: 222, distance: 58.9
click at [289, 225] on div "Total Relevancy 25% Daily Avg Views: 18.87 B" at bounding box center [291, 230] width 139 height 20
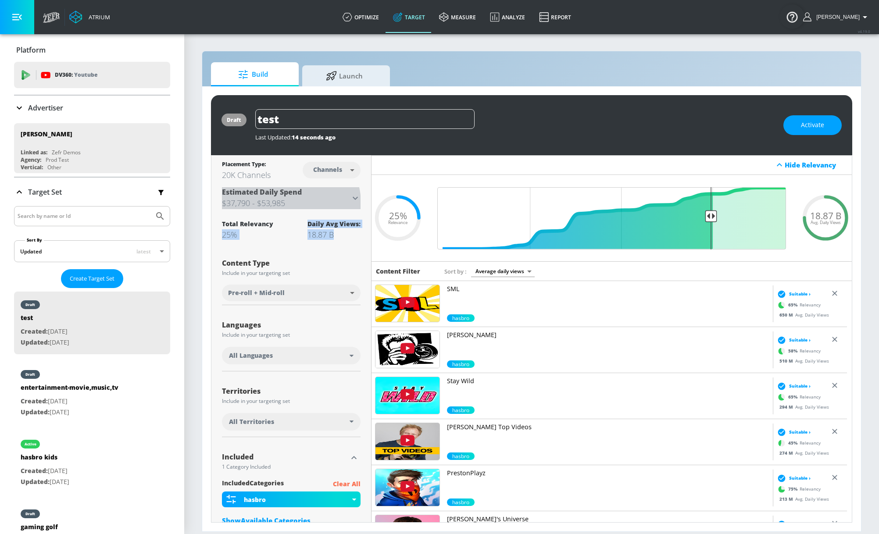
click at [286, 204] on h3 "$37,790 - $53,985" at bounding box center [286, 203] width 128 height 12
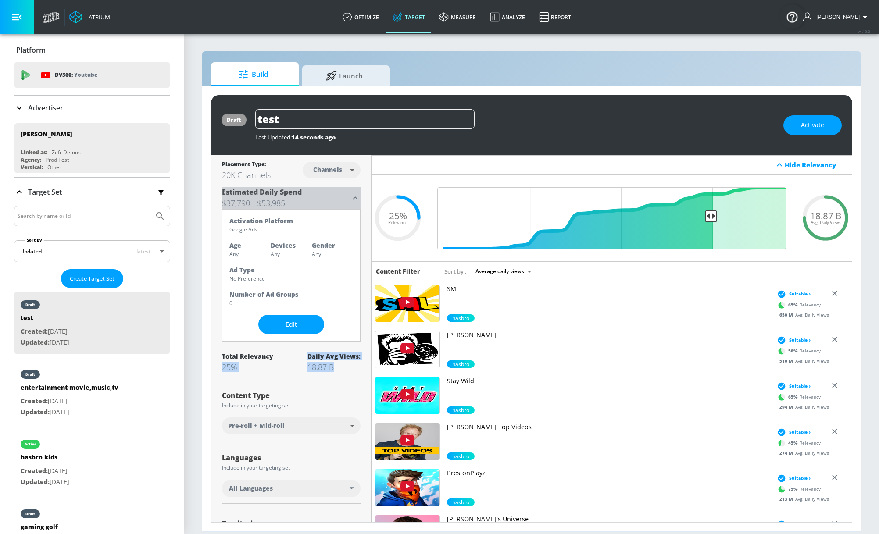
click at [293, 204] on h3 "$37,790 - $53,985" at bounding box center [286, 203] width 128 height 12
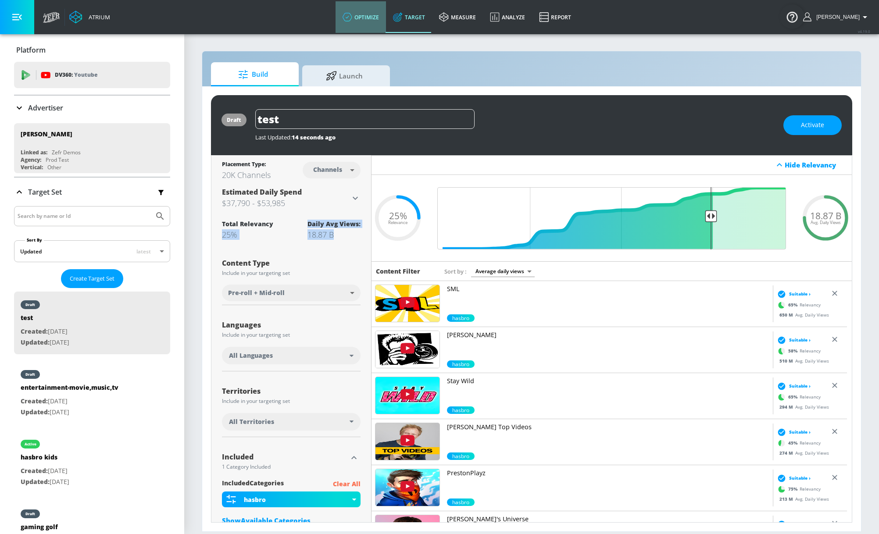
click at [383, 26] on link "optimize" at bounding box center [361, 17] width 50 height 32
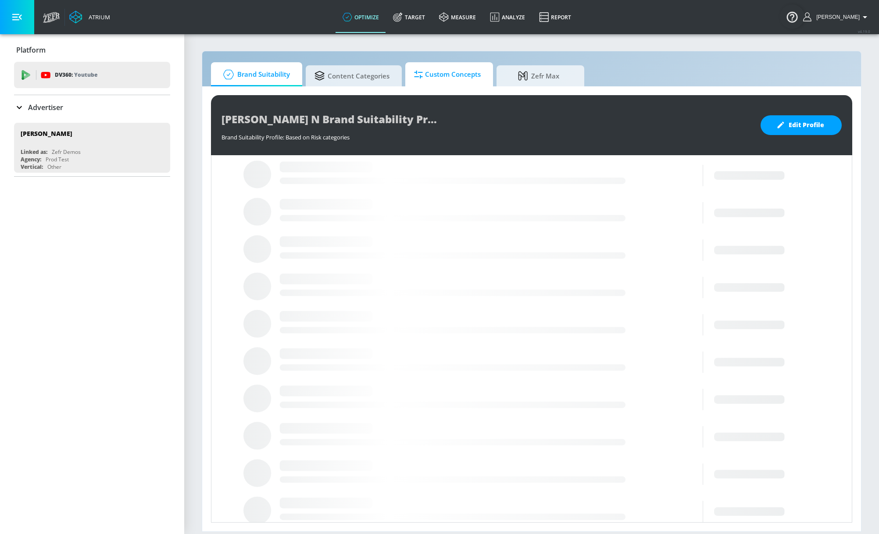
click at [437, 77] on span "Custom Concepts" at bounding box center [447, 74] width 67 height 21
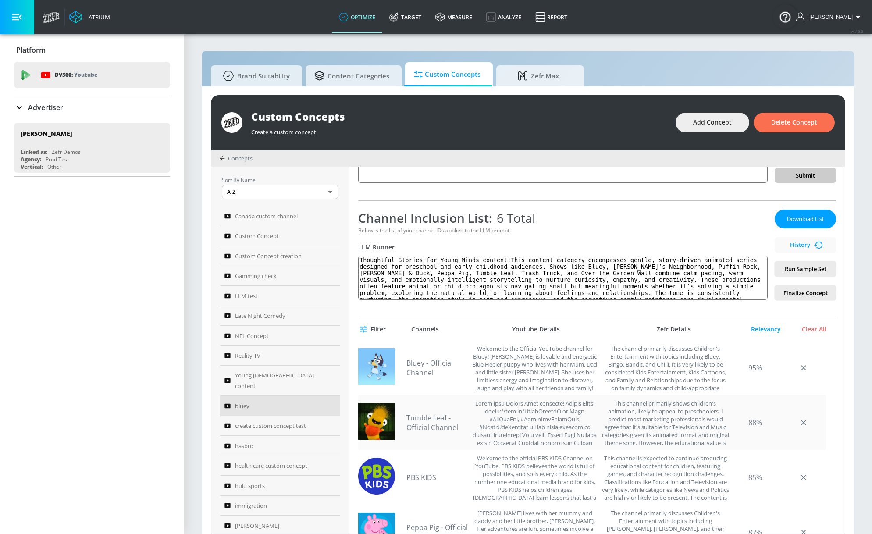
scroll to position [132, 0]
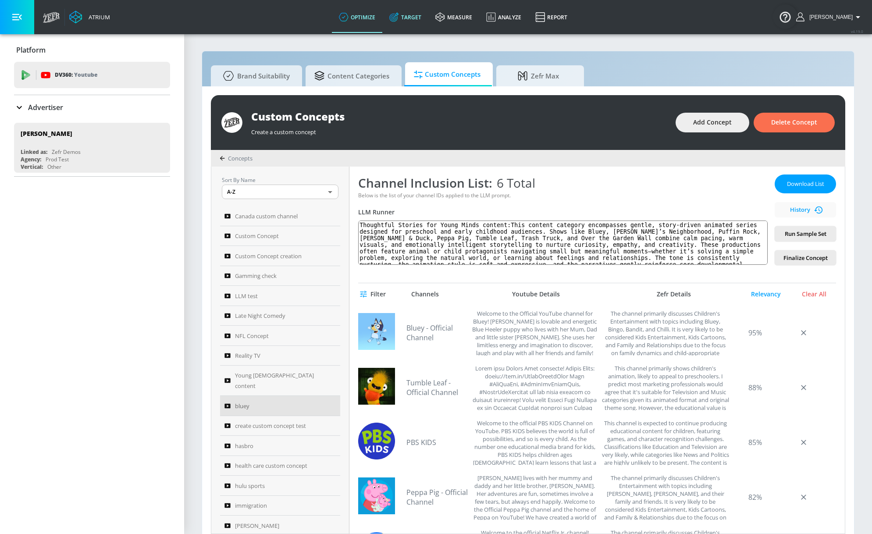
click at [424, 13] on link "Target" at bounding box center [405, 17] width 46 height 32
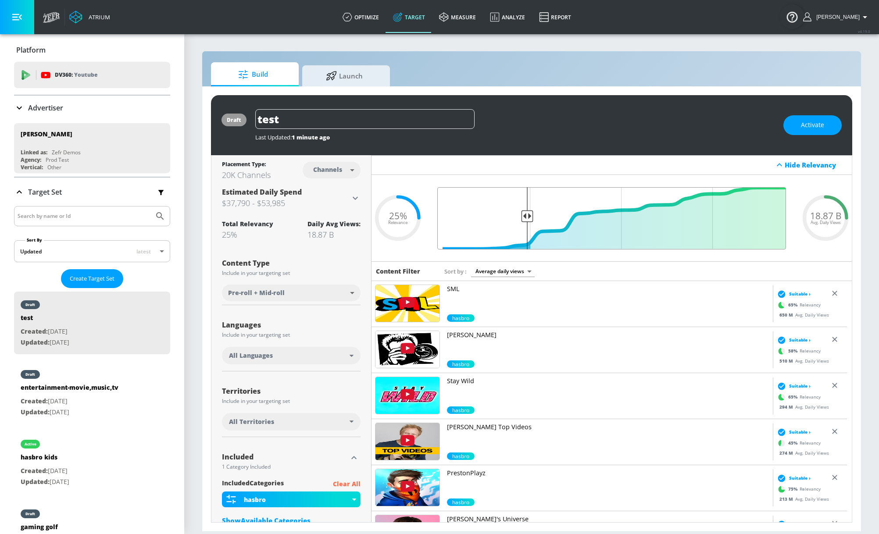
drag, startPoint x: 704, startPoint y: 216, endPoint x: 525, endPoint y: 232, distance: 180.1
click at [525, 232] on input "Final Threshold" at bounding box center [611, 218] width 357 height 62
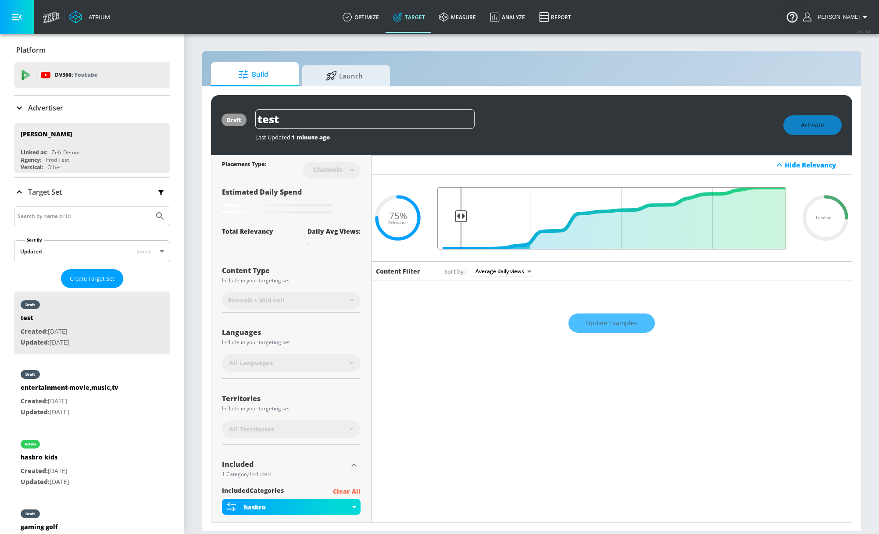
click at [459, 208] on input "Final Threshold" at bounding box center [611, 218] width 357 height 62
drag, startPoint x: 496, startPoint y: 222, endPoint x: 520, endPoint y: 225, distance: 23.9
click at [505, 224] on input "Final Threshold" at bounding box center [611, 218] width 357 height 62
click at [520, 225] on input "Final Threshold" at bounding box center [611, 218] width 357 height 62
click at [531, 227] on input "Final Threshold" at bounding box center [611, 218] width 357 height 62
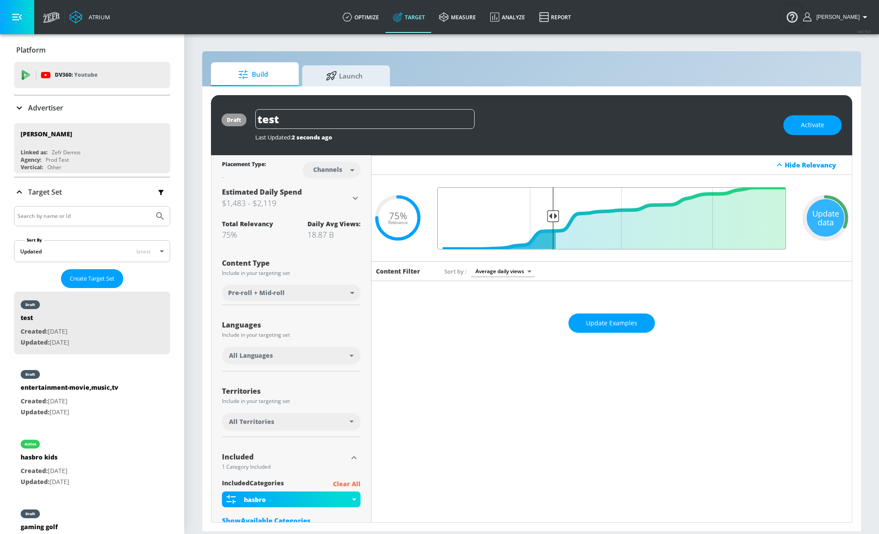
type input "0.68"
click at [549, 225] on input "Final Threshold" at bounding box center [611, 218] width 357 height 62
click at [380, 16] on link "optimize" at bounding box center [361, 17] width 50 height 32
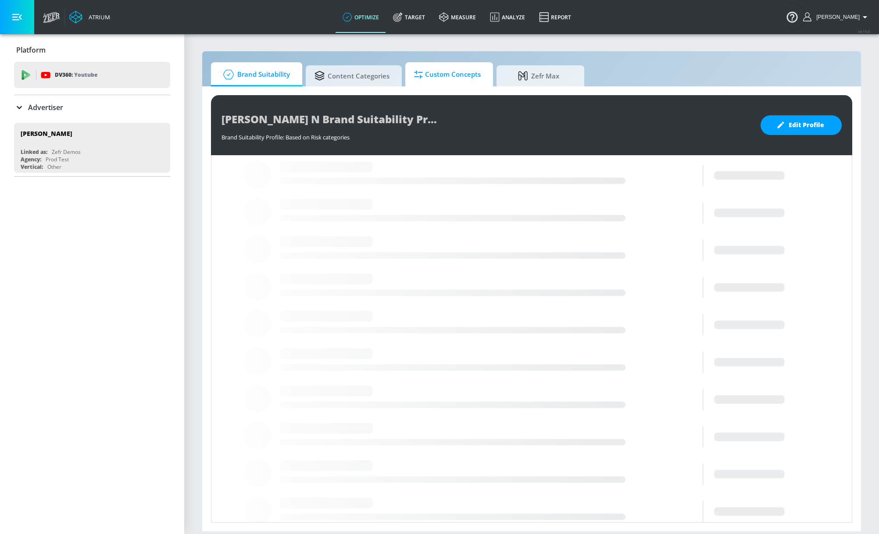
click at [440, 75] on span "Custom Concepts" at bounding box center [447, 74] width 67 height 21
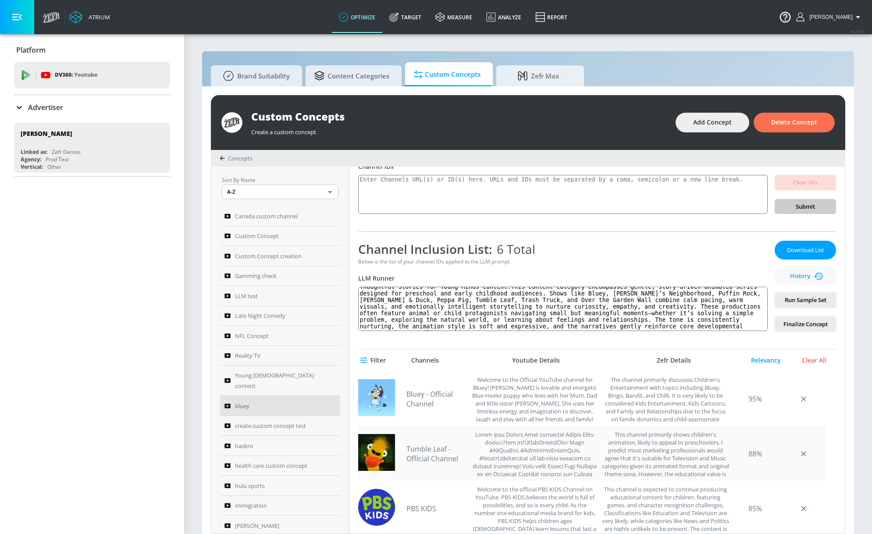
scroll to position [22, 0]
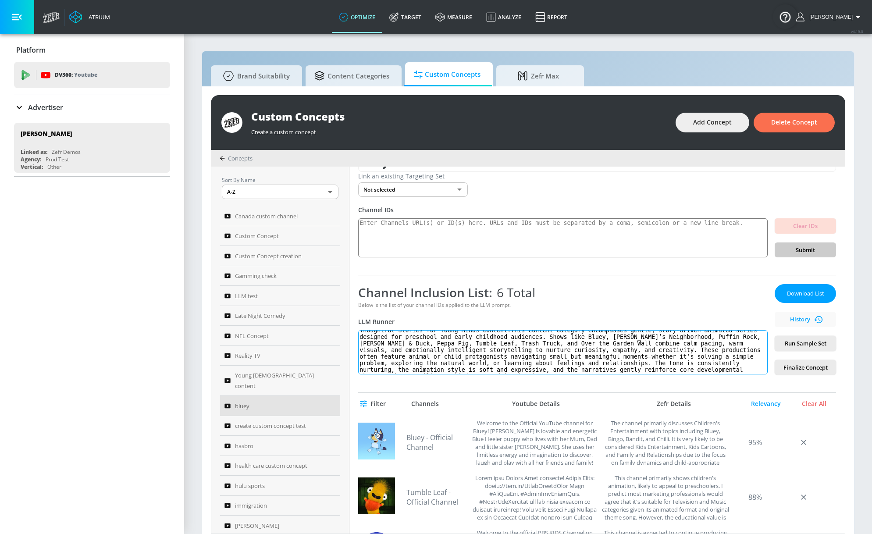
click at [658, 364] on textarea "Thoughtful Stories for Young Minds content:This content category encompasses ge…" at bounding box center [563, 352] width 410 height 44
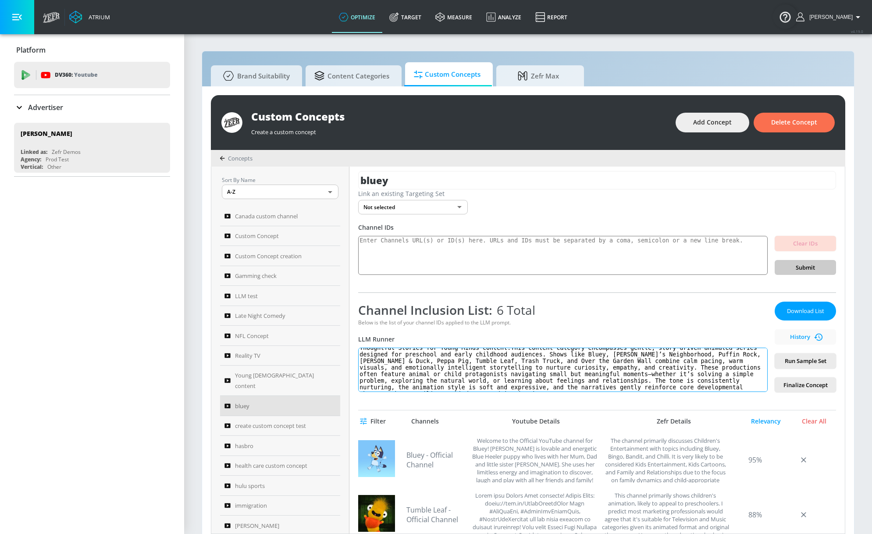
scroll to position [0, 0]
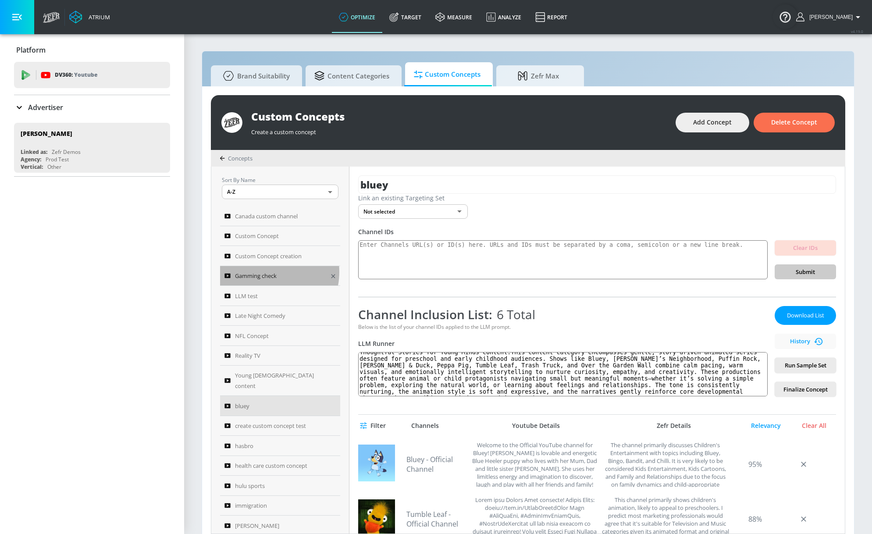
click at [266, 273] on span "Gamming check" at bounding box center [256, 276] width 42 height 11
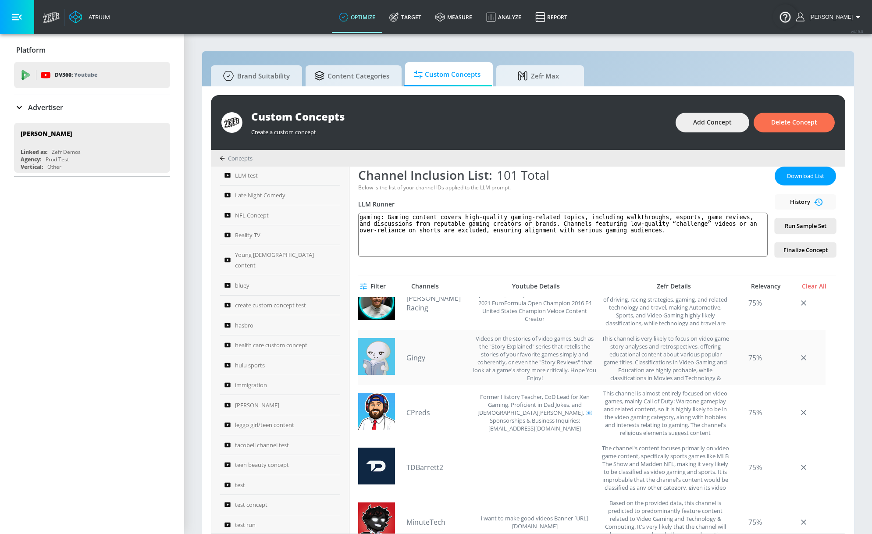
scroll to position [219, 0]
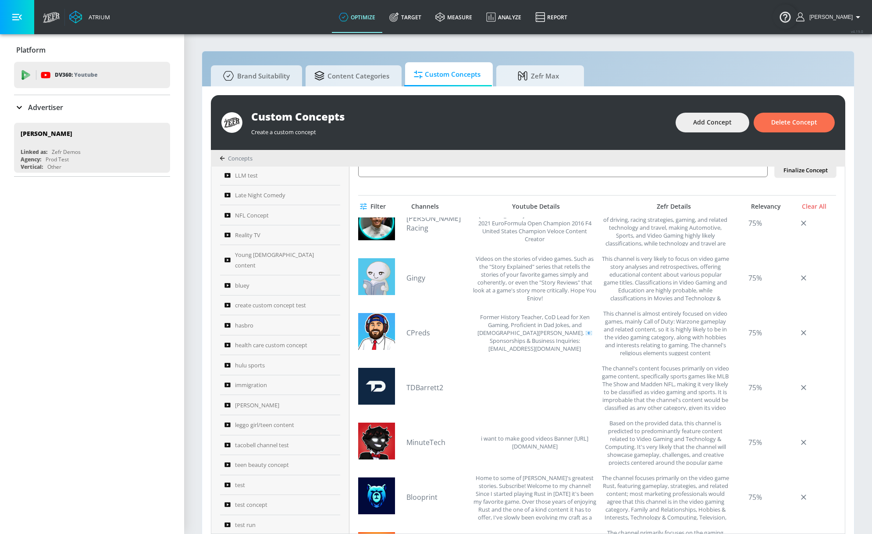
click at [367, 208] on icon "button" at bounding box center [363, 206] width 7 height 7
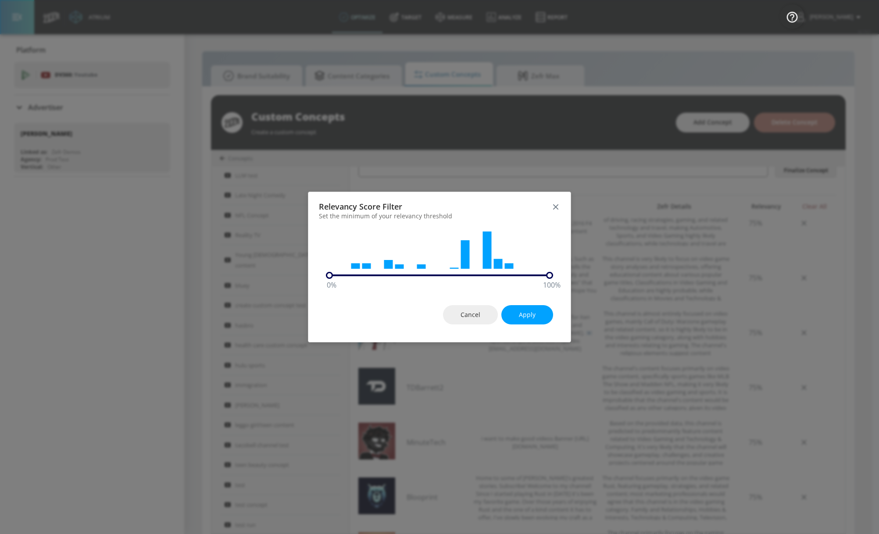
drag, startPoint x: 375, startPoint y: 276, endPoint x: 391, endPoint y: 274, distance: 16.4
click at [395, 275] on div "0 % 100 %" at bounding box center [439, 253] width 262 height 52
drag, startPoint x: 330, startPoint y: 277, endPoint x: 455, endPoint y: 278, distance: 125.0
click at [455, 278] on div "60 % 100 %" at bounding box center [439, 275] width 227 height 7
drag, startPoint x: 554, startPoint y: 274, endPoint x: 548, endPoint y: 276, distance: 6.0
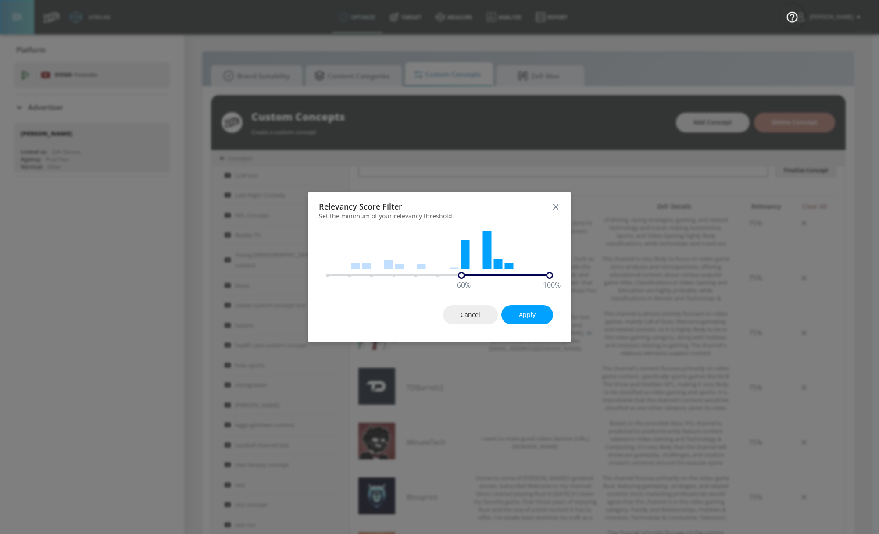
click at [544, 277] on div "60 % 100 %" at bounding box center [439, 253] width 262 height 52
drag, startPoint x: 550, startPoint y: 276, endPoint x: 521, endPoint y: 275, distance: 29.0
click at [521, 275] on div "60 % 90 %" at bounding box center [439, 275] width 227 height 7
drag, startPoint x: 454, startPoint y: 278, endPoint x: 329, endPoint y: 275, distance: 125.0
click at [370, 277] on div "20 %" at bounding box center [373, 275] width 7 height 7
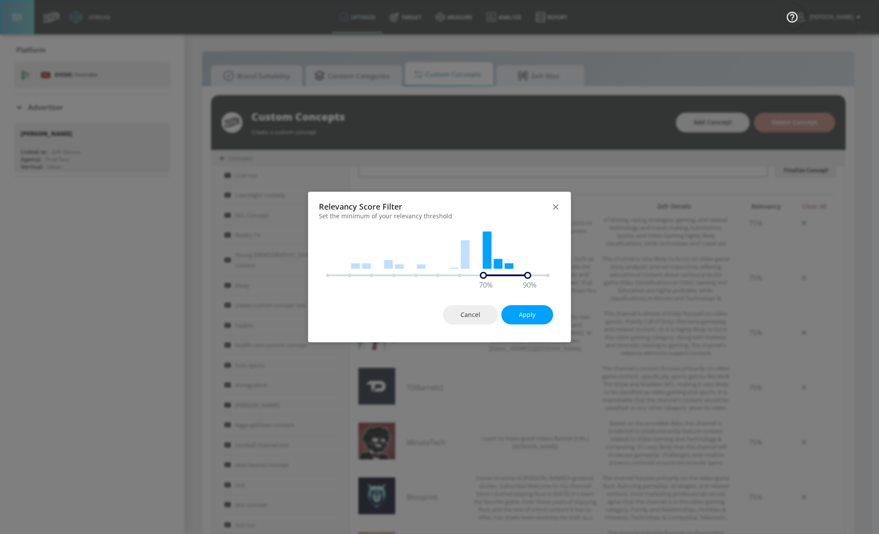
drag, startPoint x: 329, startPoint y: 275, endPoint x: 482, endPoint y: 274, distance: 153.1
click at [482, 274] on div "70 %" at bounding box center [483, 275] width 7 height 7
click at [559, 207] on icon "button" at bounding box center [556, 207] width 10 height 10
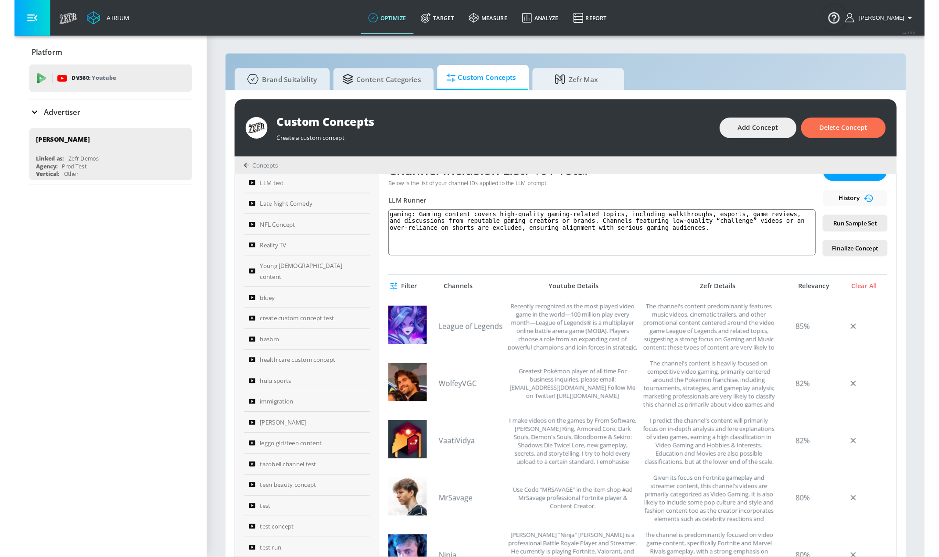
scroll to position [44, 0]
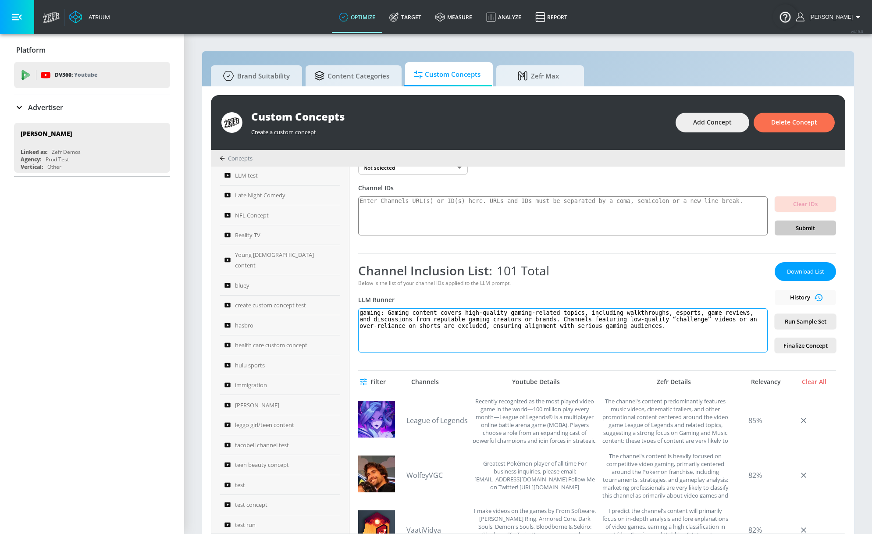
click at [492, 326] on textarea "gaming: Gaming content covers high-quality gaming-related topics, including wal…" at bounding box center [563, 330] width 410 height 44
click at [492, 327] on textarea "gaming: Gaming content covers high-quality gaming-related topics, including wal…" at bounding box center [563, 330] width 410 height 44
click at [534, 333] on textarea "gaming: Gaming content covers high-quality gaming-related topics, including wal…" at bounding box center [563, 330] width 410 height 44
click at [535, 333] on textarea "gaming: Gaming content covers high-quality gaming-related topics, including wal…" at bounding box center [563, 330] width 410 height 44
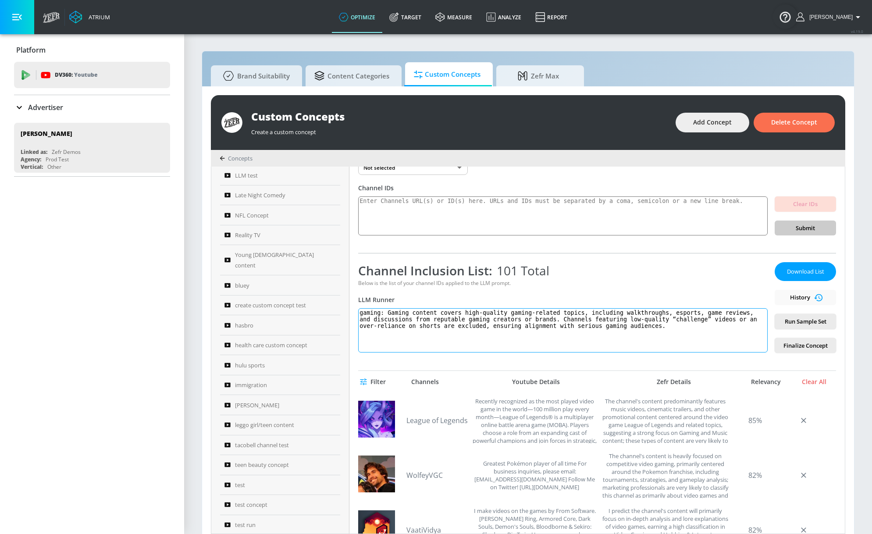
click at [535, 333] on textarea "gaming: Gaming content covers high-quality gaming-related topics, including wal…" at bounding box center [563, 330] width 410 height 44
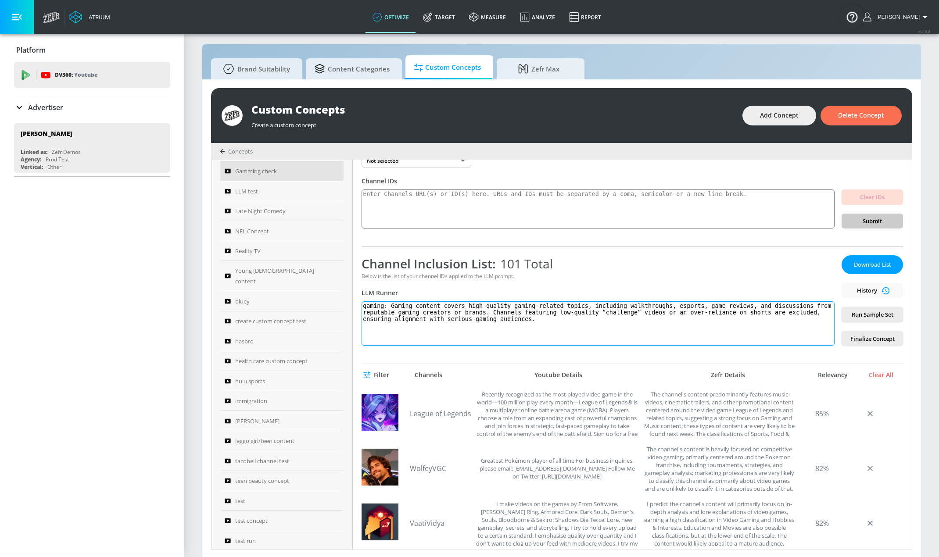
scroll to position [9, 0]
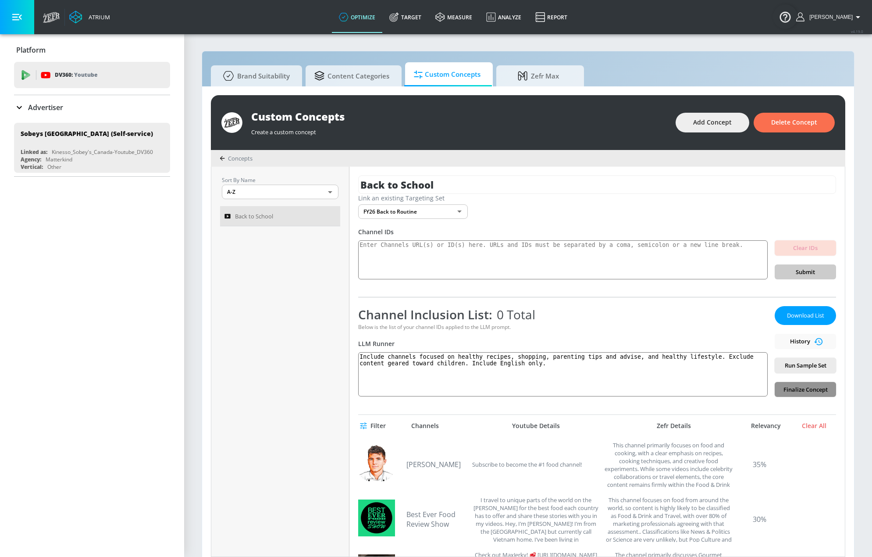
click at [807, 389] on span "Finalize Concept" at bounding box center [805, 390] width 47 height 10
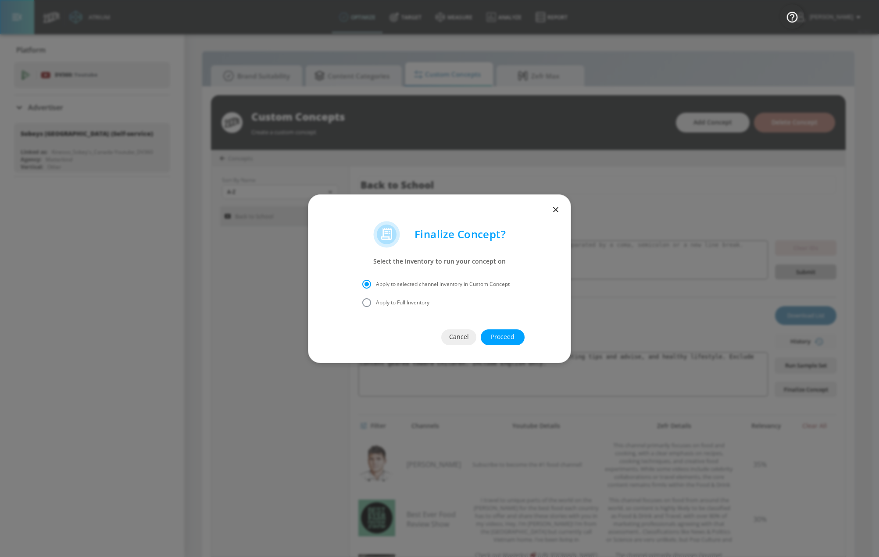
click at [556, 210] on icon "button" at bounding box center [556, 210] width 10 height 10
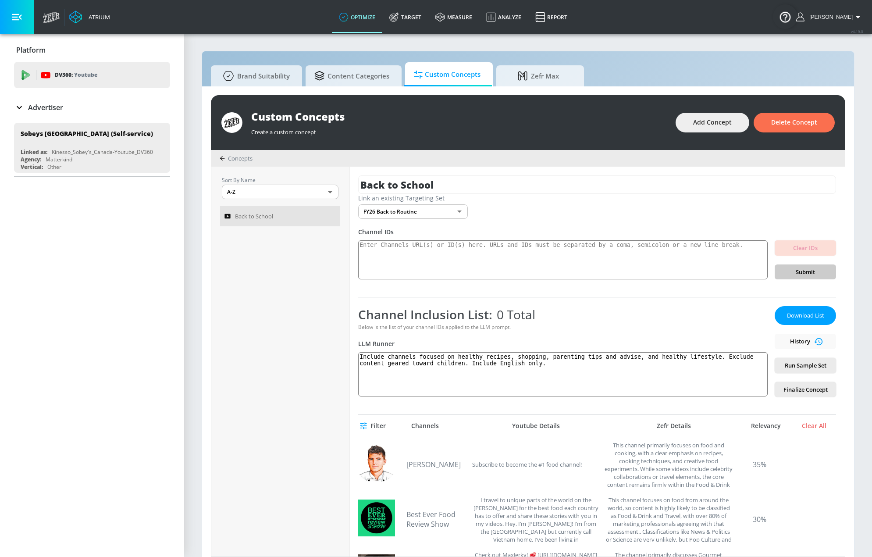
drag, startPoint x: 417, startPoint y: 17, endPoint x: 377, endPoint y: 36, distance: 43.6
click at [417, 17] on link "Target" at bounding box center [405, 17] width 46 height 32
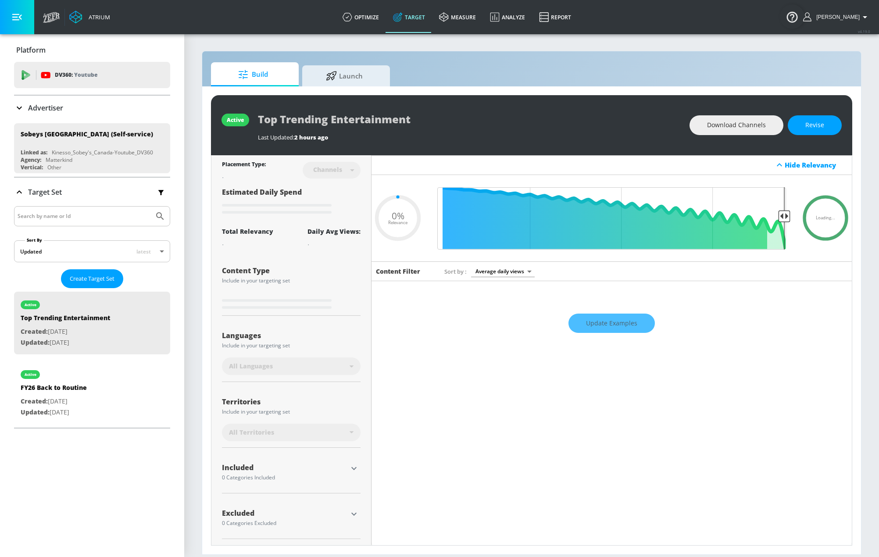
type input "0.05"
click at [96, 384] on div "active FY26 Back to Routine Created: Feb. 15, 2023 Updated: Aug. 13, 2025" at bounding box center [92, 392] width 156 height 63
type input "FY26 Back to Routine"
click at [816, 216] on span "Loading..." at bounding box center [825, 218] width 19 height 4
type input "0.51"
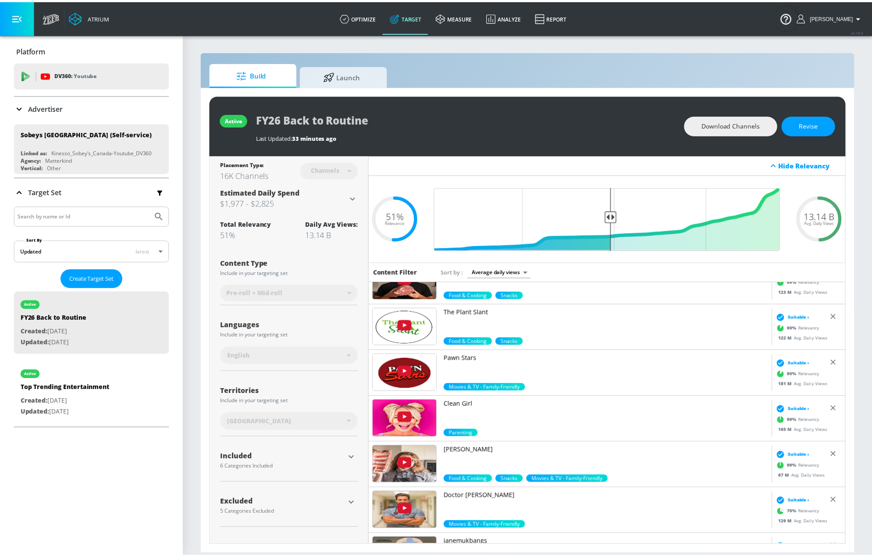
scroll to position [132, 0]
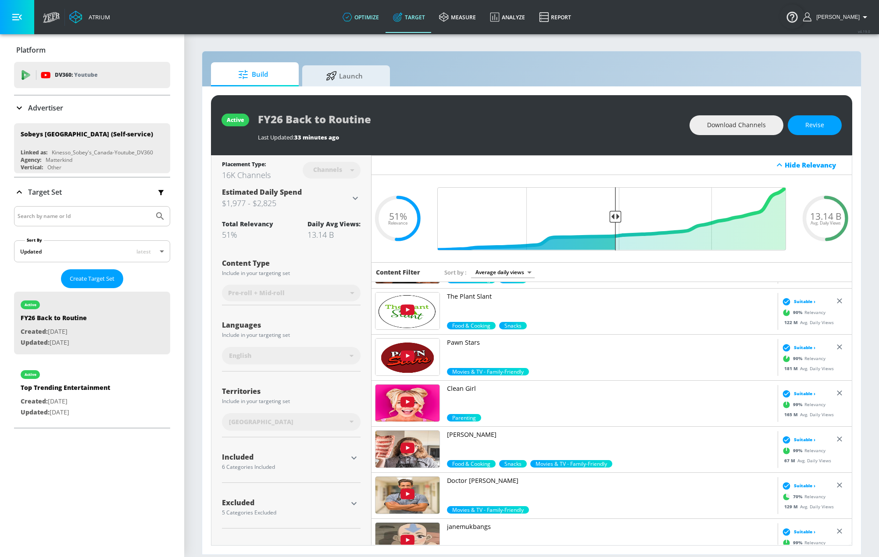
click at [383, 20] on link "optimize" at bounding box center [361, 17] width 50 height 32
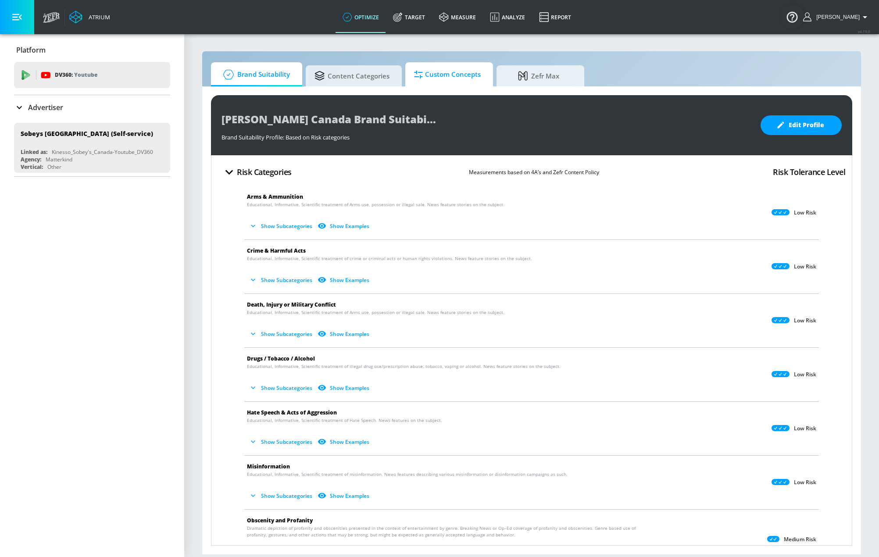
click at [460, 72] on span "Custom Concepts" at bounding box center [447, 74] width 67 height 21
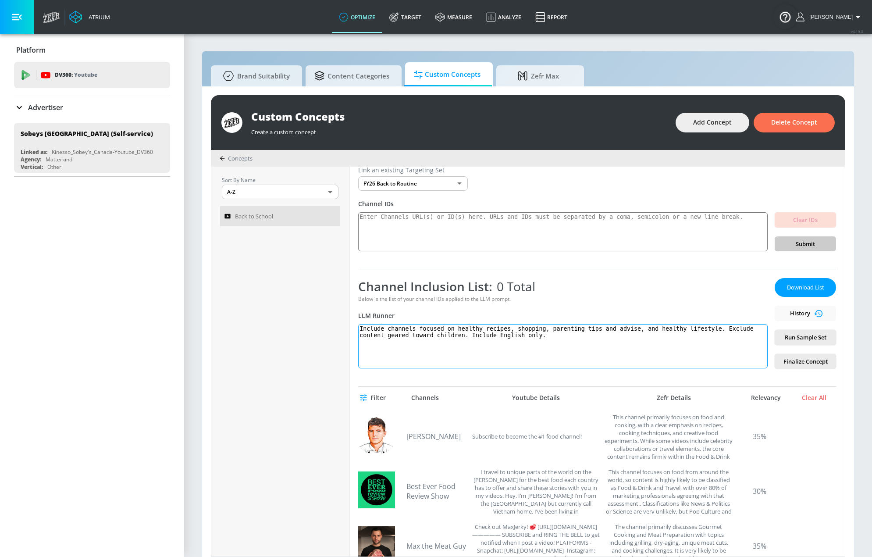
scroll to position [44, 0]
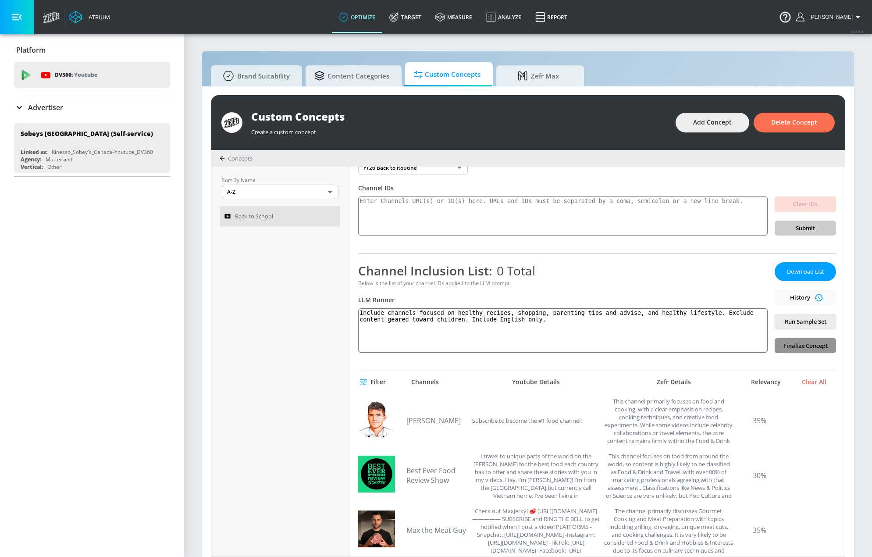
click at [795, 345] on span "Finalize Concept" at bounding box center [805, 346] width 47 height 10
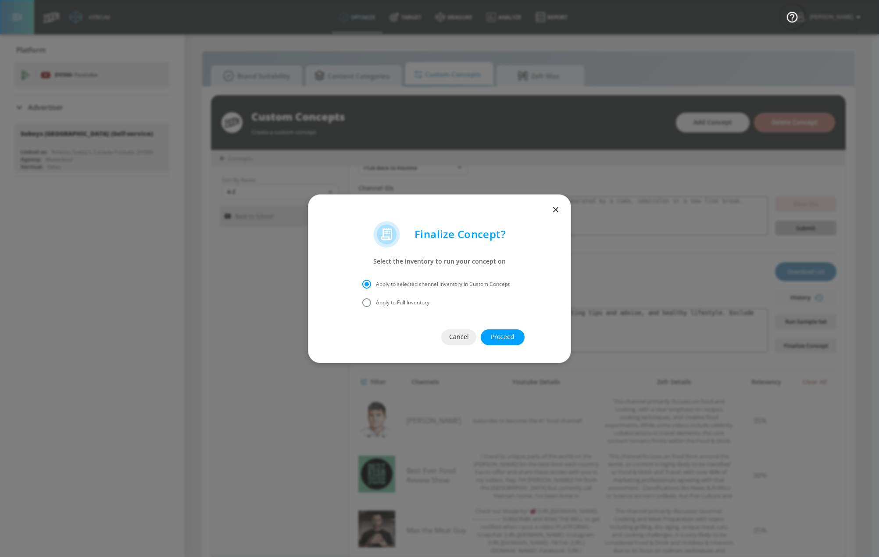
click at [518, 339] on button "Proceed" at bounding box center [503, 337] width 44 height 16
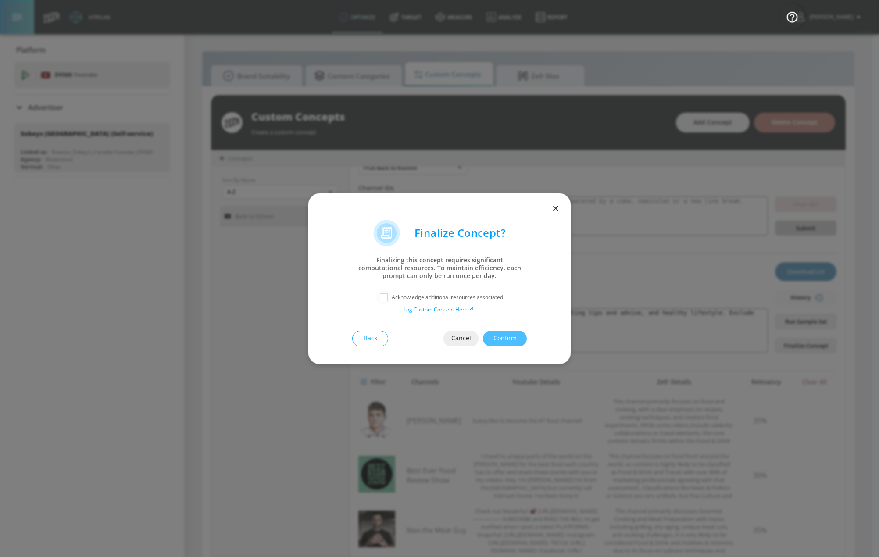
click at [383, 300] on input "checkbox" at bounding box center [384, 297] width 16 height 16
checkbox input "true"
click at [509, 337] on span "Confirm" at bounding box center [504, 338] width 9 height 11
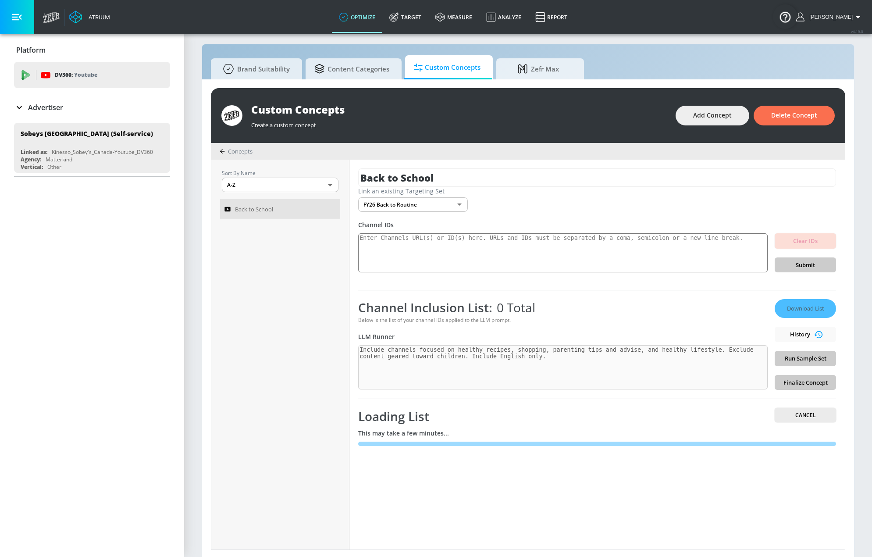
scroll to position [9, 0]
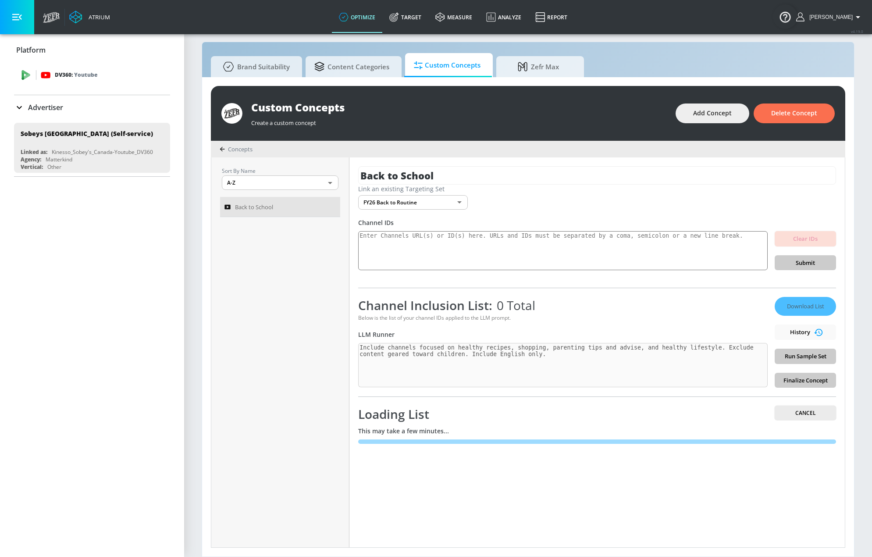
click at [399, 14] on icon at bounding box center [394, 17] width 10 height 10
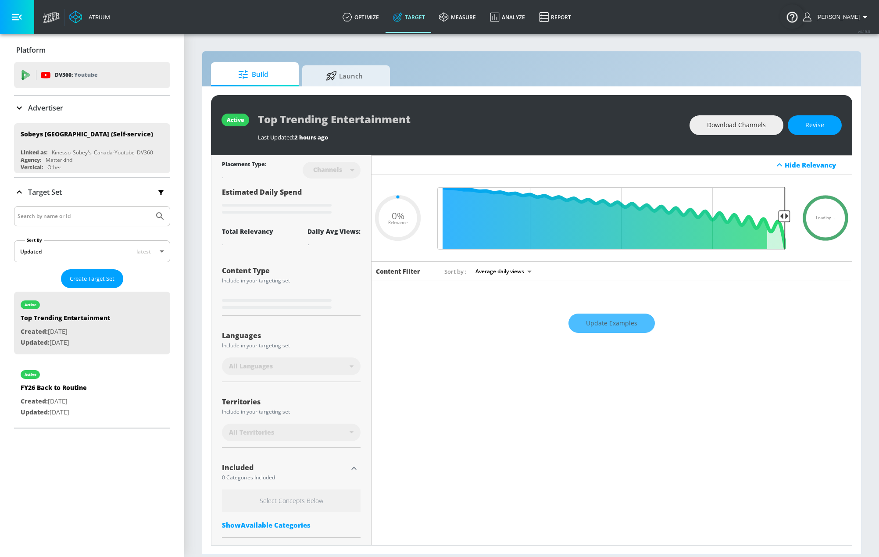
type input "0.05"
click at [71, 217] on input "Search by name or Id" at bounding box center [84, 216] width 133 height 11
click at [107, 109] on div "Advertiser" at bounding box center [92, 108] width 156 height 11
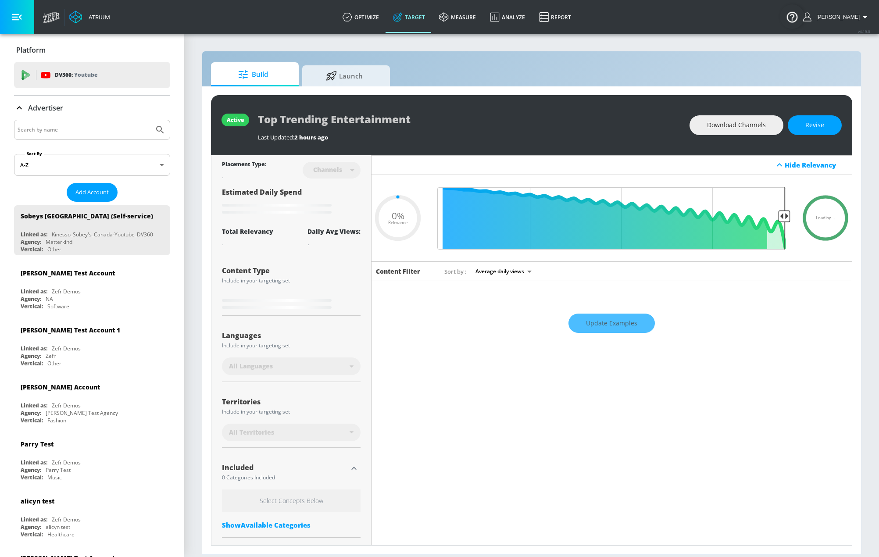
click at [119, 131] on input "Search by name" at bounding box center [84, 129] width 133 height 11
type input "[PERSON_NAME]"
click at [150, 120] on button "Submit Search" at bounding box center [159, 129] width 19 height 19
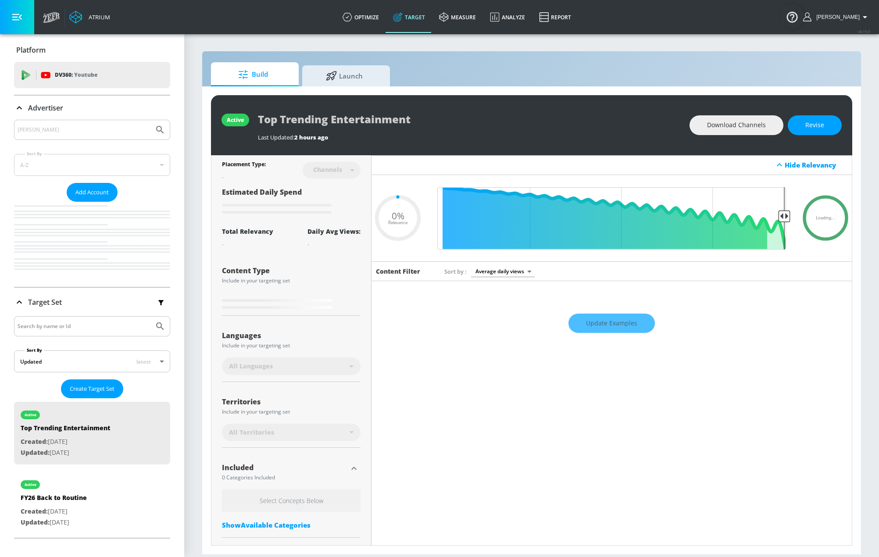
type input "0.05"
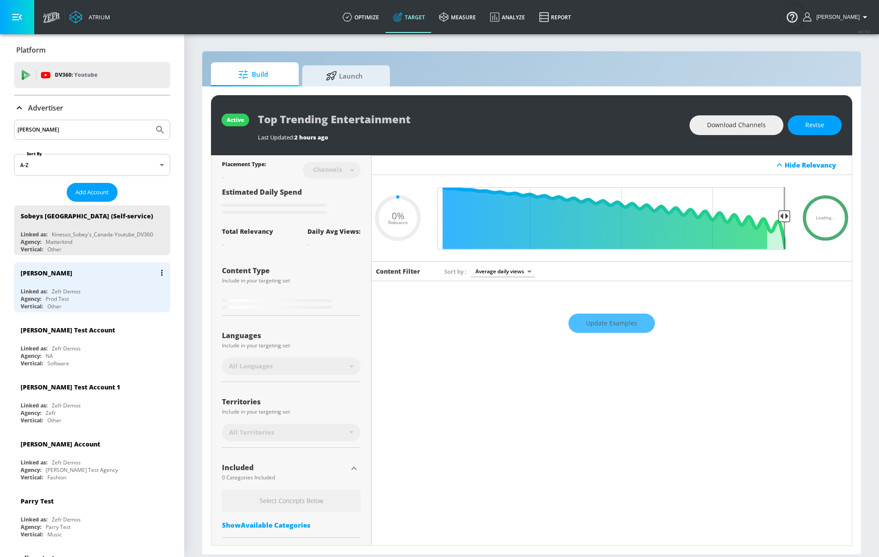
click at [64, 289] on div "Zefr Demos" at bounding box center [66, 291] width 29 height 7
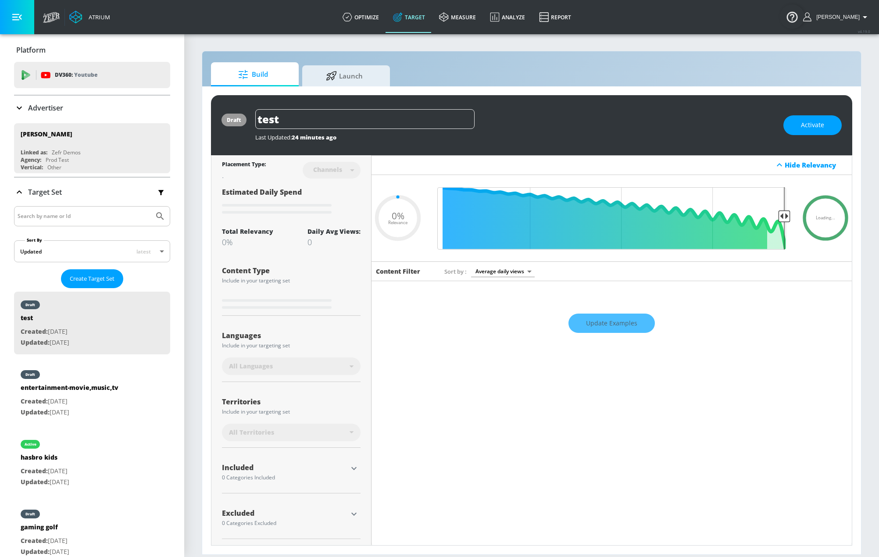
type input "0.05"
click at [377, 15] on link "optimize" at bounding box center [361, 17] width 50 height 32
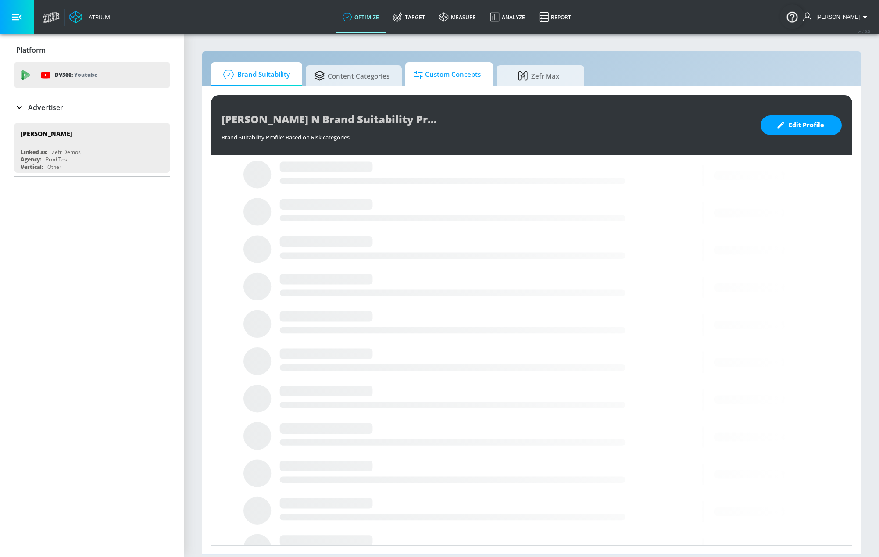
click at [454, 78] on span "Custom Concepts" at bounding box center [447, 74] width 67 height 21
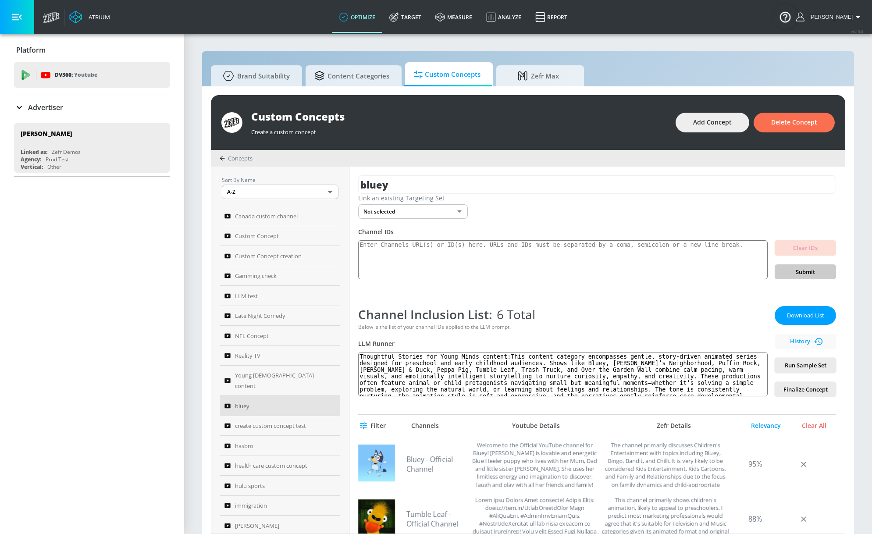
click at [376, 429] on span "Filter" at bounding box center [374, 426] width 24 height 11
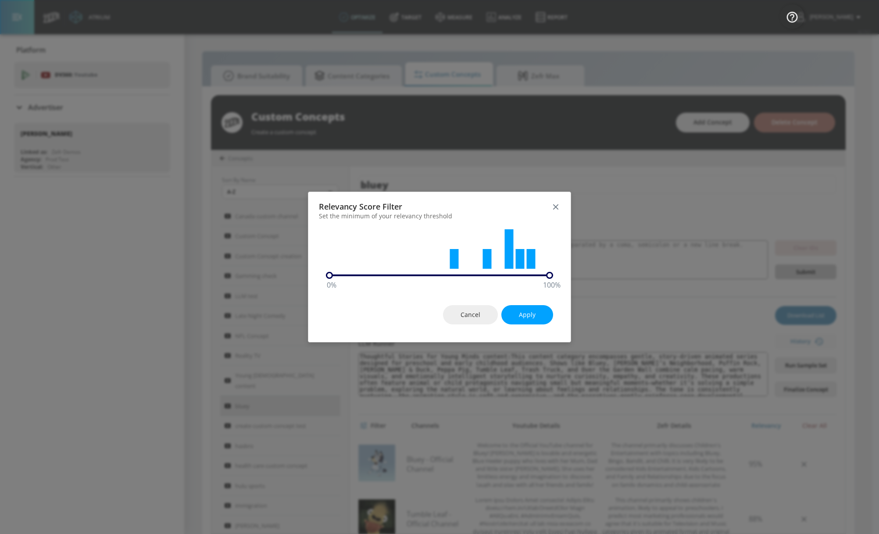
click at [395, 314] on div "Cancel Apply" at bounding box center [439, 315] width 262 height 55
click at [394, 311] on div "Cancel Apply" at bounding box center [439, 315] width 262 height 55
click at [555, 209] on div "Relevancy Score Filter Set the minimum of your relevancy threshold" at bounding box center [439, 209] width 262 height 35
click at [557, 206] on icon "button" at bounding box center [556, 207] width 10 height 10
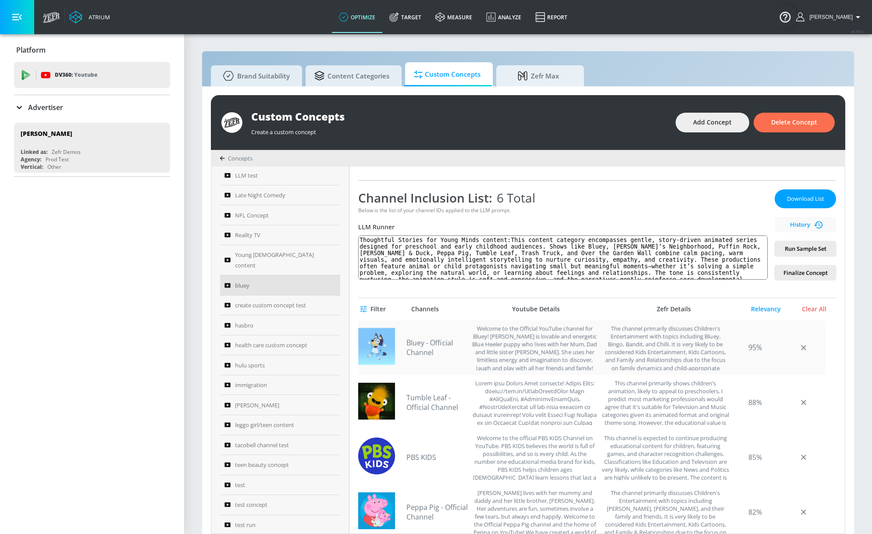
scroll to position [132, 0]
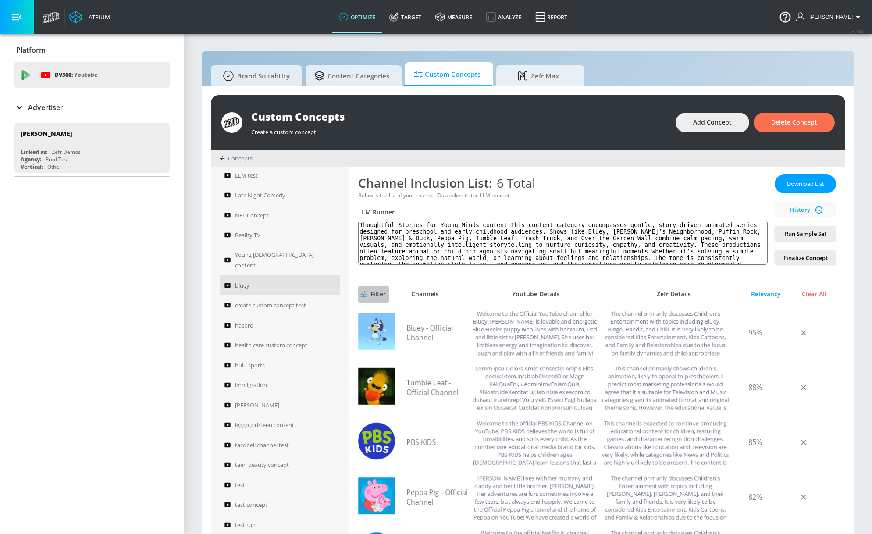
click at [374, 292] on span "Filter" at bounding box center [374, 294] width 24 height 11
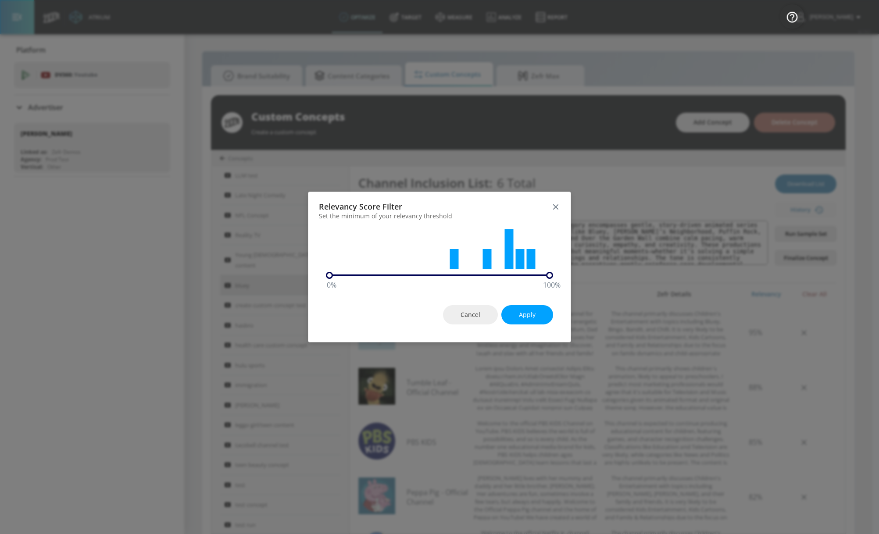
click at [561, 208] on button "button" at bounding box center [556, 207] width 12 height 12
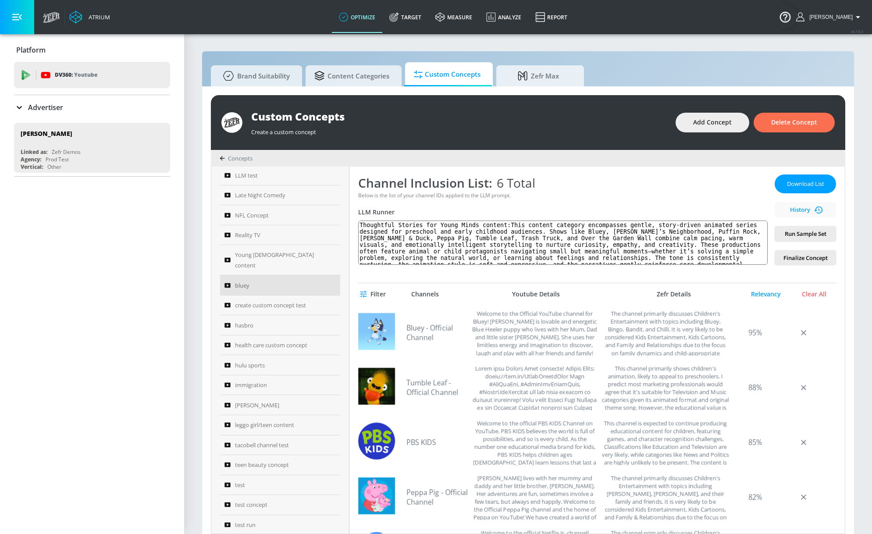
click at [397, 282] on div "bluey Link an existing Targeting Set Not selected none ​ Channel IDs Clear IDs …" at bounding box center [598, 350] width 496 height 367
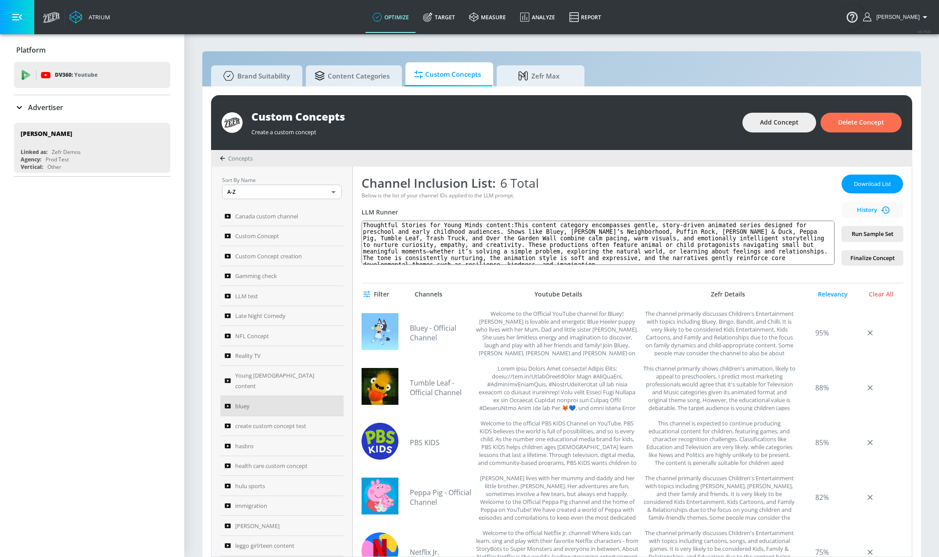
click at [133, 448] on div "Platform DV360: Youtube DV360: Youtube Advertiser [PERSON_NAME] By A-Z asc ​ Ad…" at bounding box center [92, 295] width 184 height 523
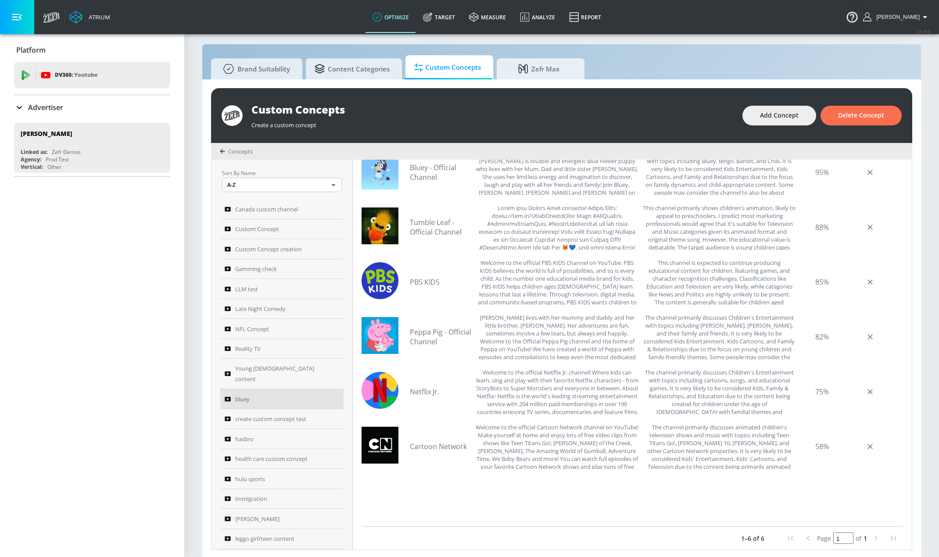
scroll to position [9, 0]
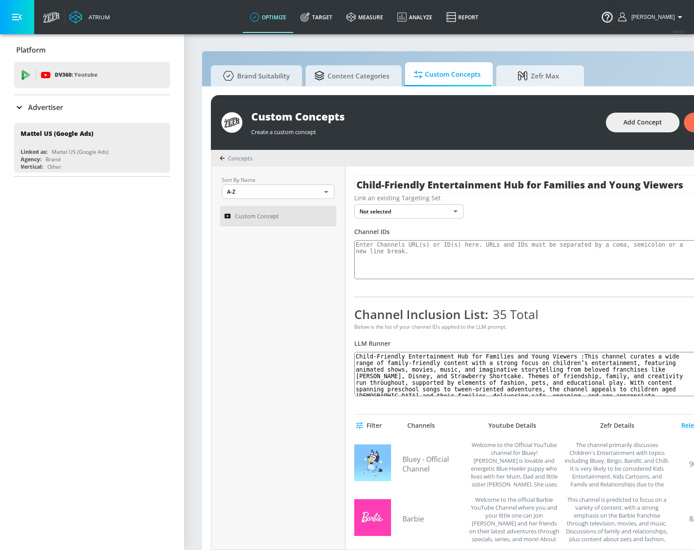
scroll to position [9, 0]
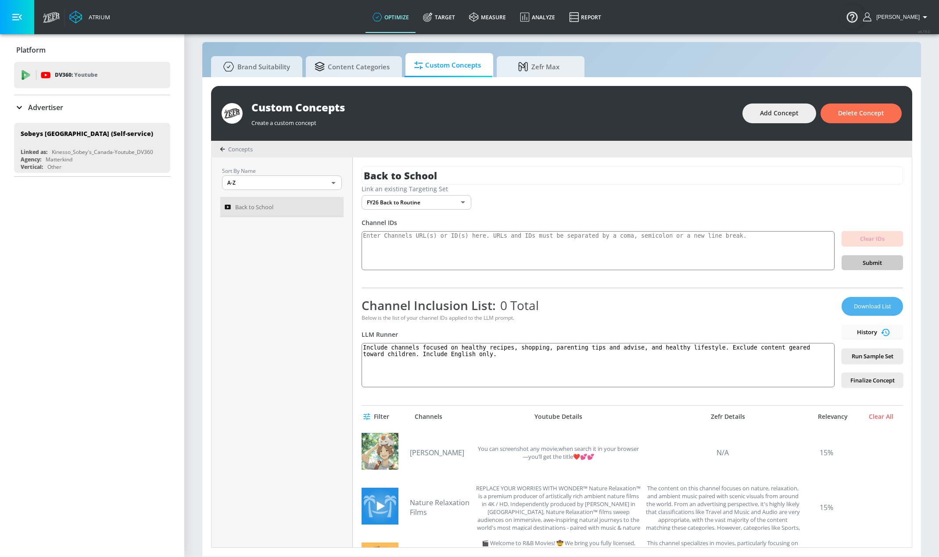
click at [868, 307] on span "Download List" at bounding box center [872, 306] width 44 height 10
